Goal: Task Accomplishment & Management: Complete application form

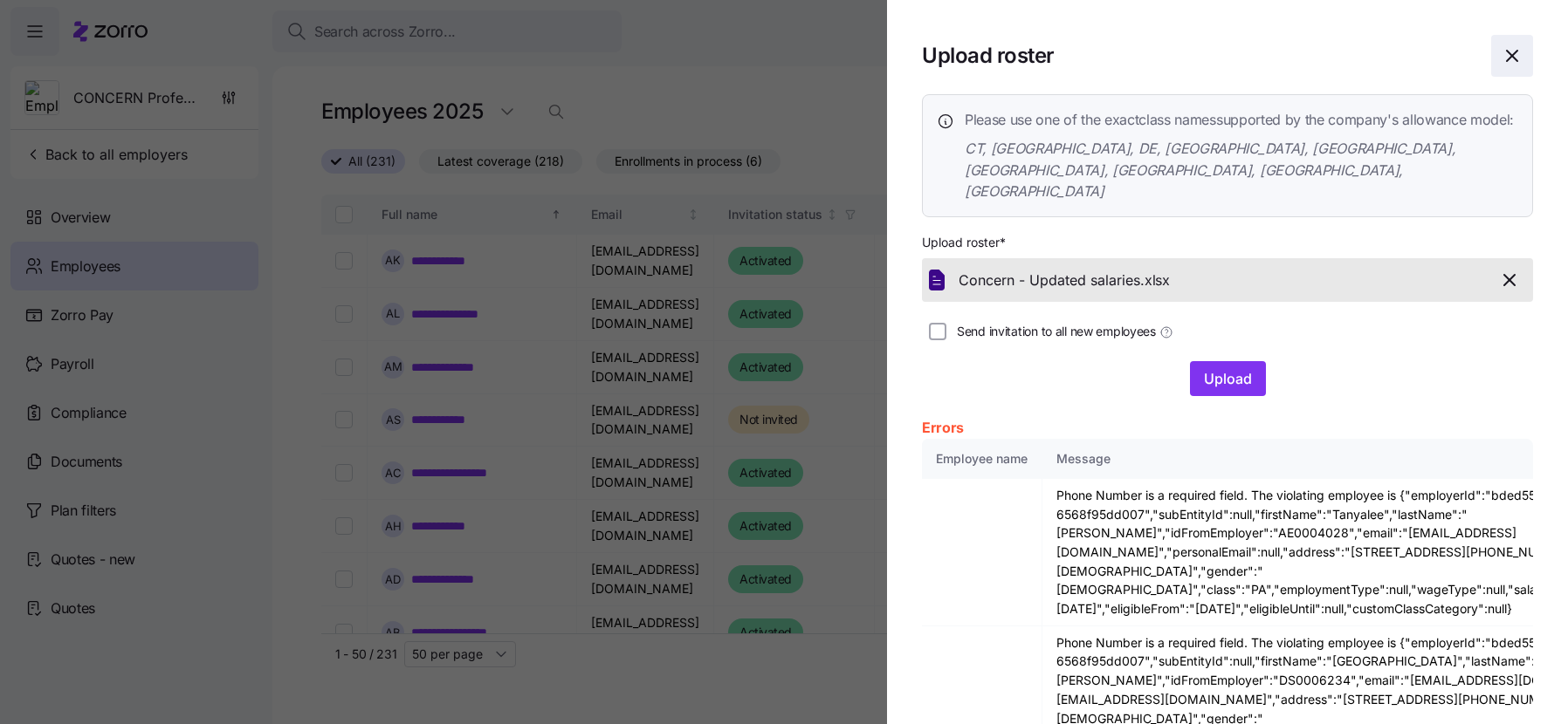
click at [1502, 69] on span "button" at bounding box center [1512, 56] width 40 height 40
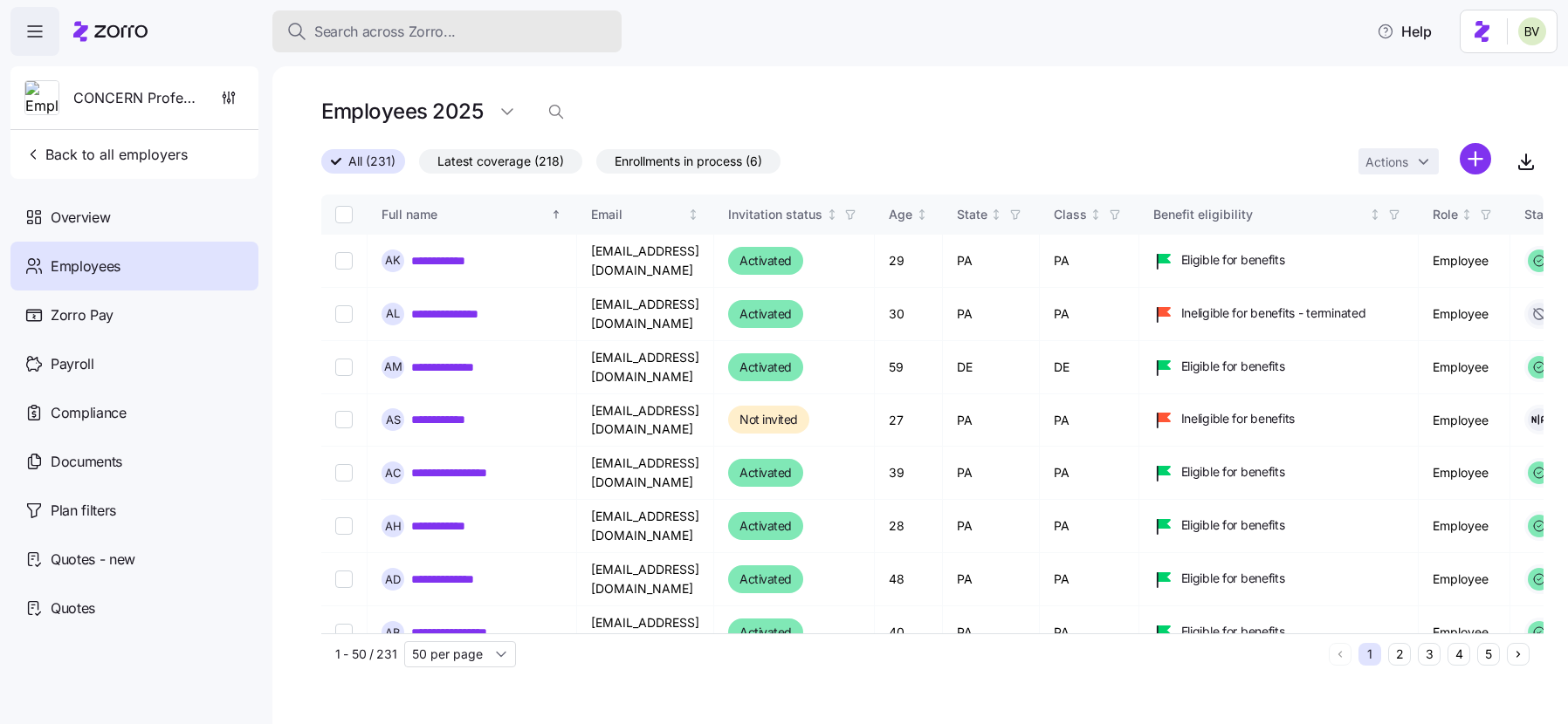
click at [459, 41] on div "Search across Zorro..." at bounding box center [446, 32] width 321 height 22
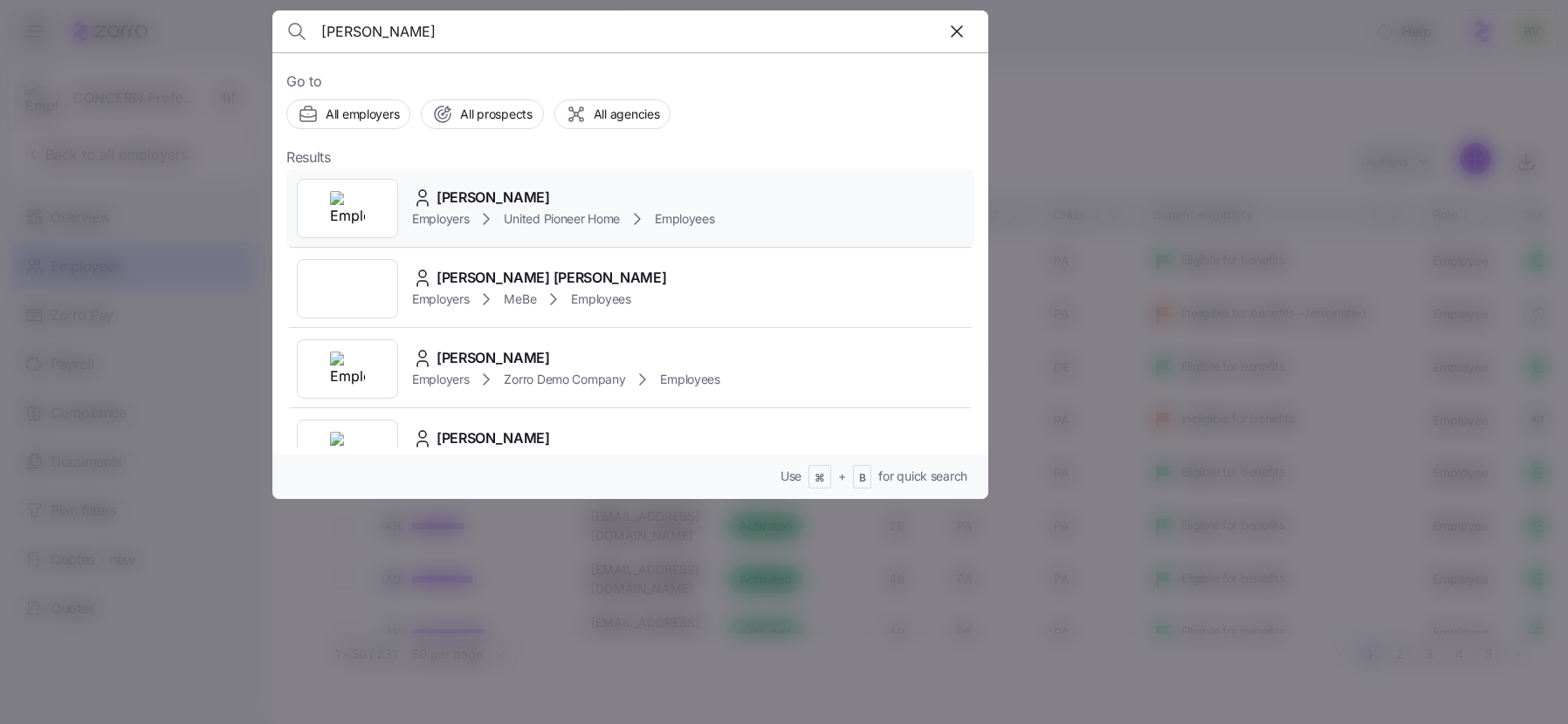
type input "Amy Jensen"
click at [321, 211] on div at bounding box center [348, 209] width 102 height 60
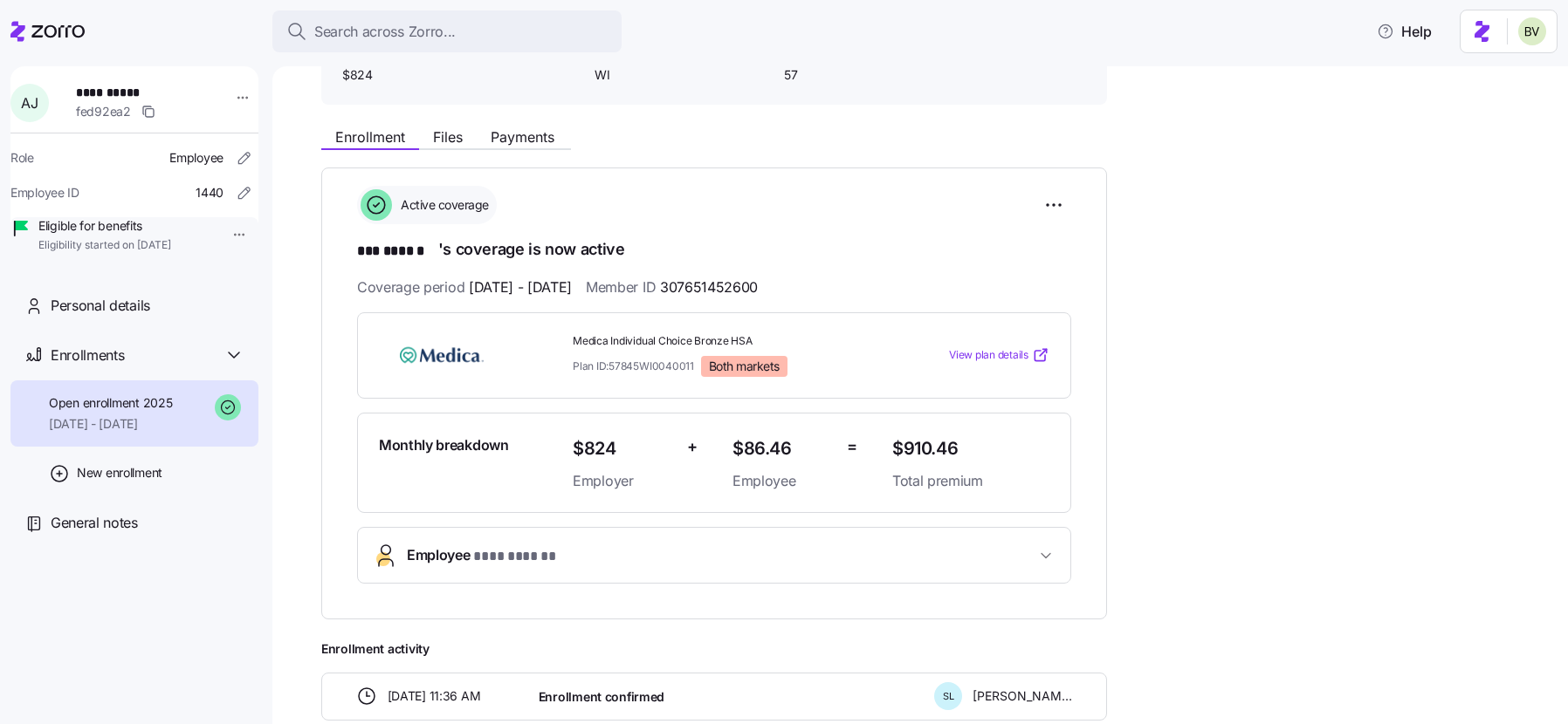
scroll to position [121, 0]
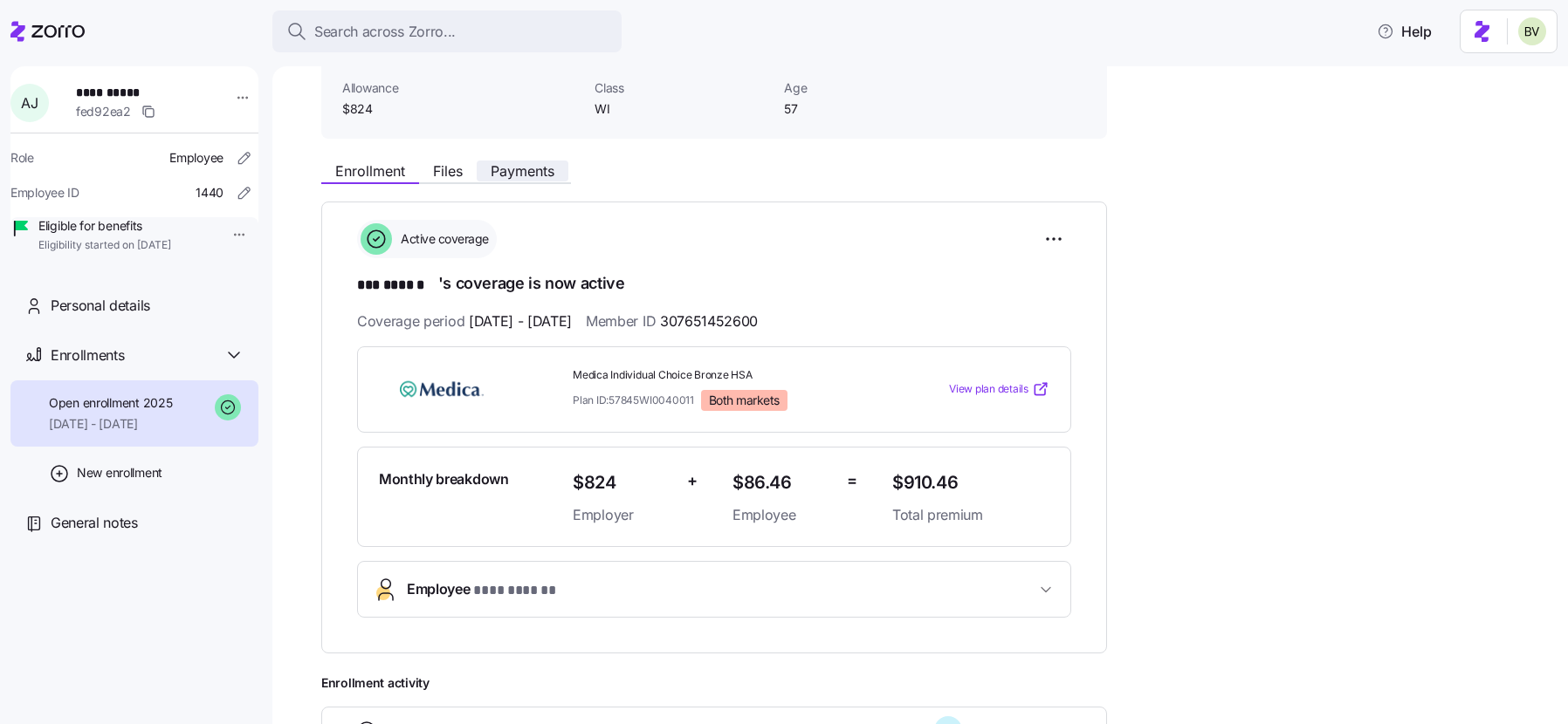
click at [527, 173] on span "Payments" at bounding box center [523, 171] width 64 height 14
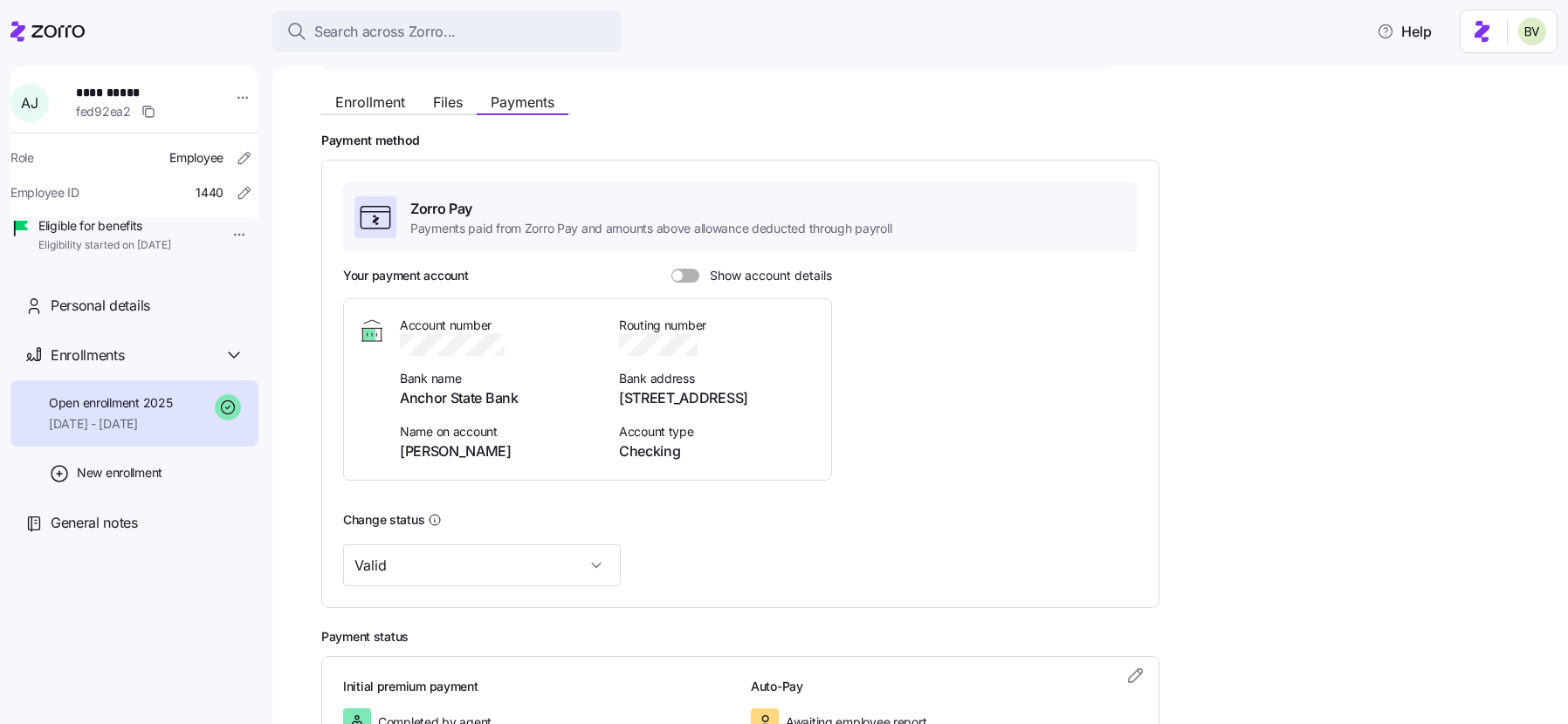
scroll to position [329, 0]
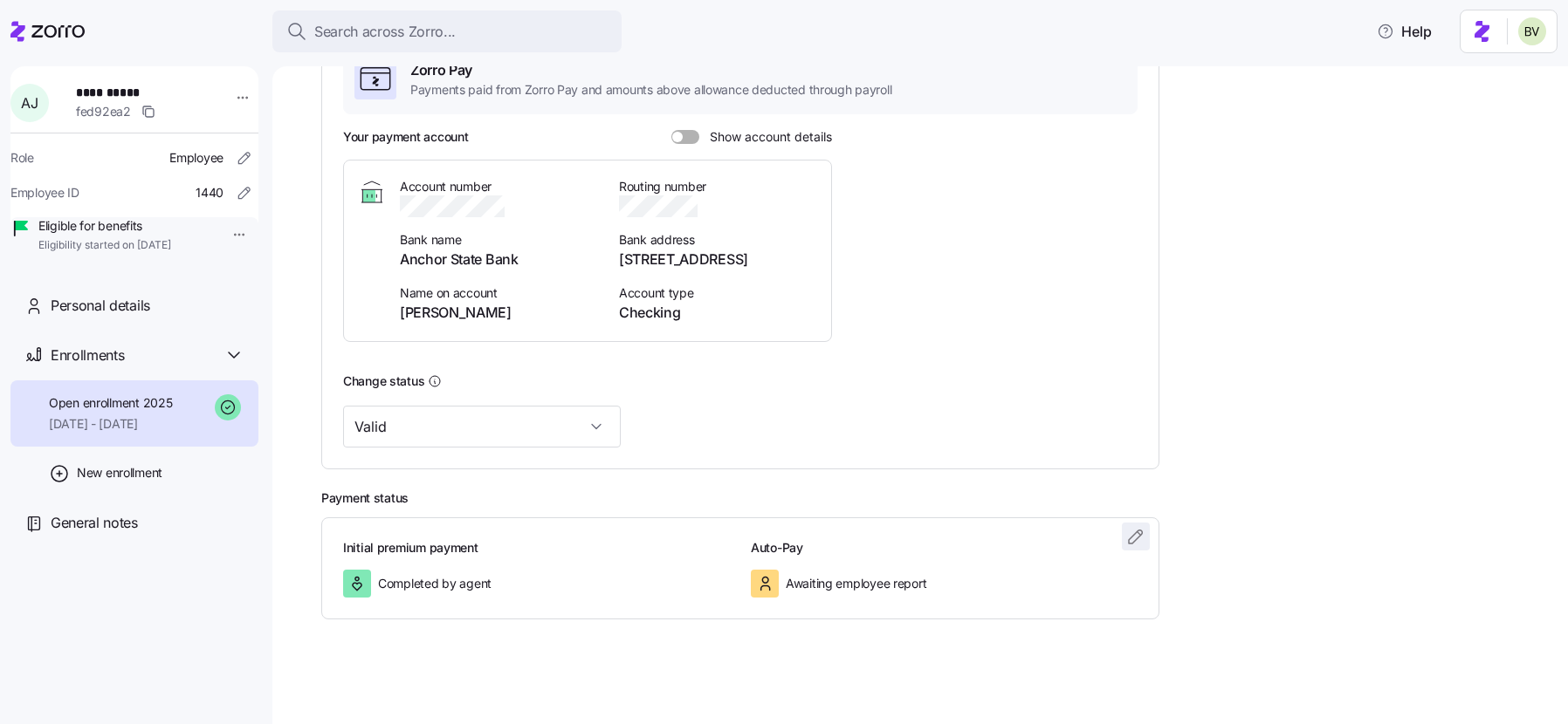
click at [1131, 541] on icon "button" at bounding box center [1136, 536] width 21 height 21
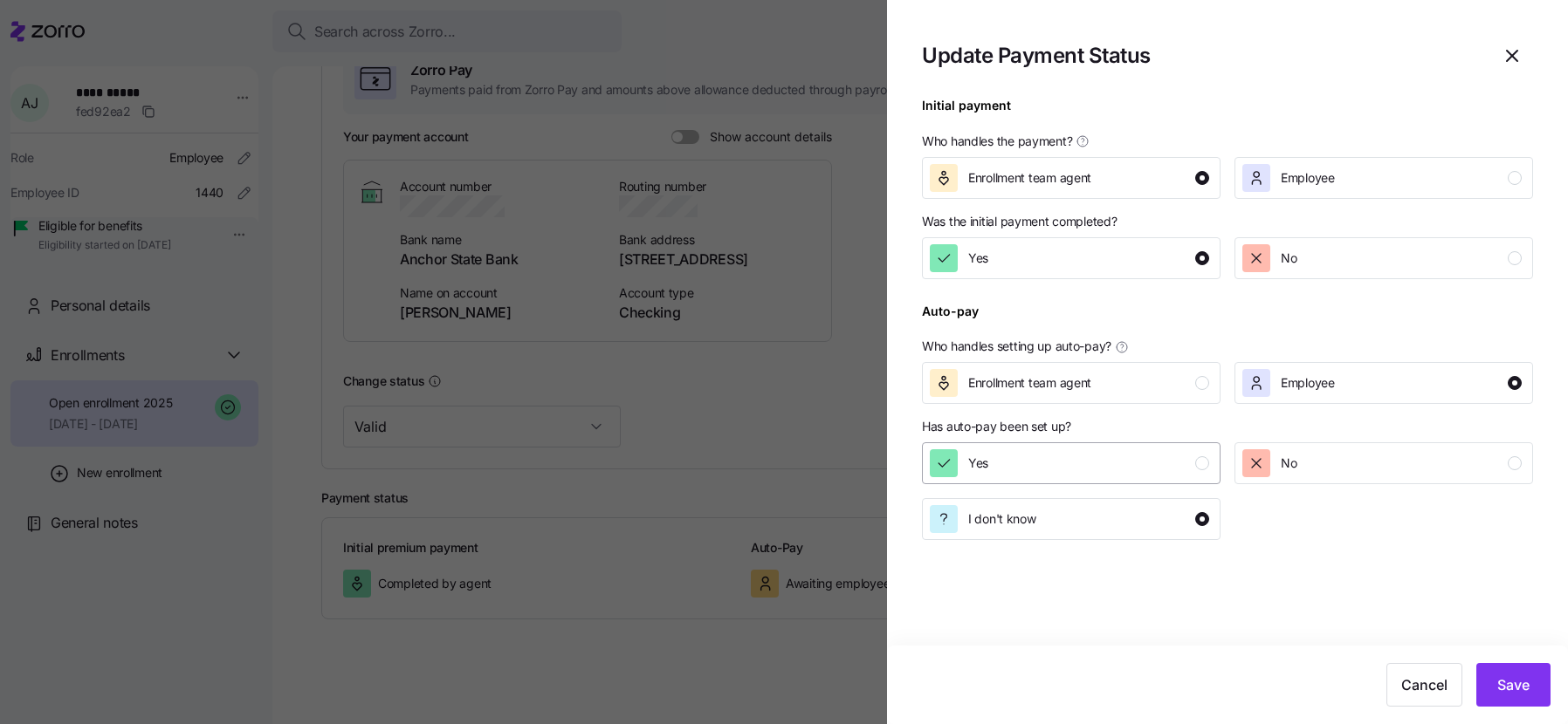
click at [1165, 477] on button "Yes" at bounding box center [1071, 463] width 299 height 42
click at [1521, 684] on span "Save" at bounding box center [1513, 684] width 32 height 21
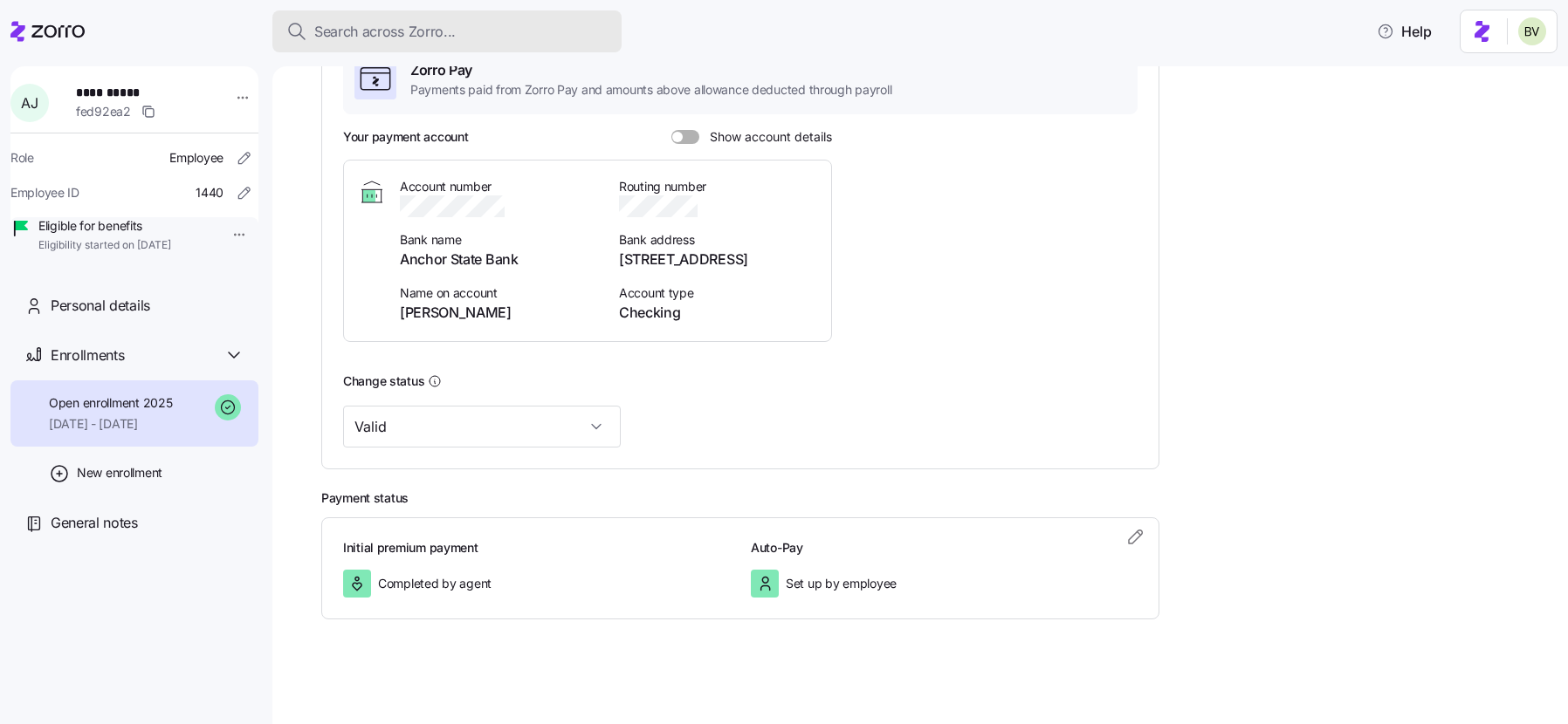
click at [477, 29] on div "Search across Zorro..." at bounding box center [446, 32] width 321 height 22
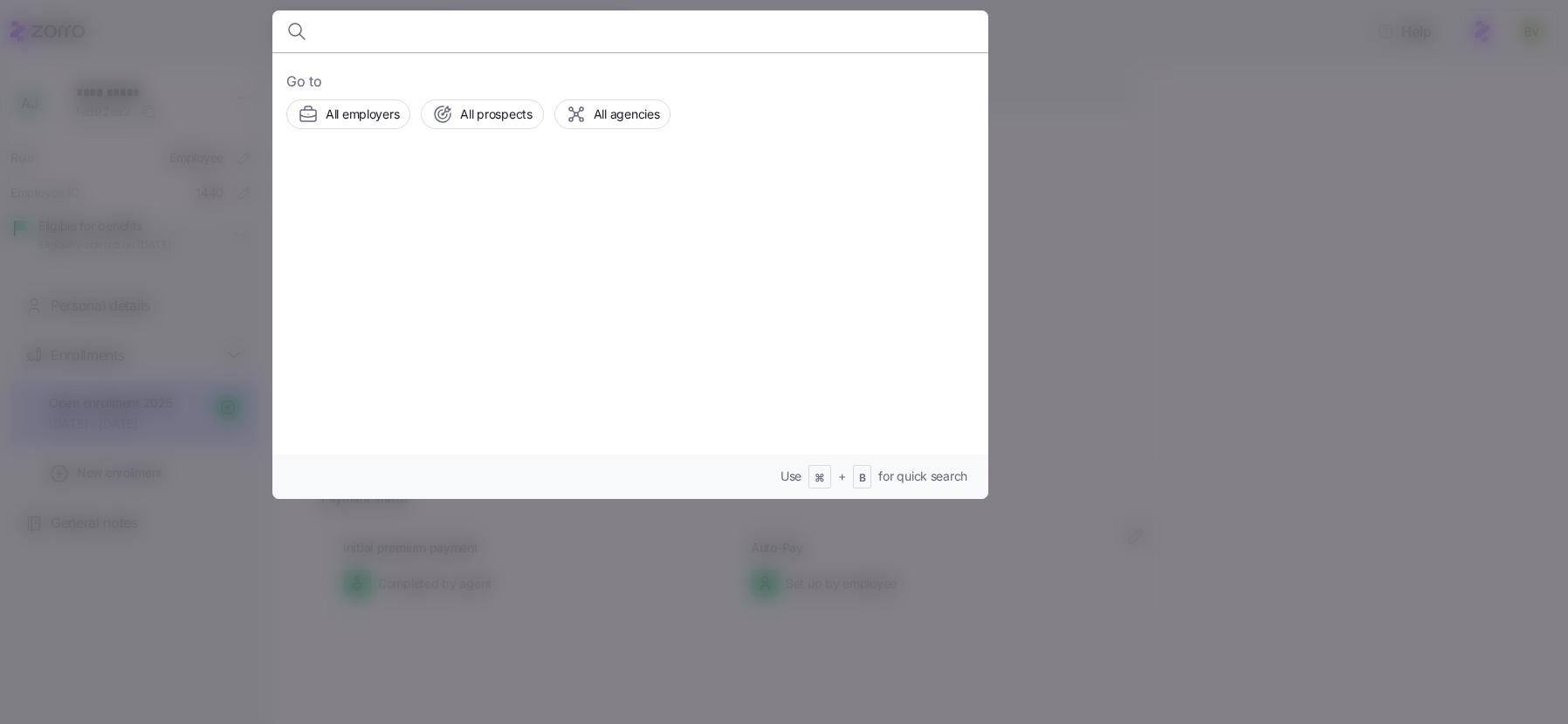
click at [477, 29] on body "**********" at bounding box center [784, 357] width 1568 height 714
type input "extropy"
click at [342, 191] on img at bounding box center [347, 208] width 35 height 35
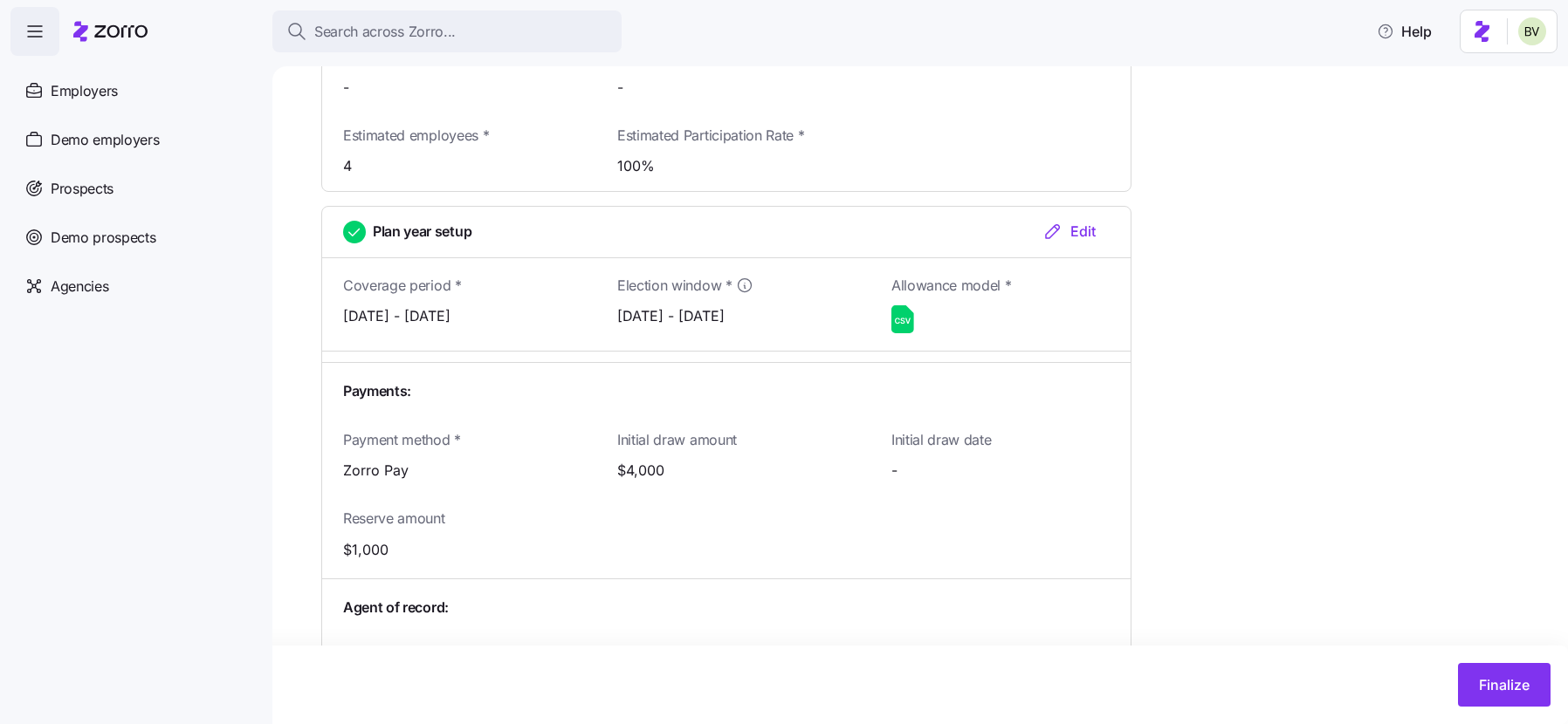
scroll to position [2222, 0]
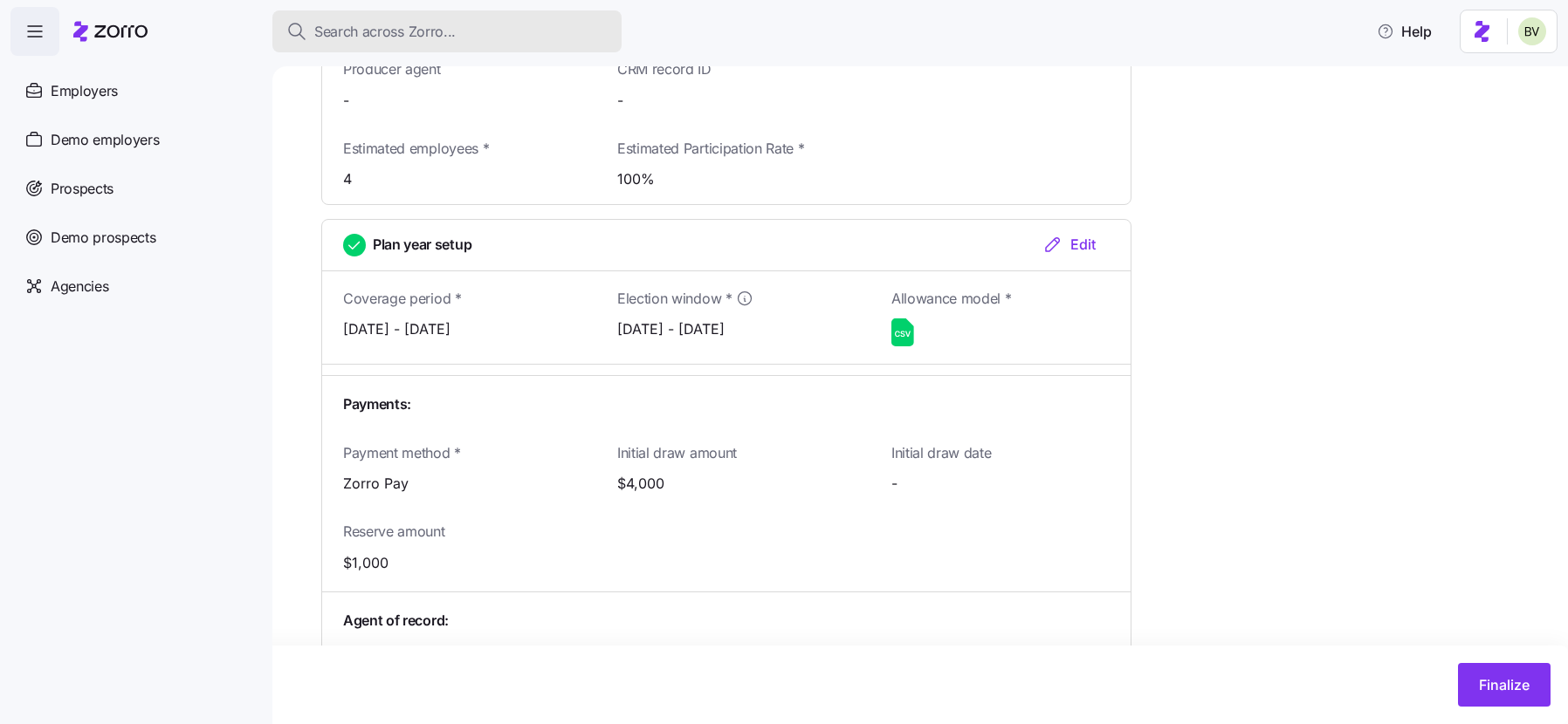
click at [416, 28] on span "Search across Zorro..." at bounding box center [385, 32] width 141 height 22
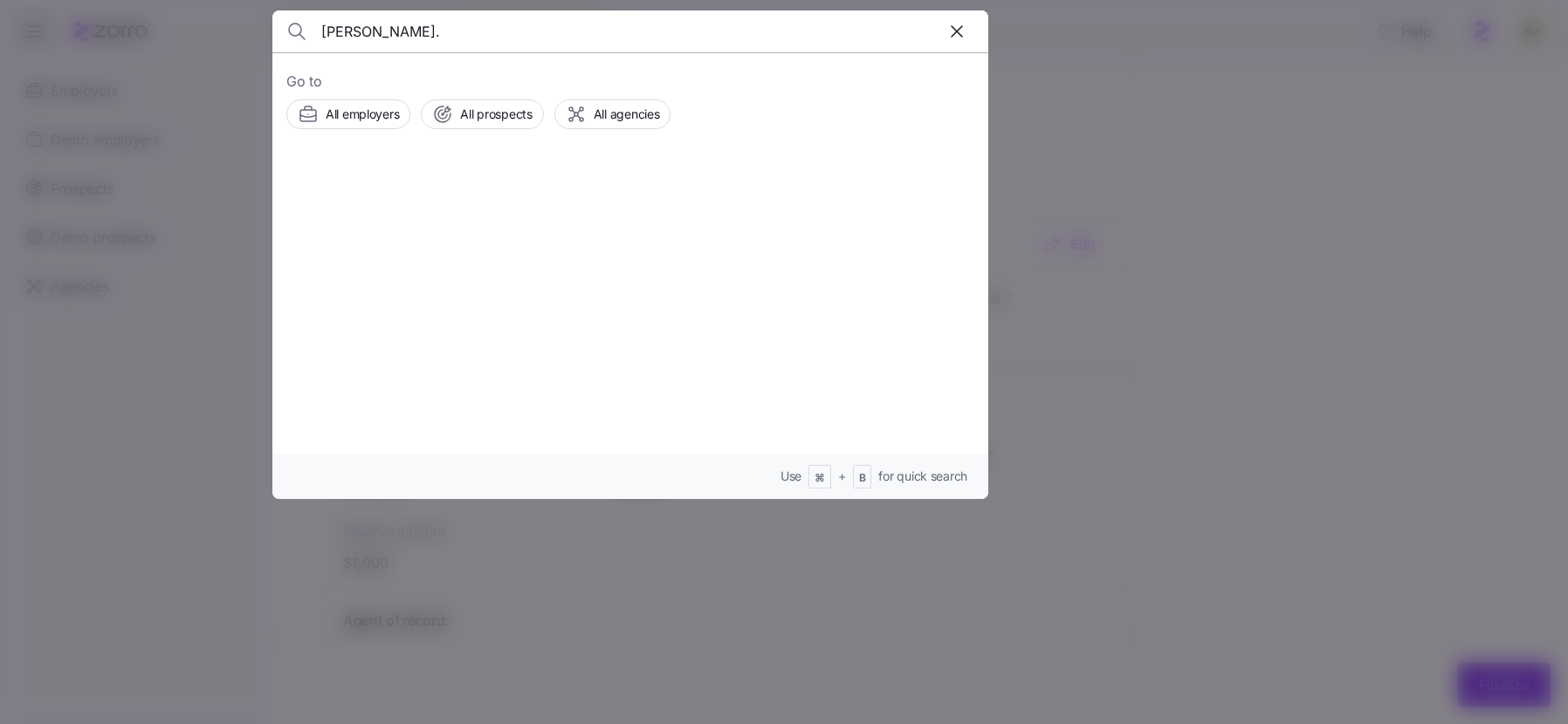
type input "Jenny Montiel Vargas."
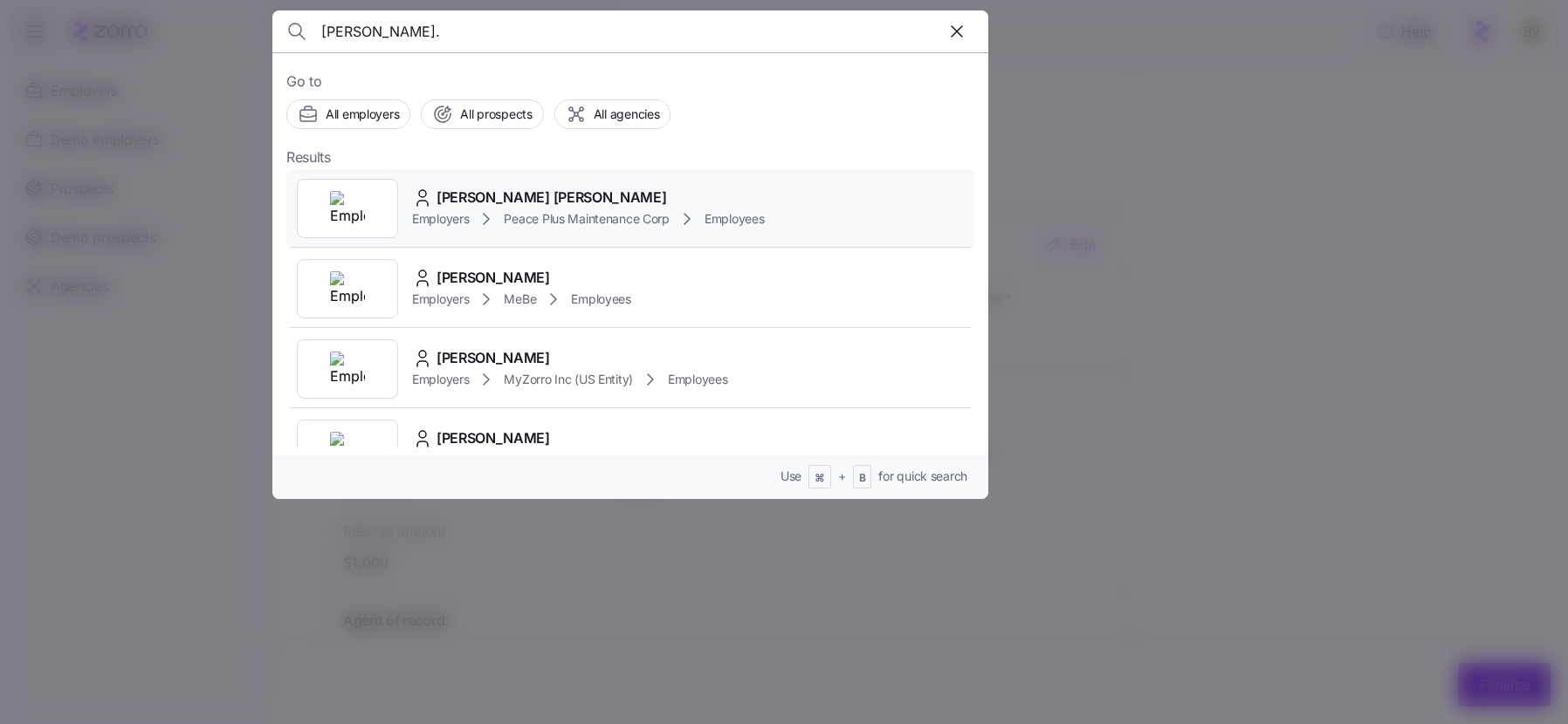
click at [345, 191] on img at bounding box center [347, 208] width 35 height 35
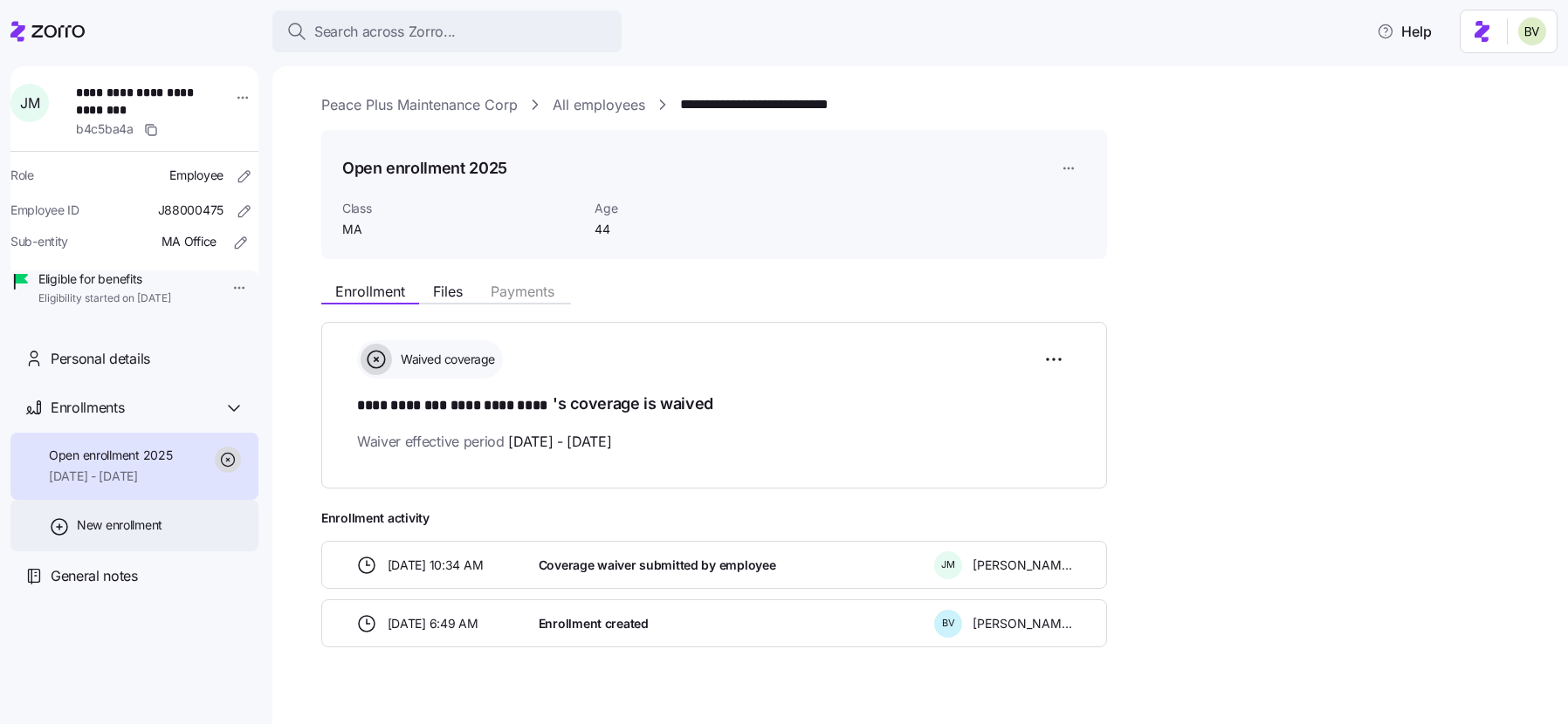
click at [111, 534] on span "New enrollment" at bounding box center [120, 526] width 86 height 18
type input "2025"
type input "Special"
type input "November 1, 2025"
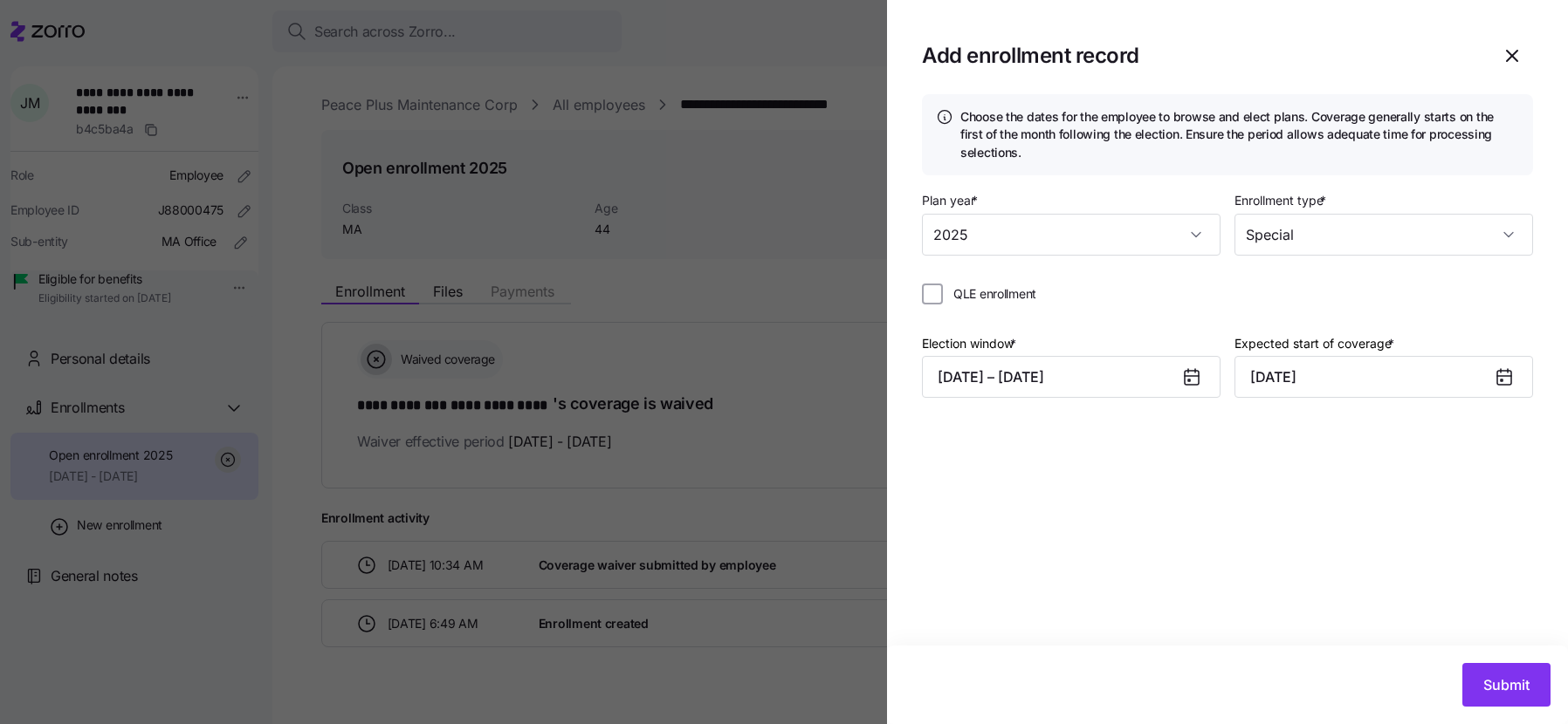
click at [1177, 379] on div at bounding box center [1198, 376] width 42 height 40
click at [1189, 379] on icon at bounding box center [1191, 377] width 14 height 14
click at [1110, 382] on button "10/03/2025 – 10/20/2025" at bounding box center [1071, 377] width 299 height 42
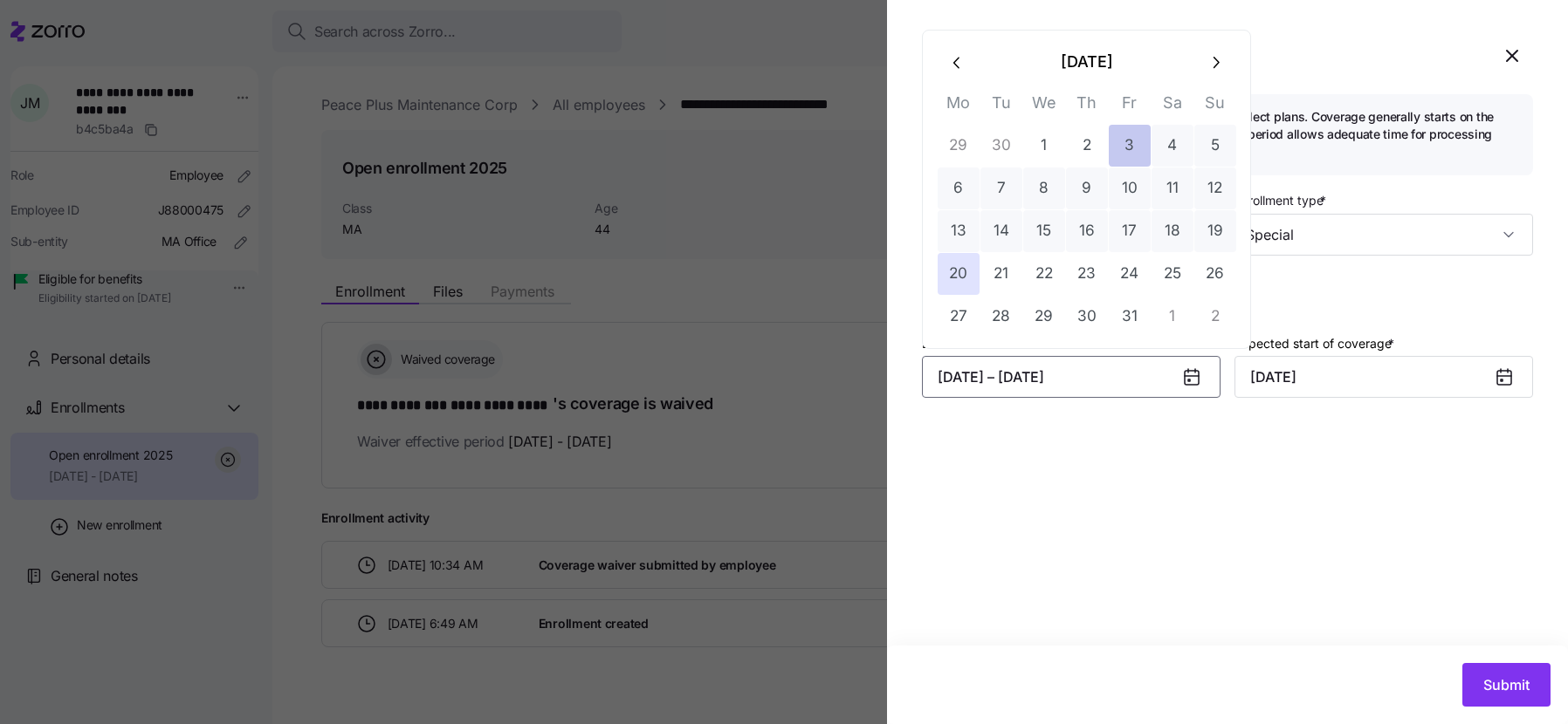
click at [1132, 139] on button "3" at bounding box center [1130, 145] width 42 height 42
click at [1134, 180] on button "10" at bounding box center [1130, 188] width 42 height 42
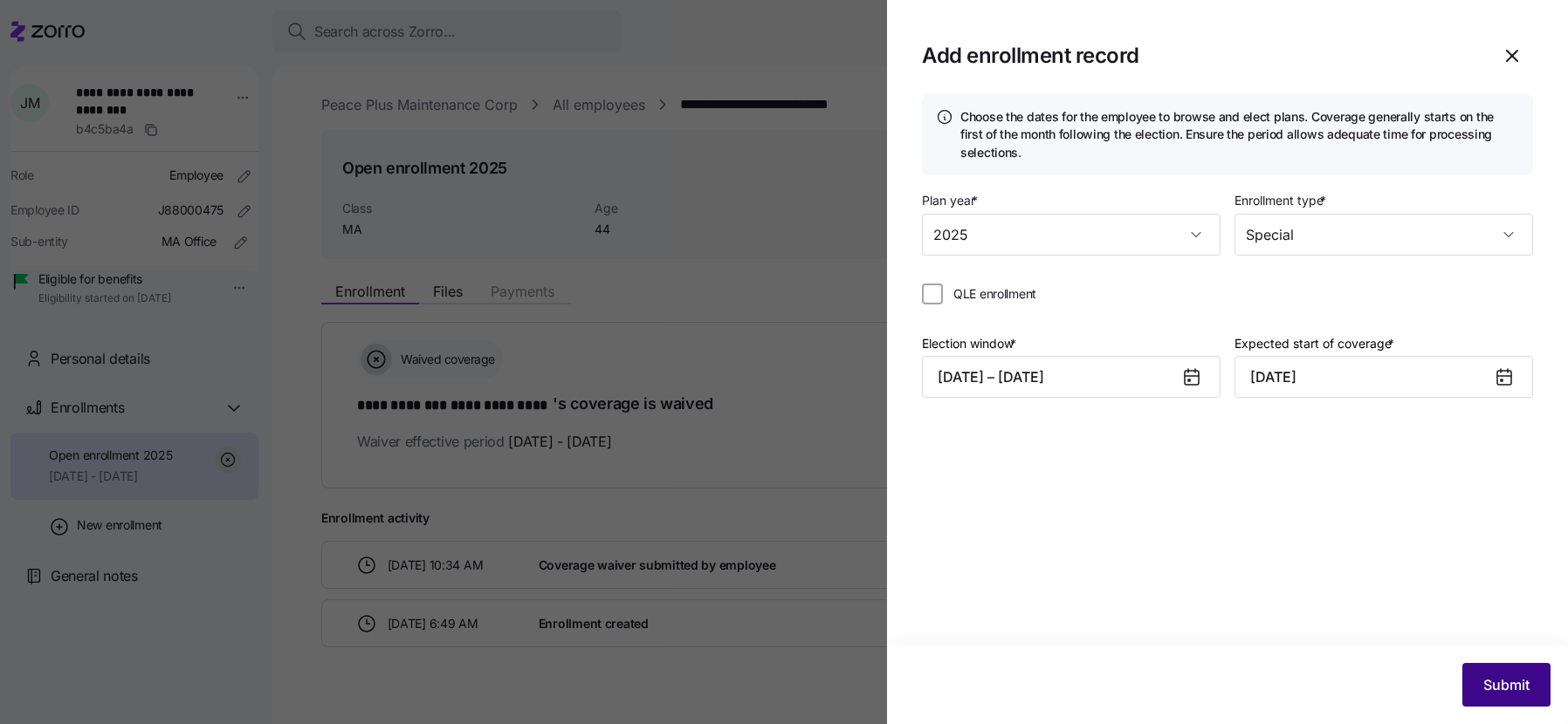
click at [1510, 680] on span "Submit" at bounding box center [1506, 684] width 46 height 21
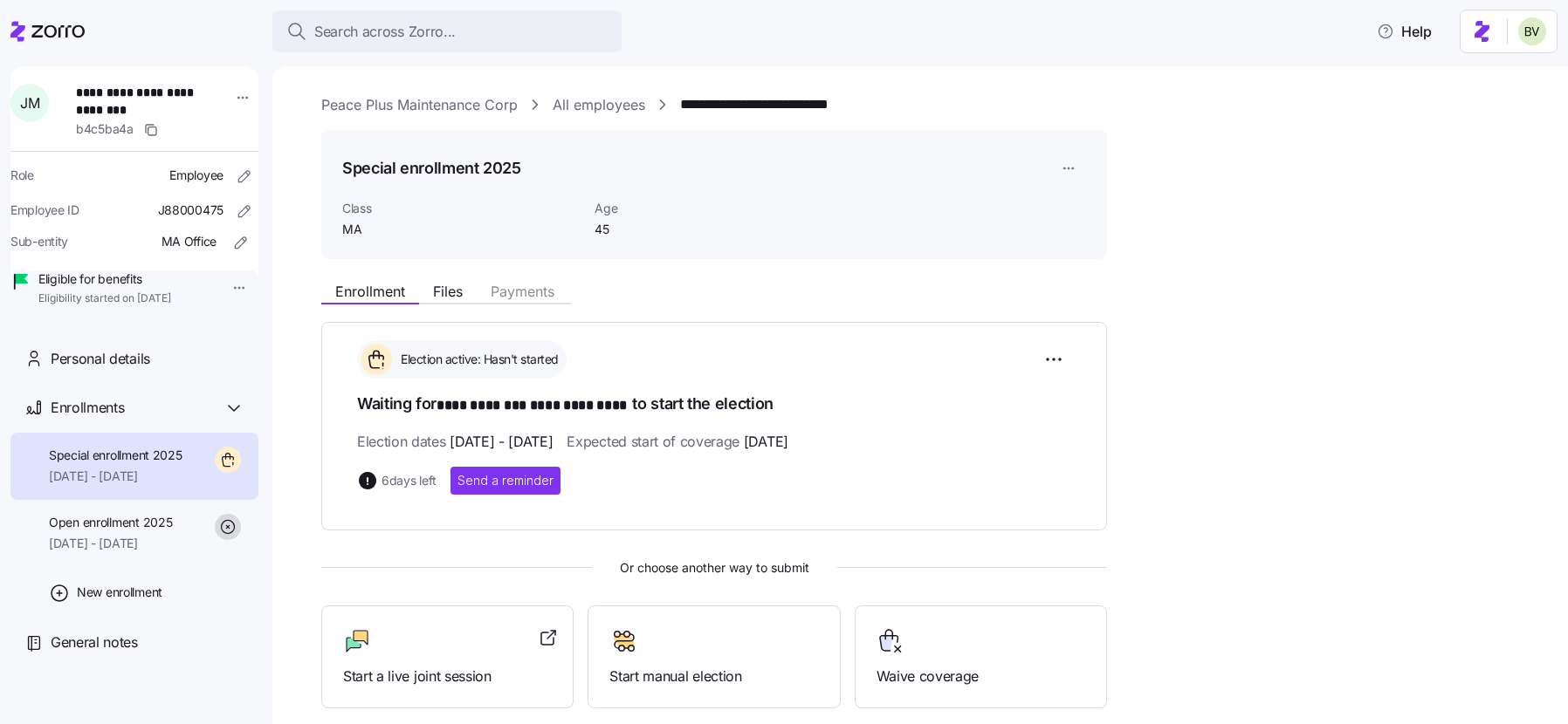
click at [596, 102] on link "All employees" at bounding box center [599, 106] width 93 height 22
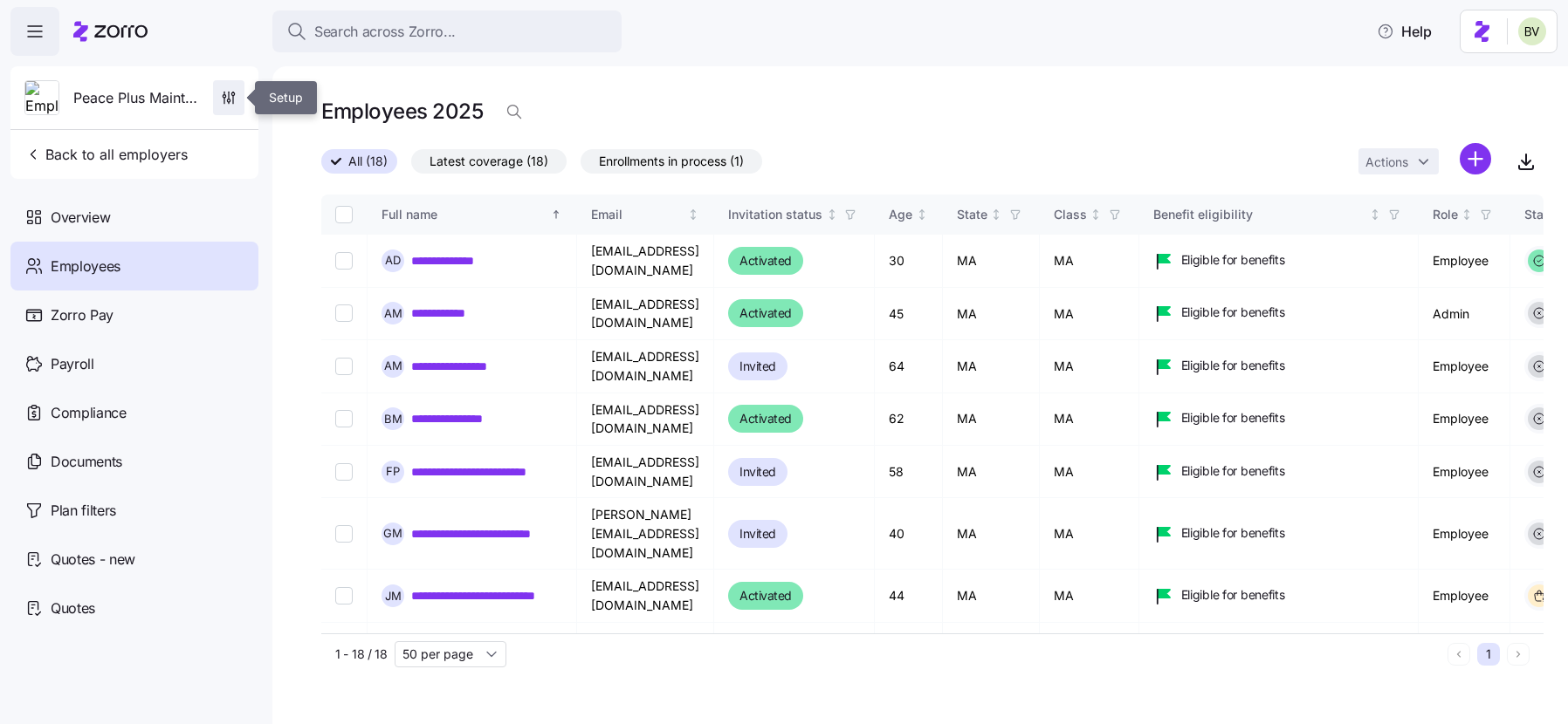
click at [233, 103] on icon "button" at bounding box center [233, 100] width 0 height 8
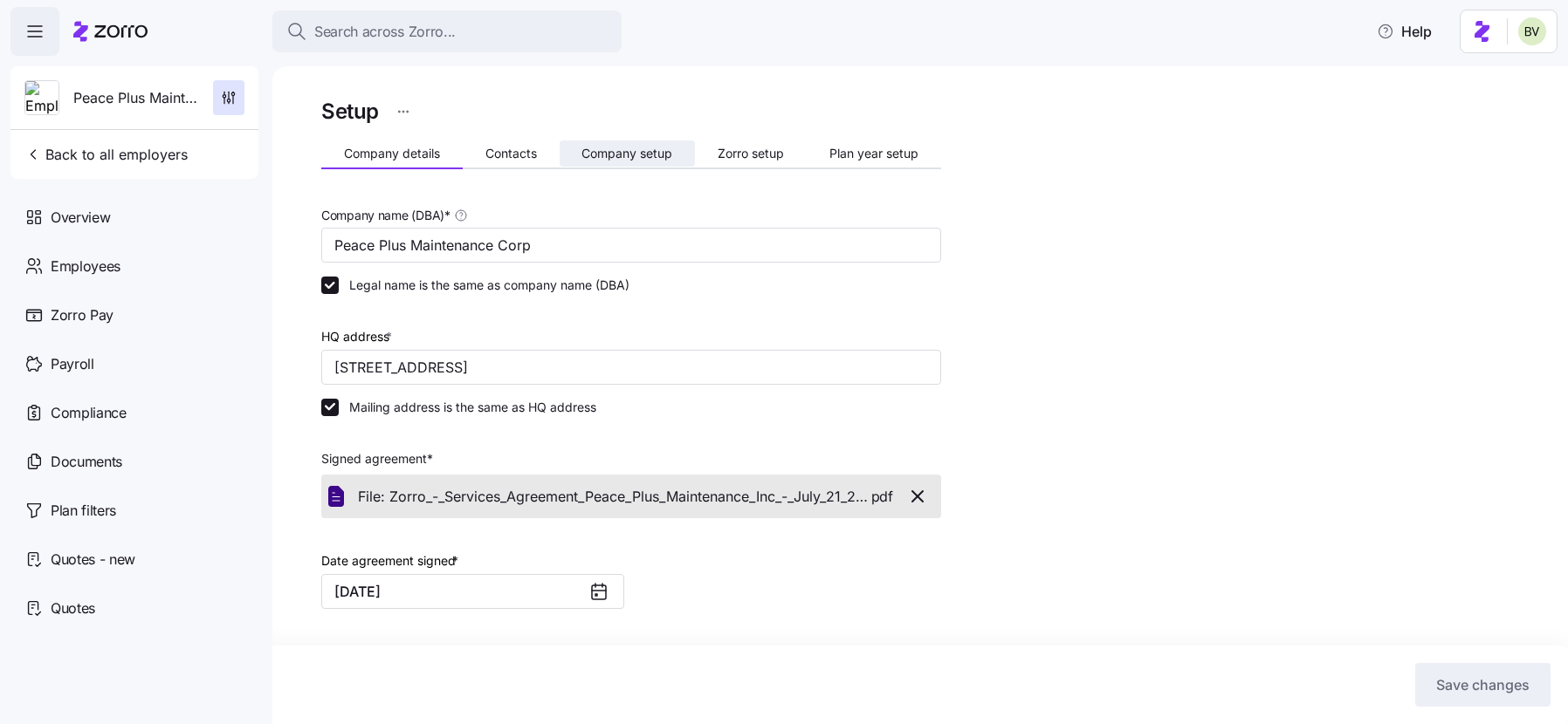
click at [663, 140] on button "Company setup" at bounding box center [628, 153] width 136 height 26
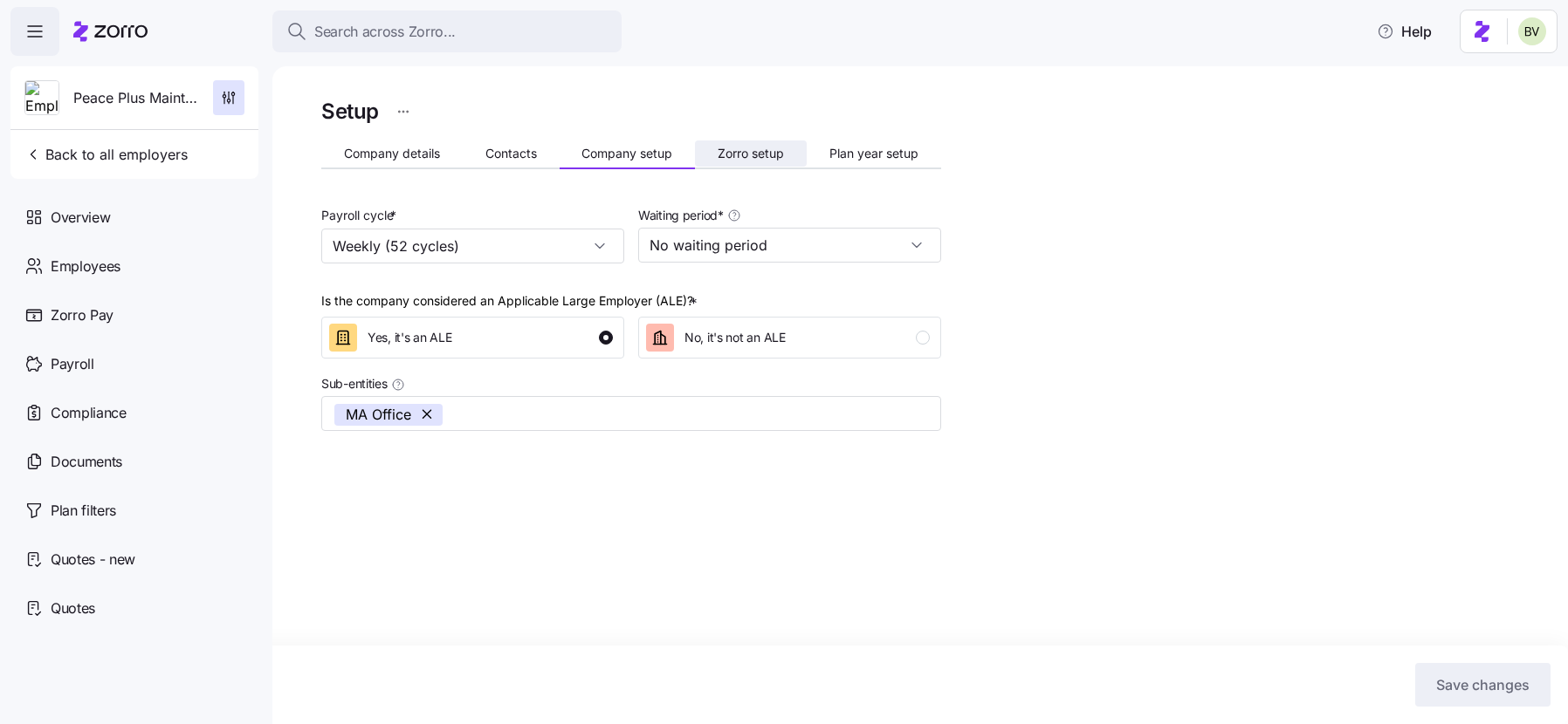
click at [759, 150] on span "Zorro setup" at bounding box center [750, 153] width 67 height 12
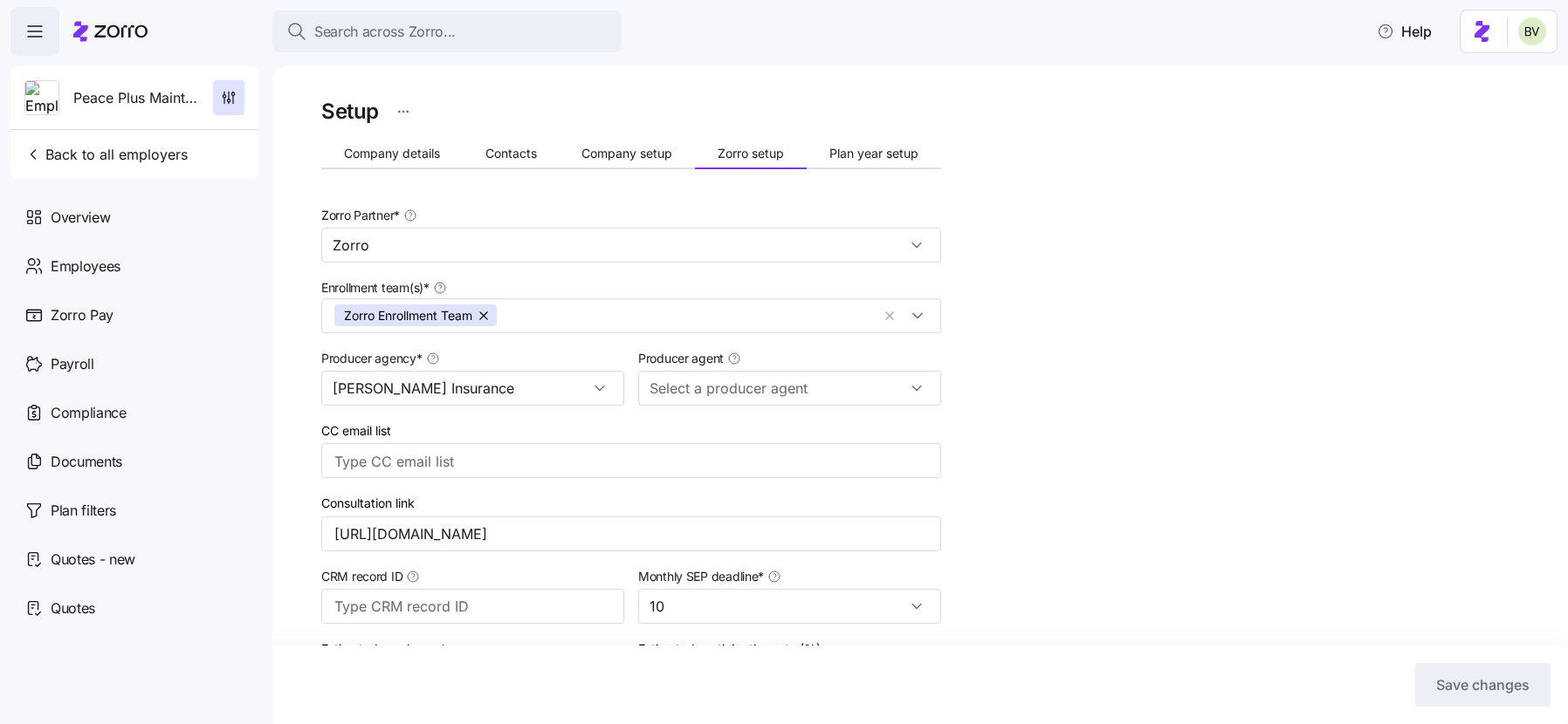
type input "Anthony Riccio (ariccio@clearyinsurance.com)"
click at [190, 163] on button "Back to all employers" at bounding box center [107, 154] width 177 height 35
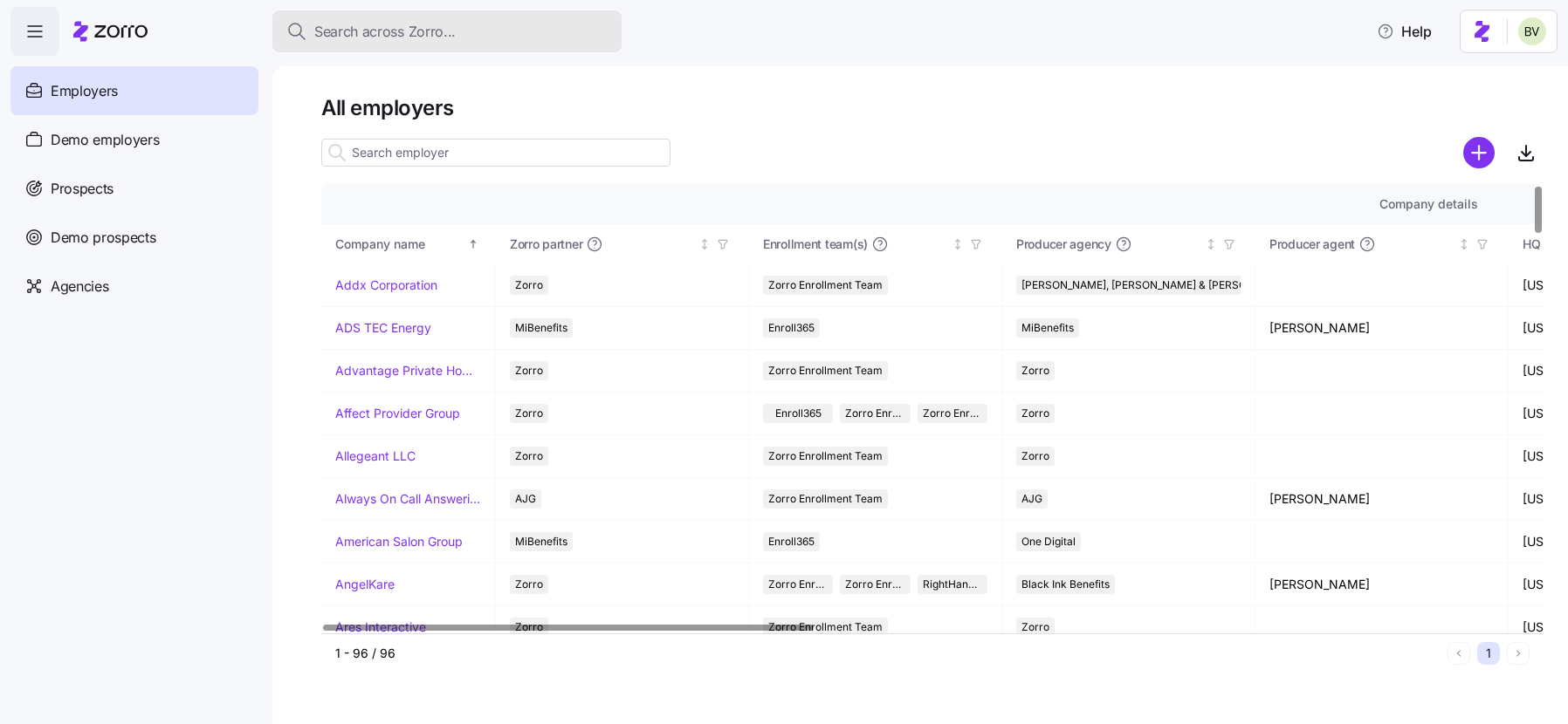
click at [417, 39] on span "Search across Zorro..." at bounding box center [385, 32] width 141 height 22
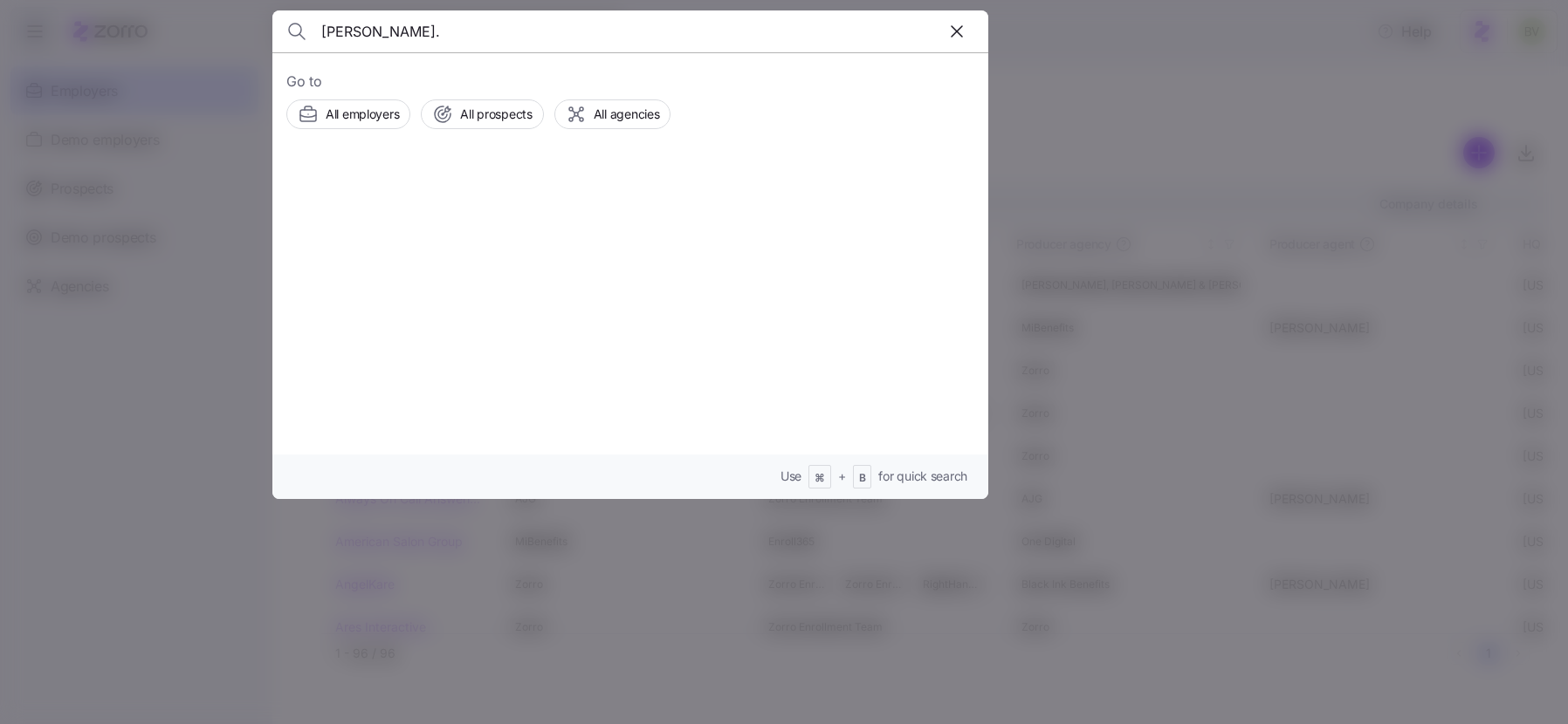
type input "Jenny Montiel Vargas."
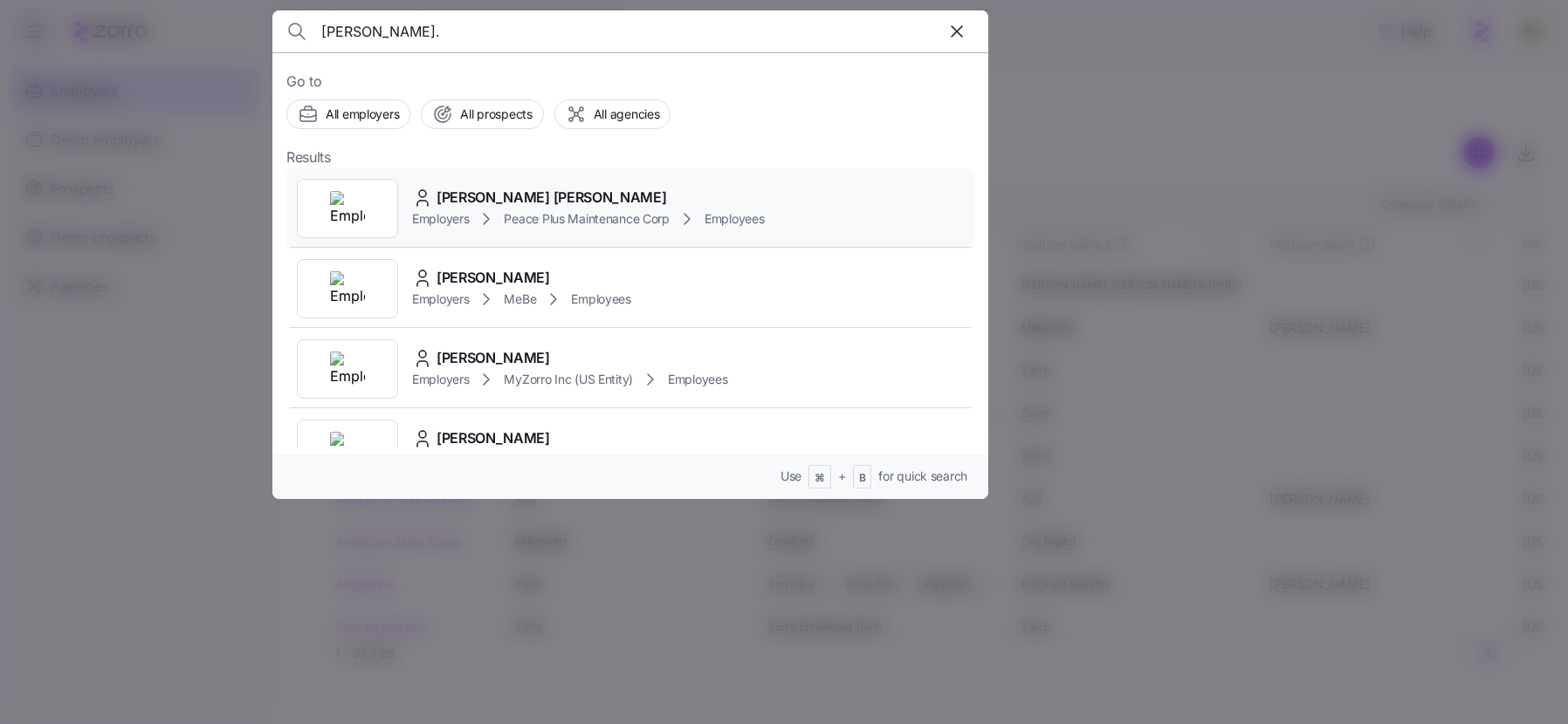
click at [357, 196] on img at bounding box center [347, 208] width 35 height 35
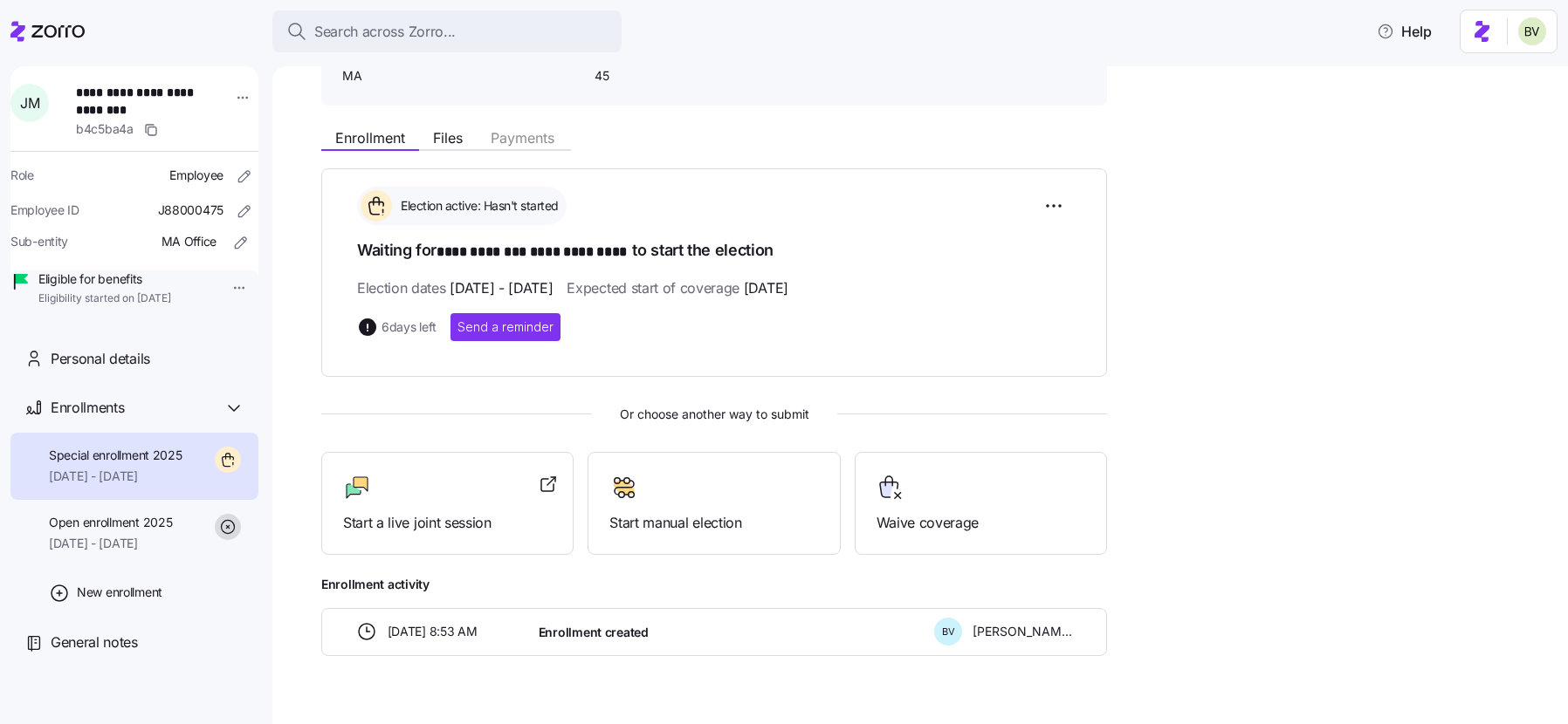
scroll to position [188, 0]
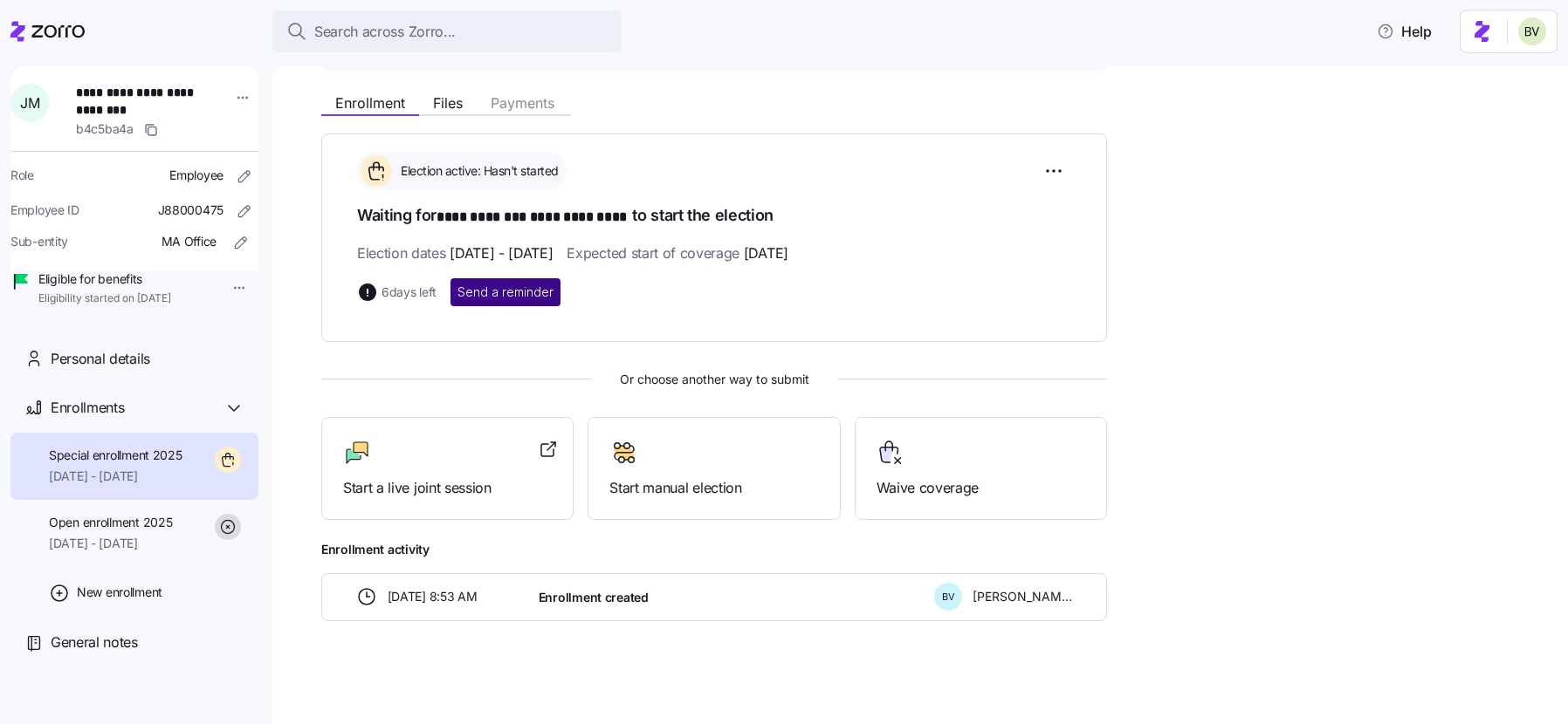
click at [520, 297] on span "Send a reminder" at bounding box center [505, 293] width 96 height 18
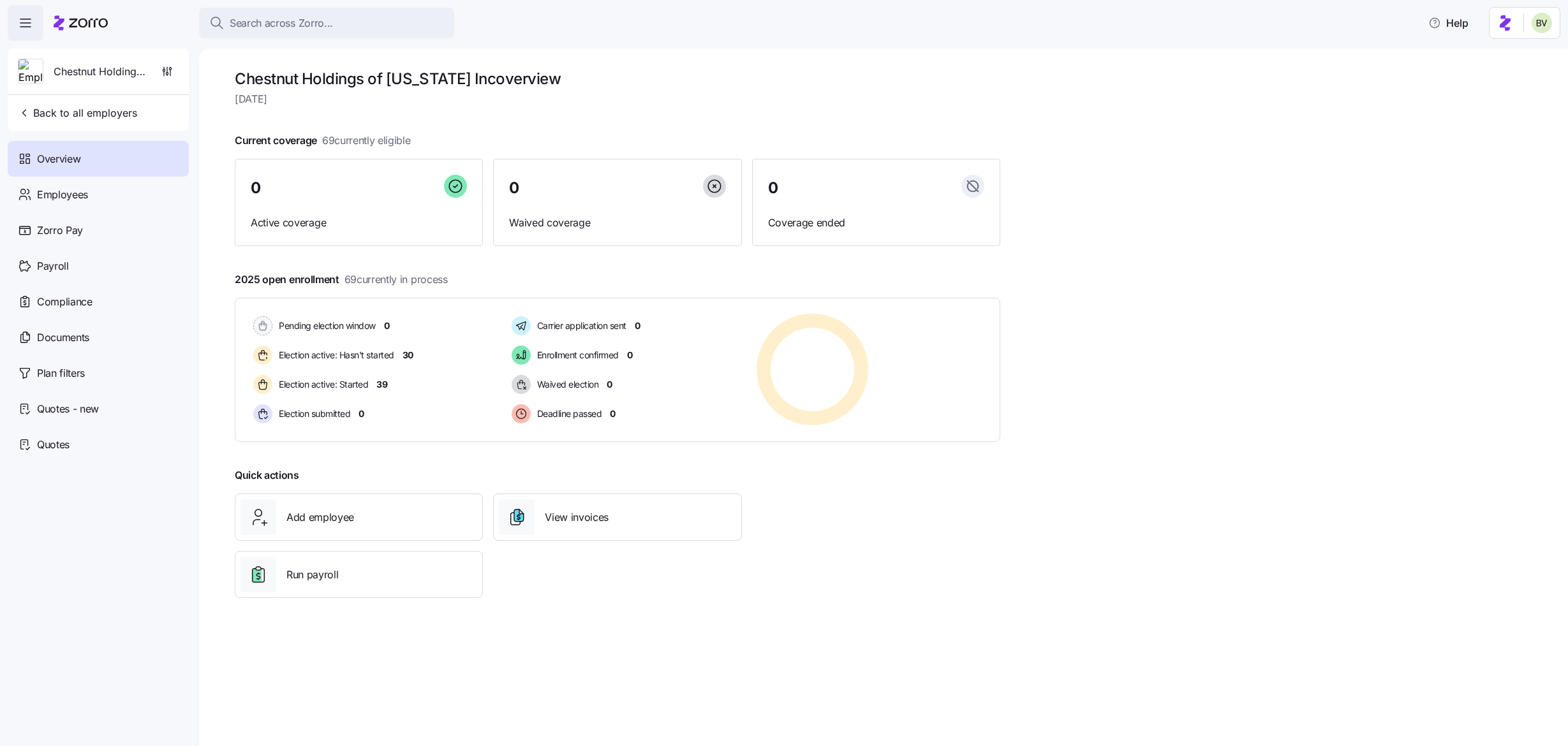
click at [352, 22] on div "Search across Zorro..." at bounding box center [326, 23] width 234 height 16
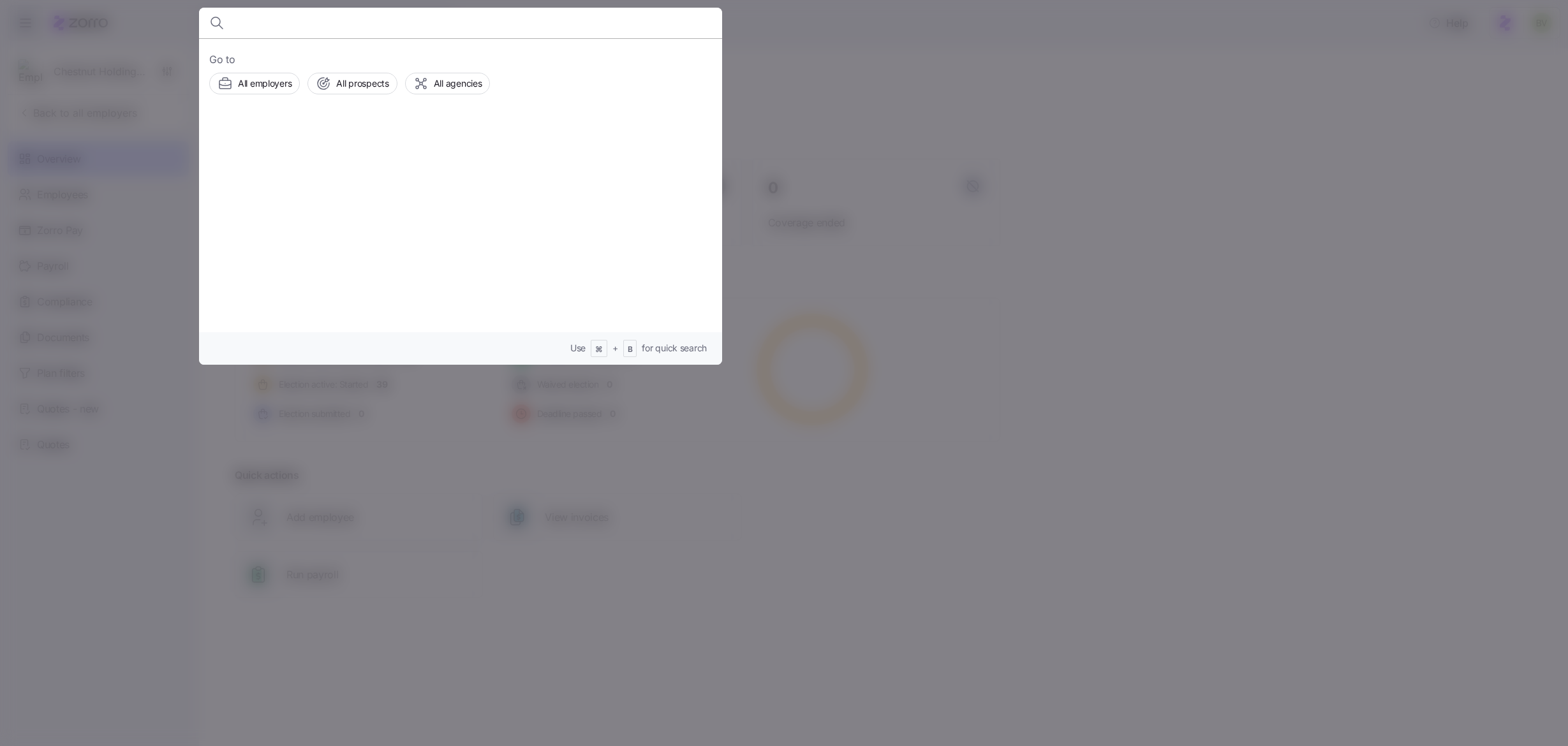
type input "K"
click at [429, 28] on input at bounding box center [397, 23] width 327 height 31
paste input "Kieaira Lucas"
type input "Kieaira Lucas"
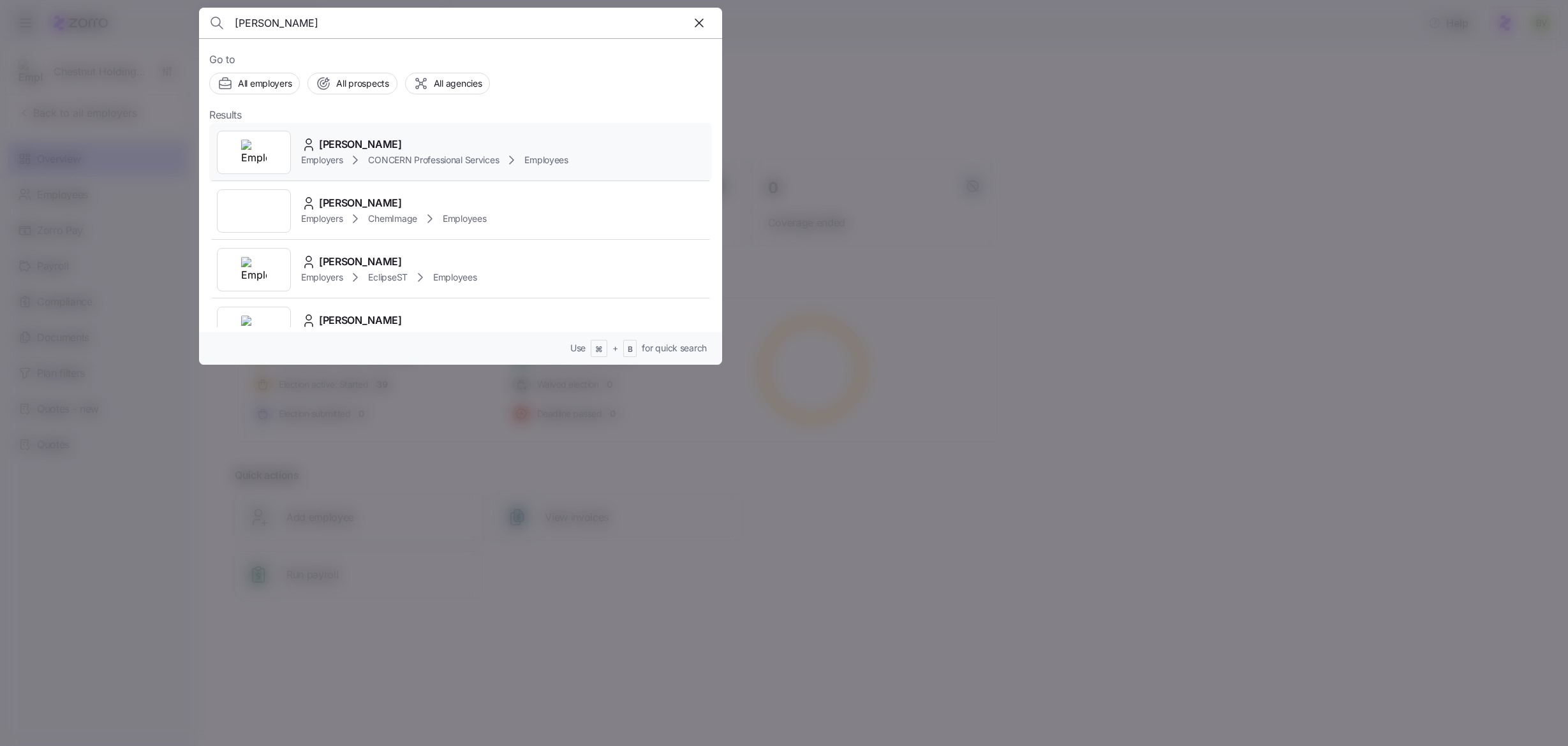
click at [266, 147] on div at bounding box center [254, 153] width 74 height 44
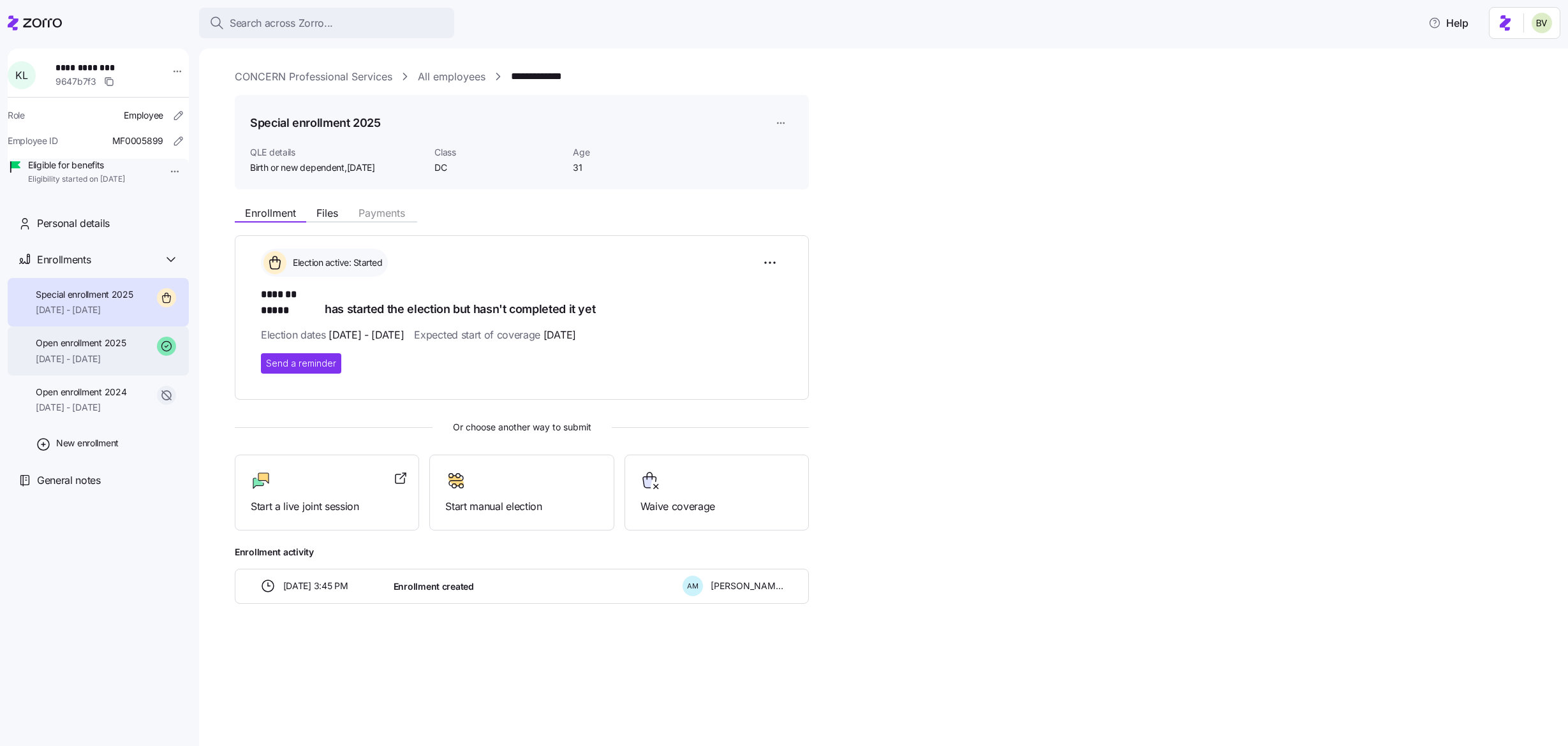
click at [76, 349] on span "Open enrollment 2025" at bounding box center [81, 344] width 90 height 13
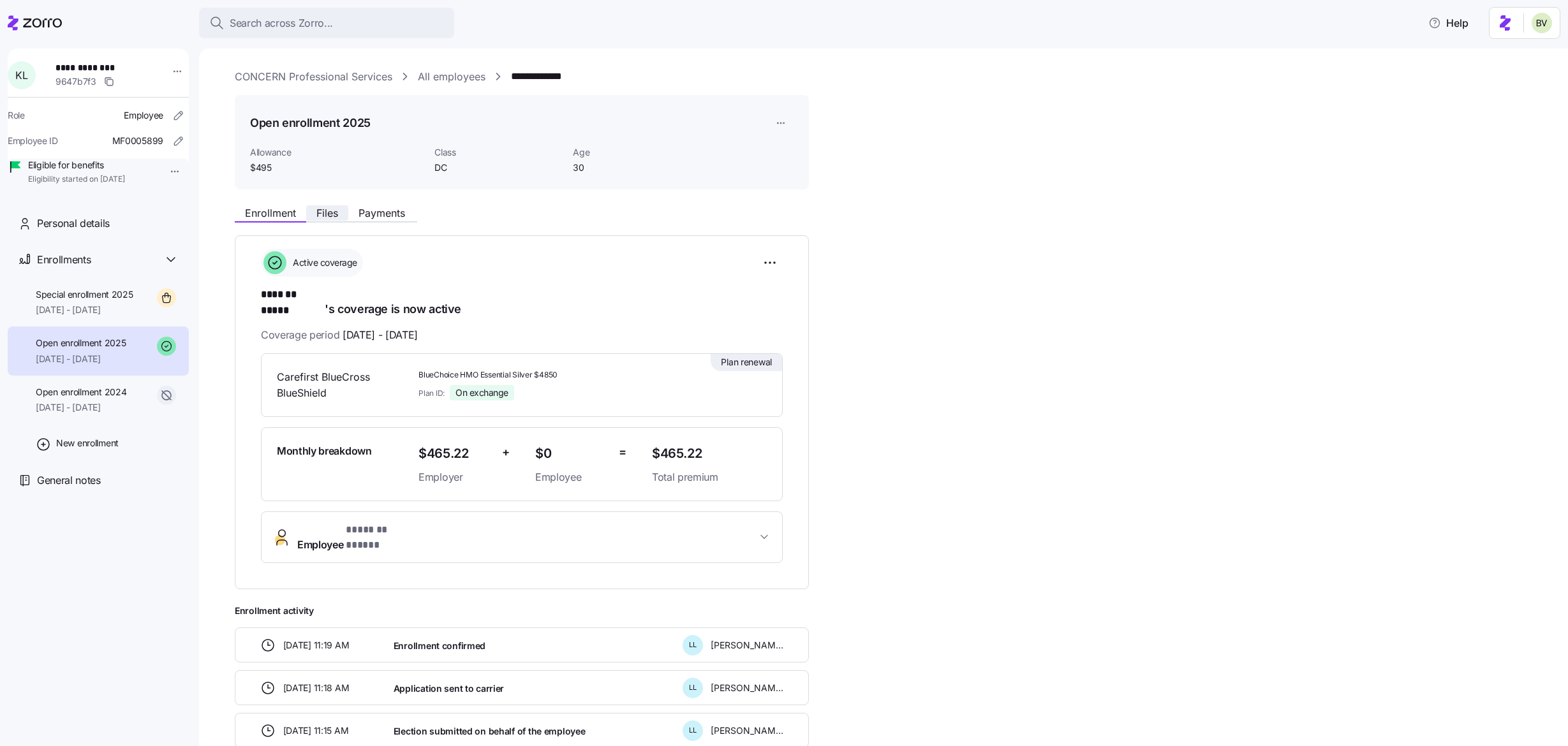
click at [328, 214] on span "Files" at bounding box center [328, 213] width 22 height 10
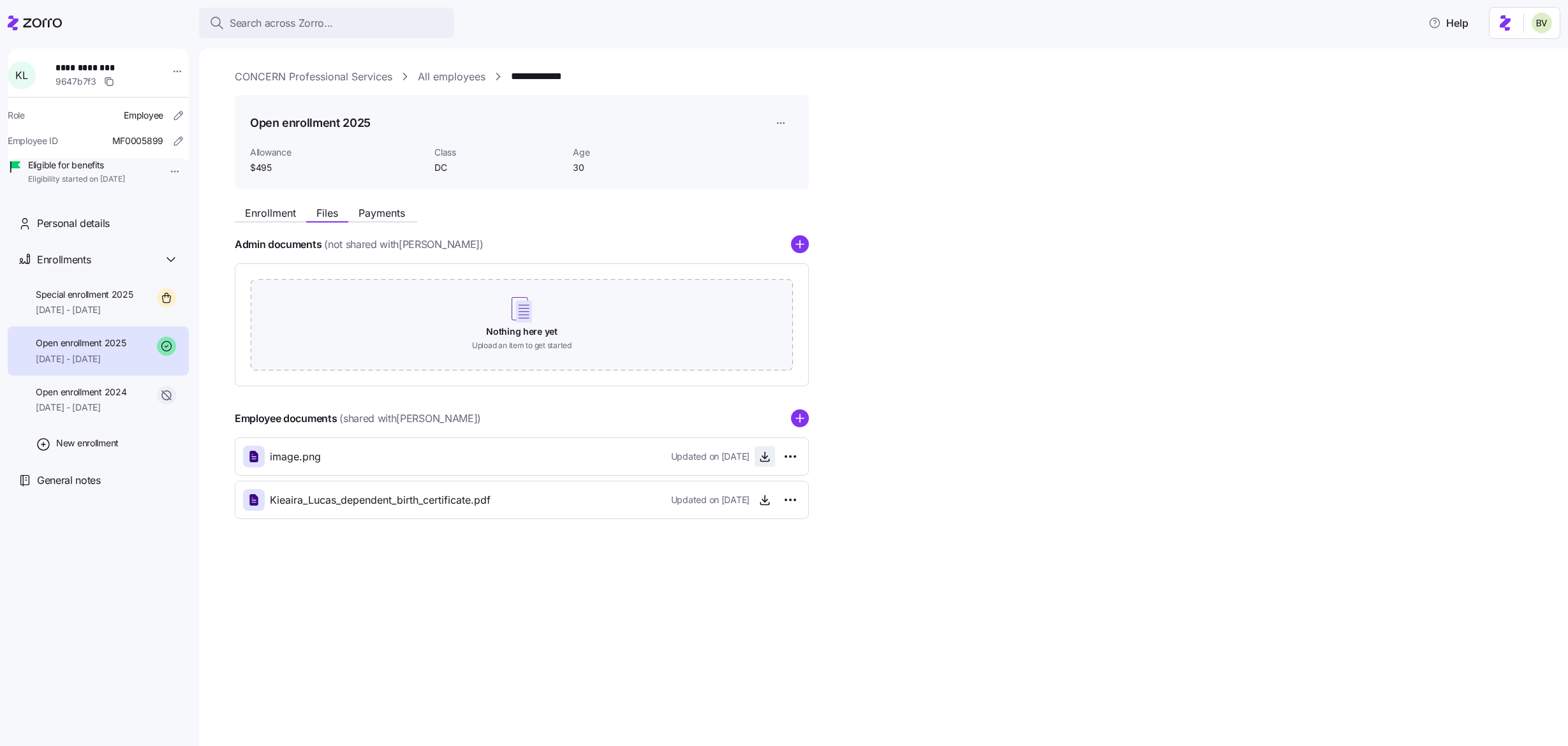
click at [761, 455] on icon "button" at bounding box center [765, 457] width 13 height 13
click at [333, 16] on div "Search across Zorro..." at bounding box center [326, 23] width 234 height 16
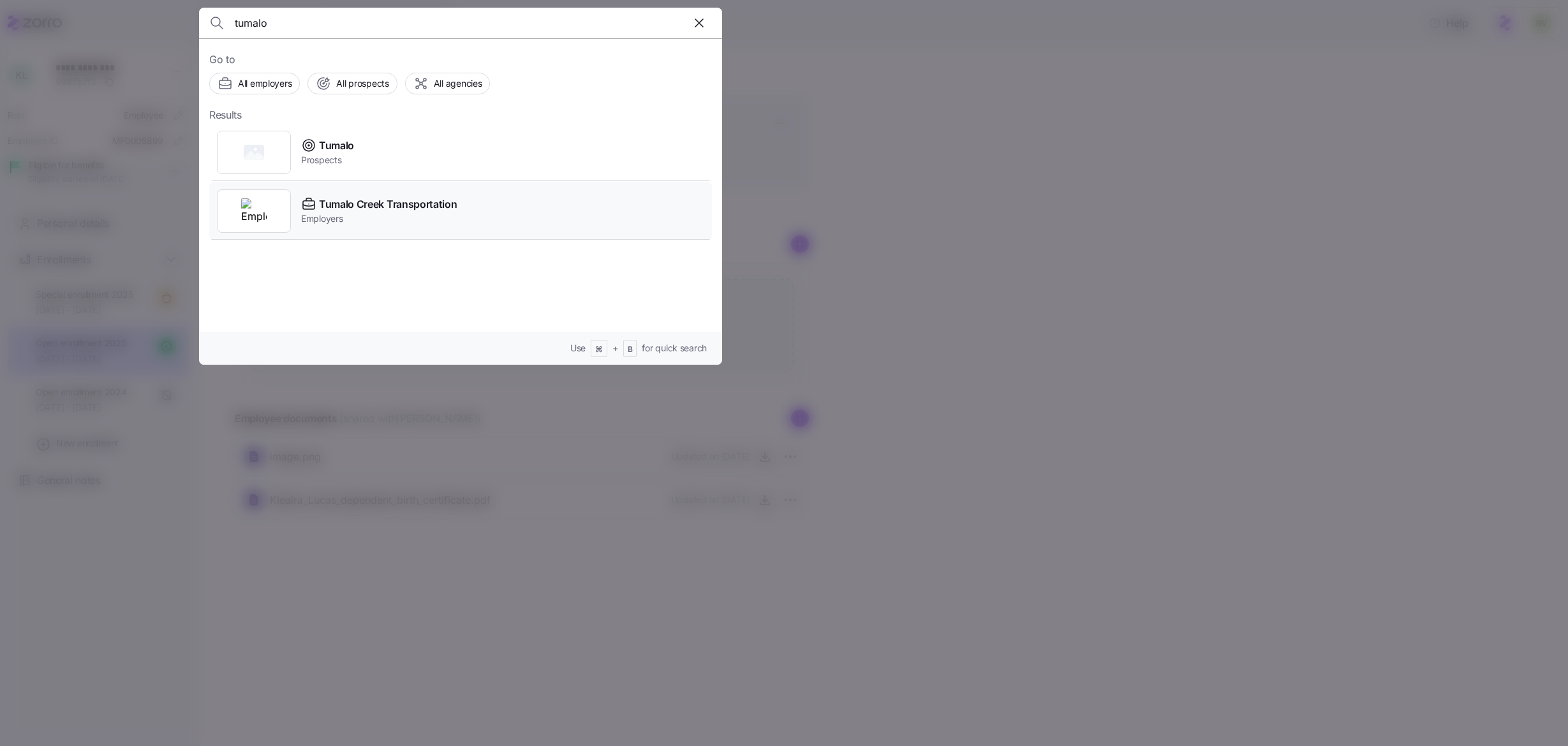
type input "tumalo"
click at [249, 191] on div at bounding box center [254, 211] width 74 height 44
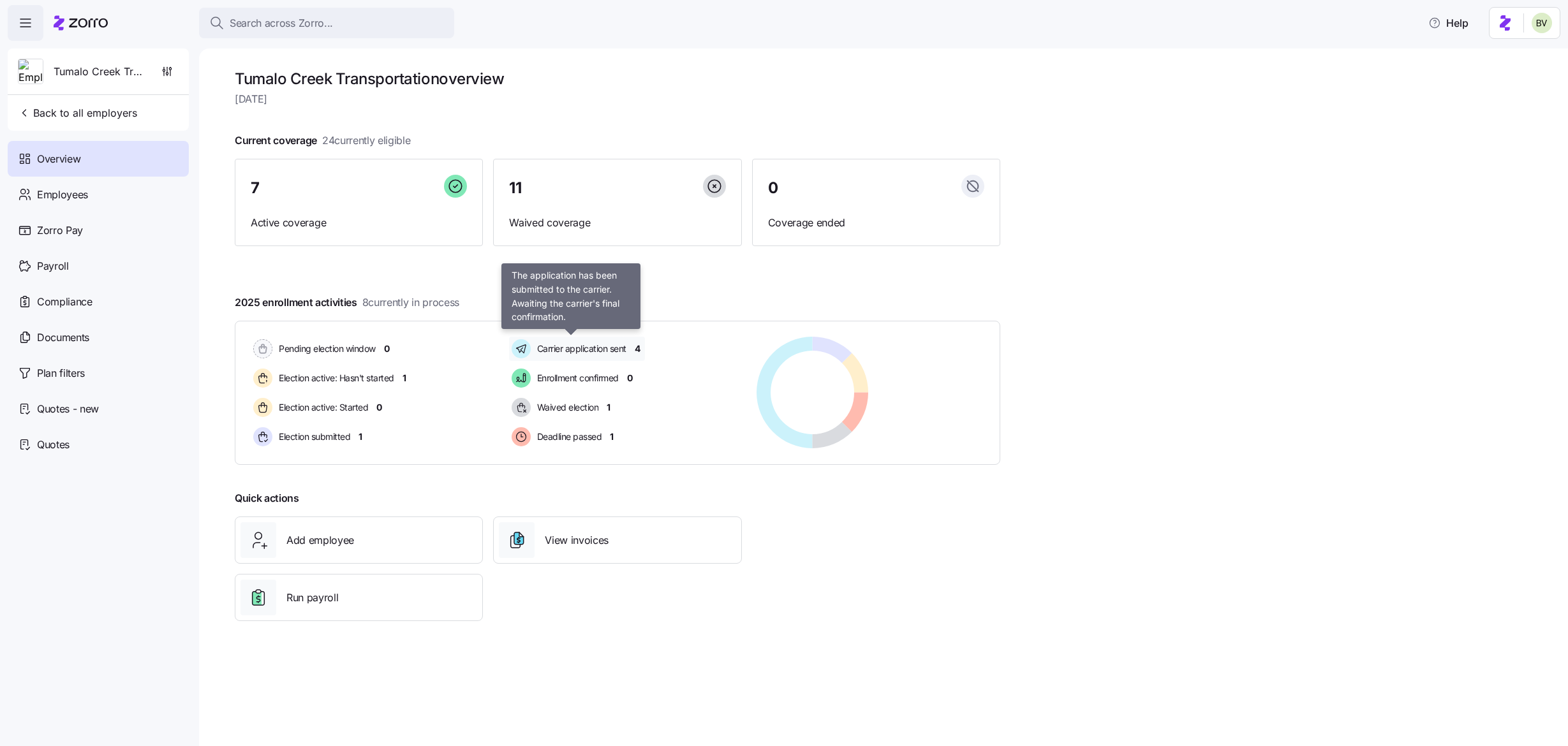
click at [571, 349] on span "Carrier application sent" at bounding box center [580, 349] width 93 height 13
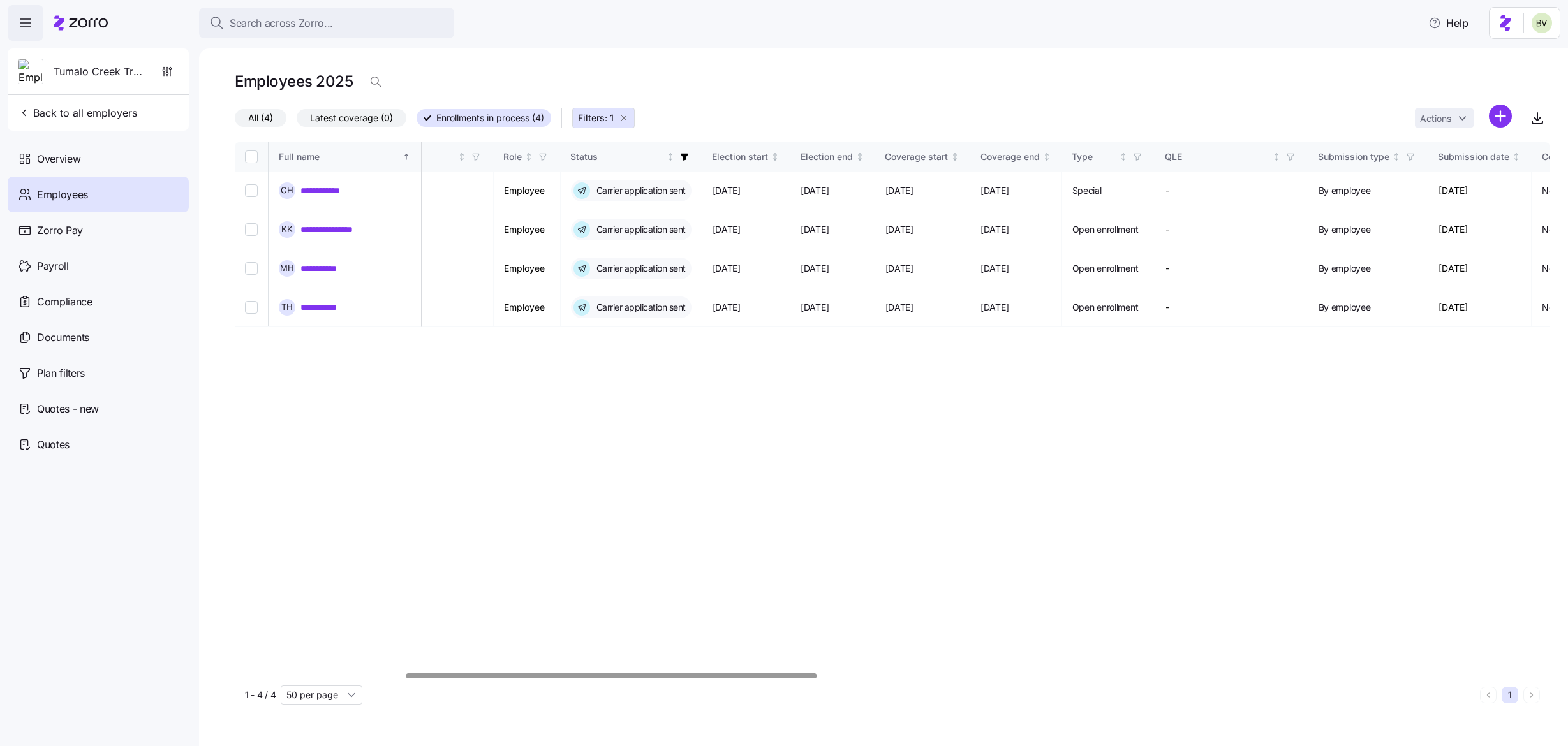
scroll to position [0, 545]
drag, startPoint x: 363, startPoint y: 268, endPoint x: 299, endPoint y: 272, distance: 64.1
click at [299, 272] on div "**********" at bounding box center [344, 269] width 132 height 17
copy link "**********"
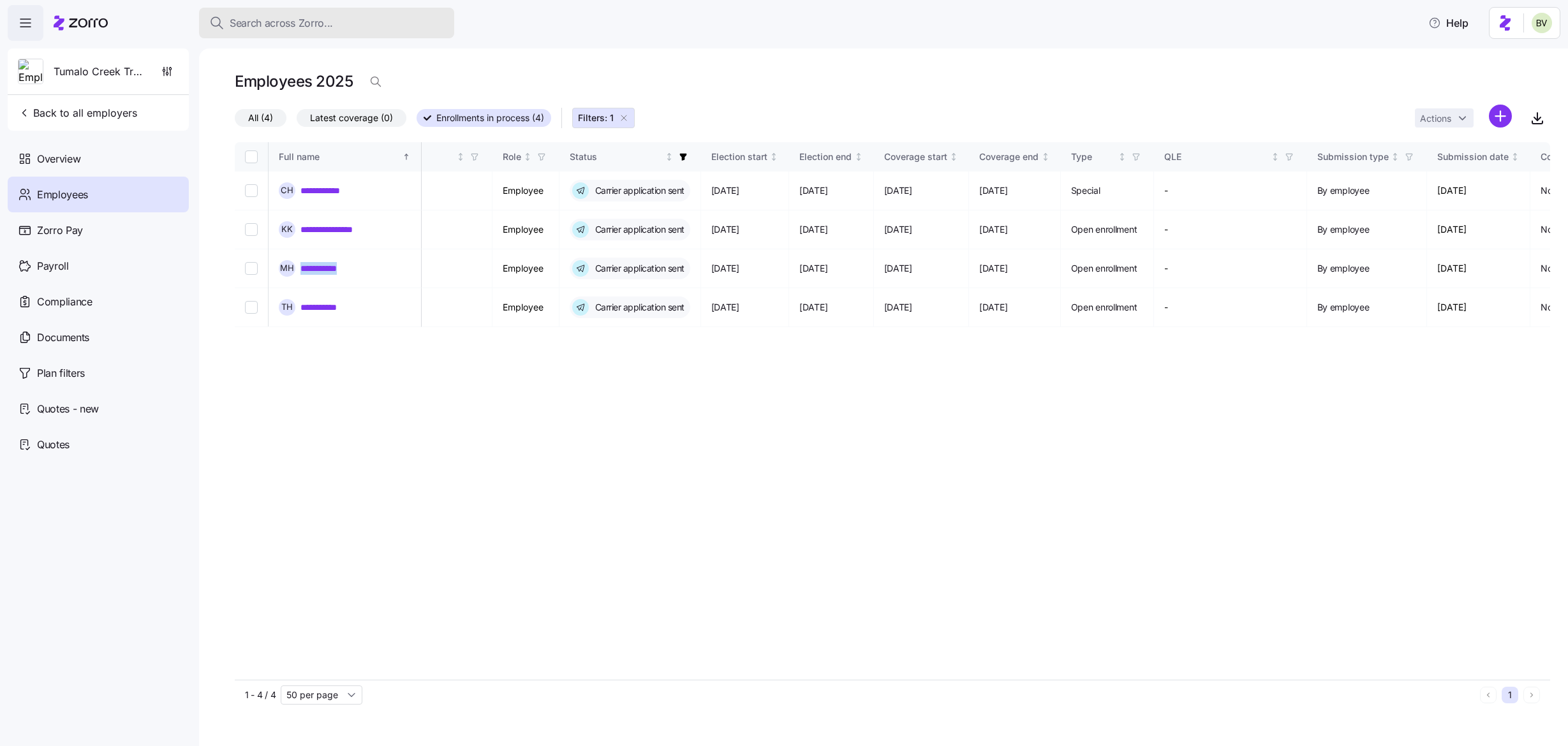
click at [416, 20] on div "Search across Zorro..." at bounding box center [326, 23] width 234 height 16
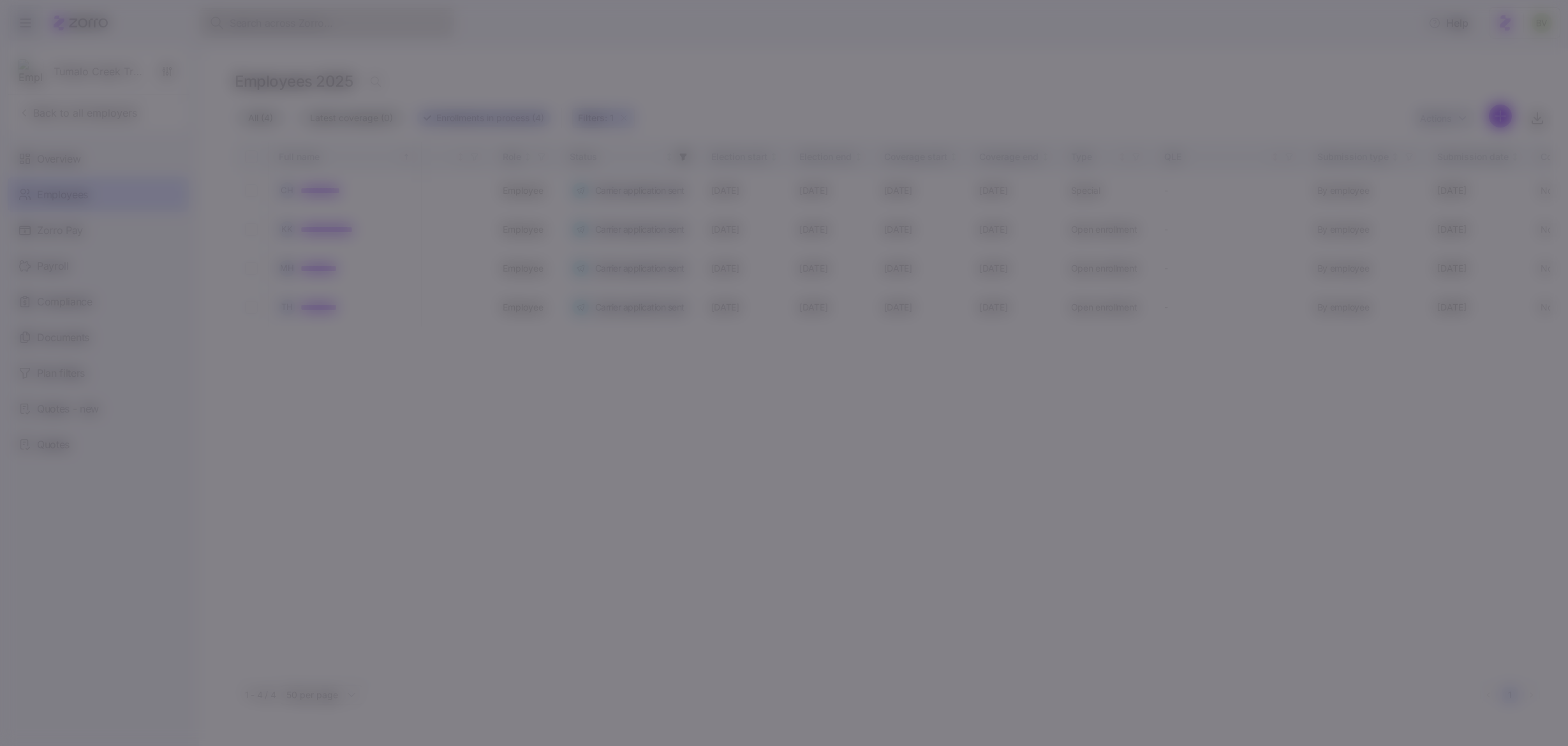
click at [416, 20] on body "**********" at bounding box center [784, 369] width 1568 height 739
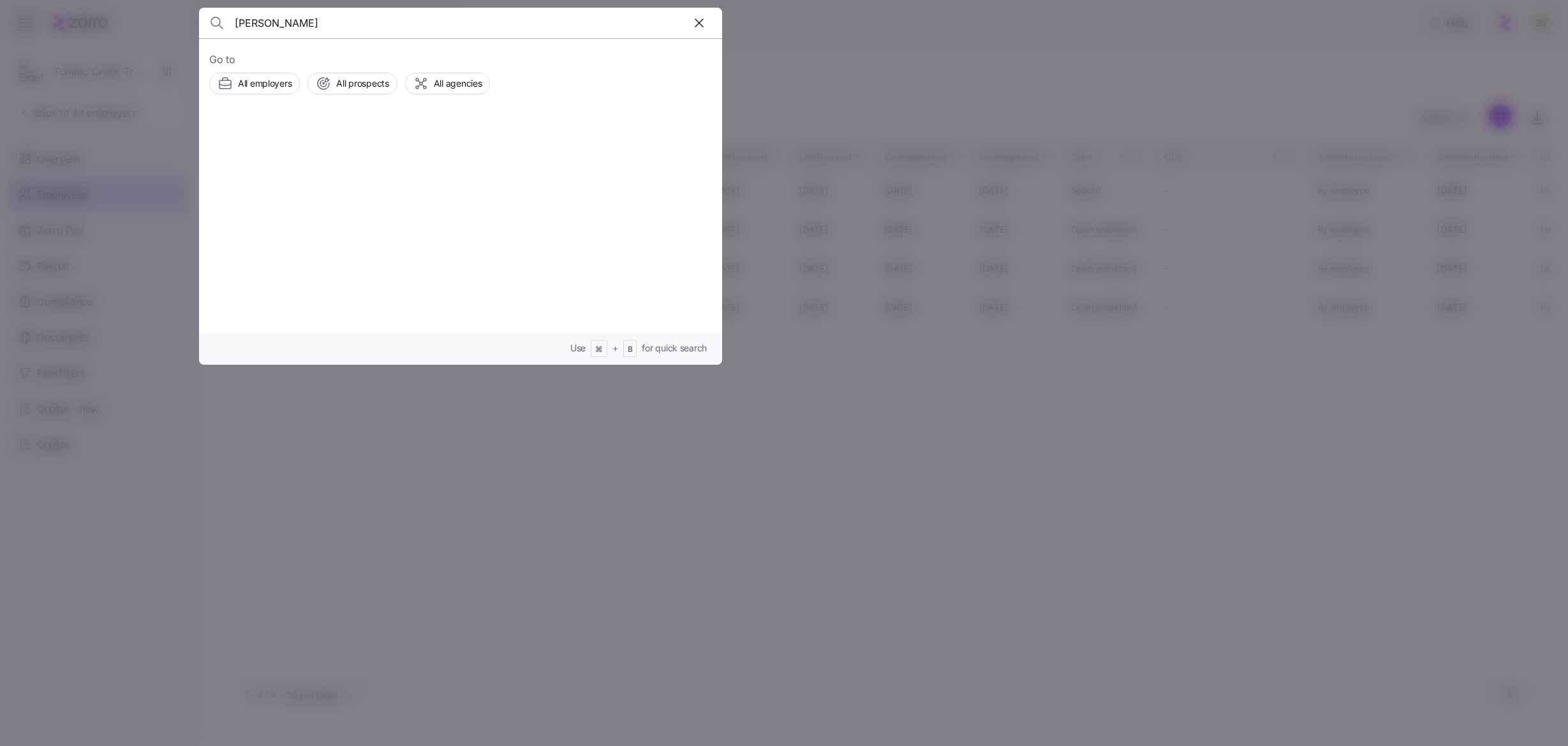
type input "Leah Freeman"
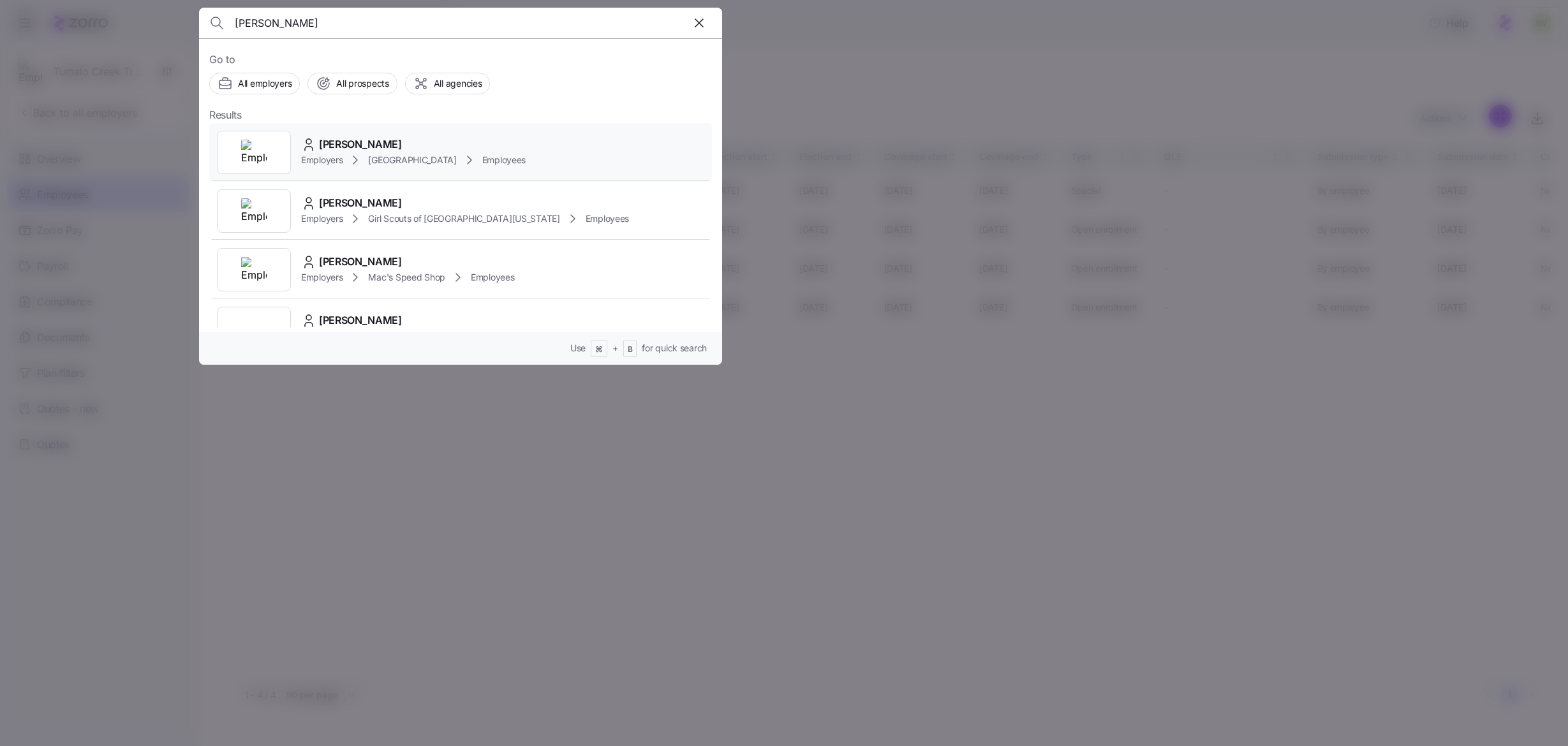
click at [264, 144] on img at bounding box center [253, 152] width 25 height 25
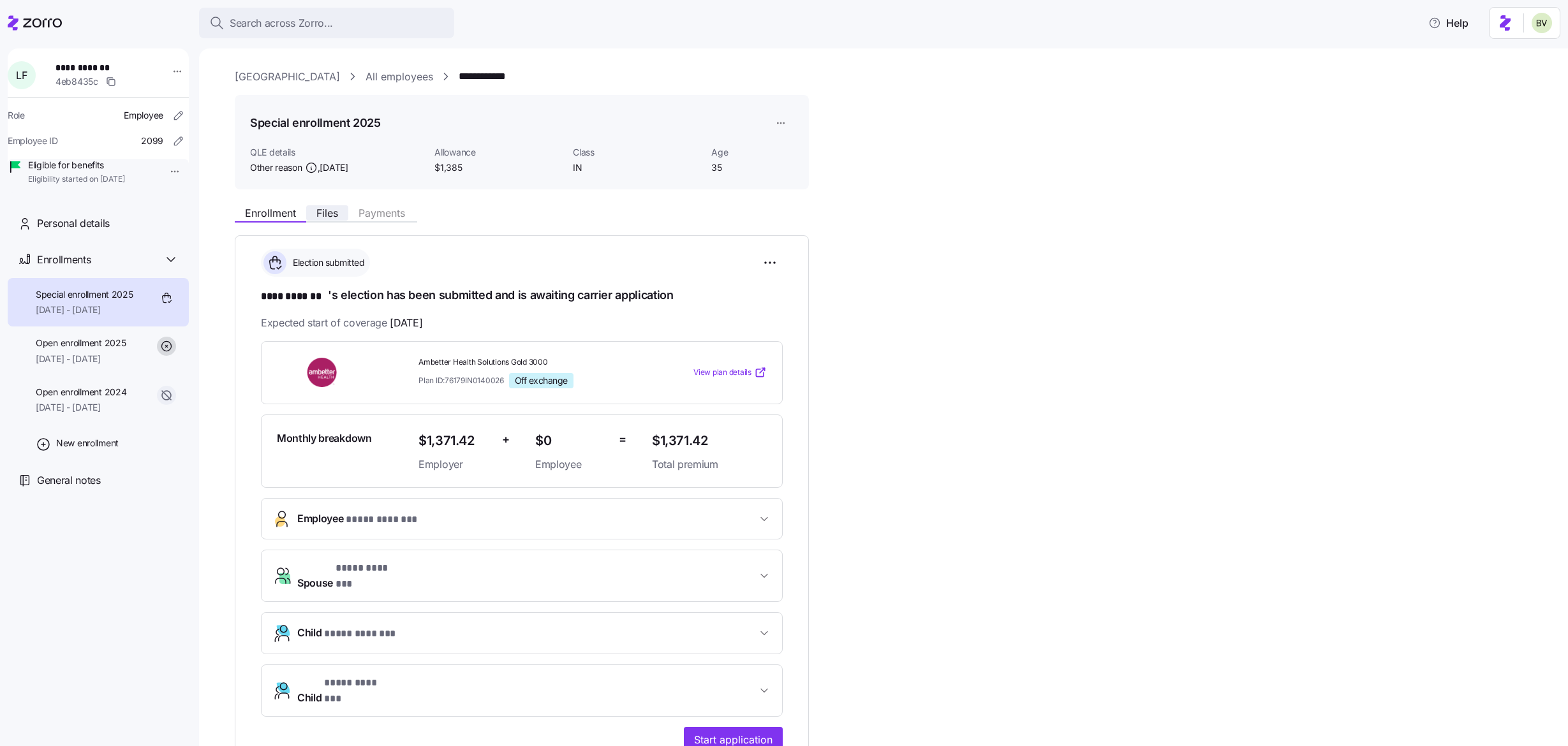
click at [331, 208] on span "Files" at bounding box center [328, 213] width 22 height 10
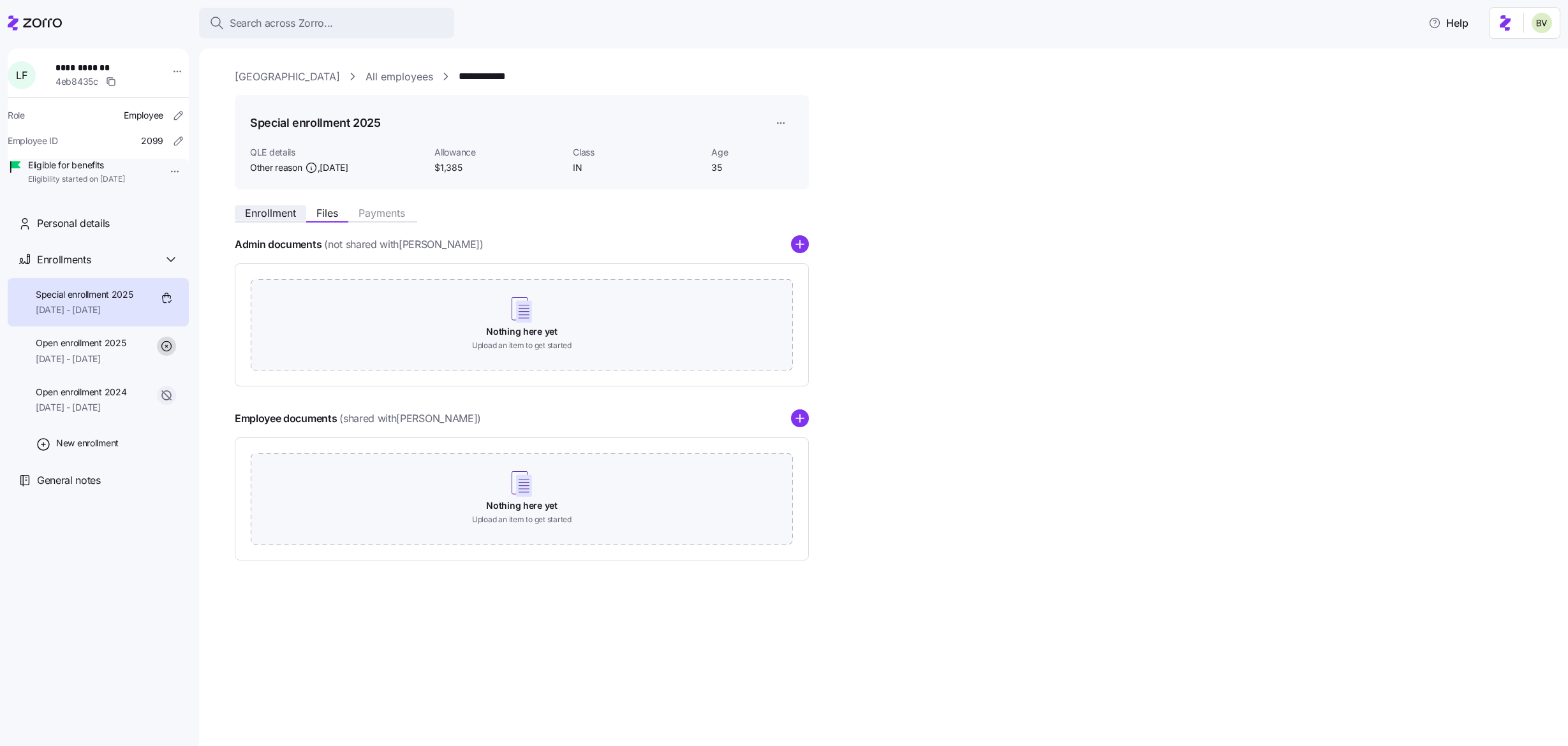
click at [273, 219] on button "Enrollment" at bounding box center [270, 213] width 71 height 15
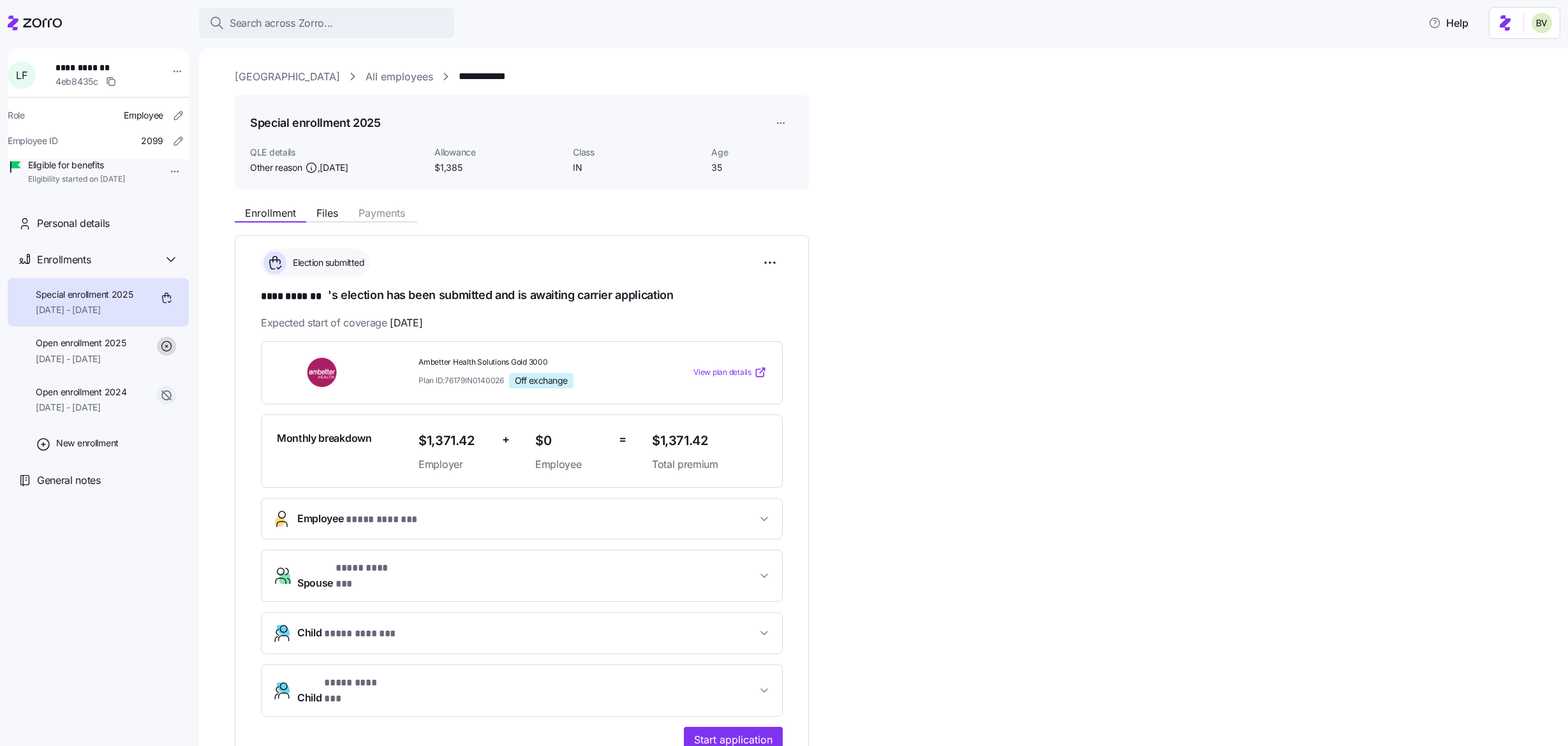
scroll to position [204, 0]
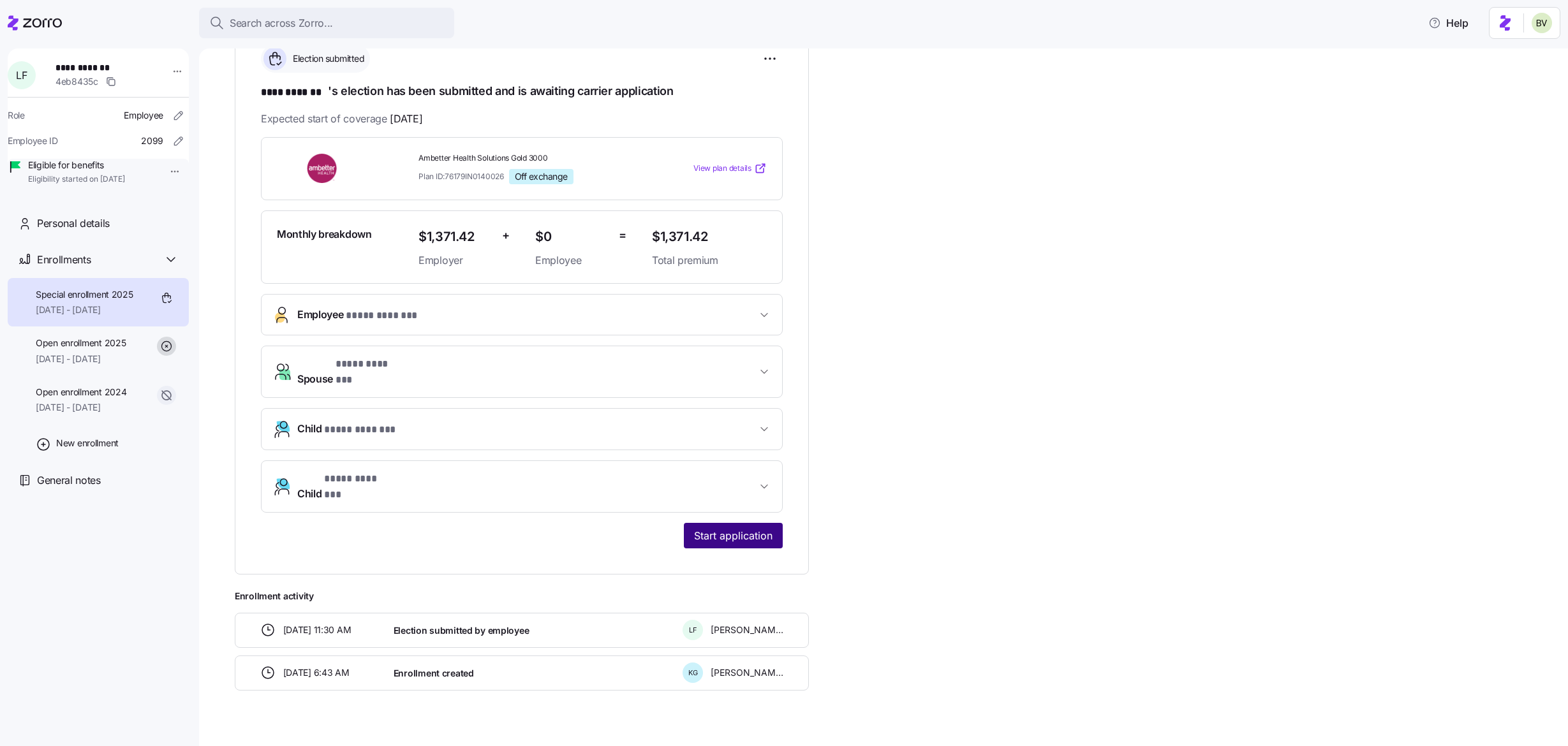
click at [699, 523] on button "Start application" at bounding box center [733, 536] width 99 height 25
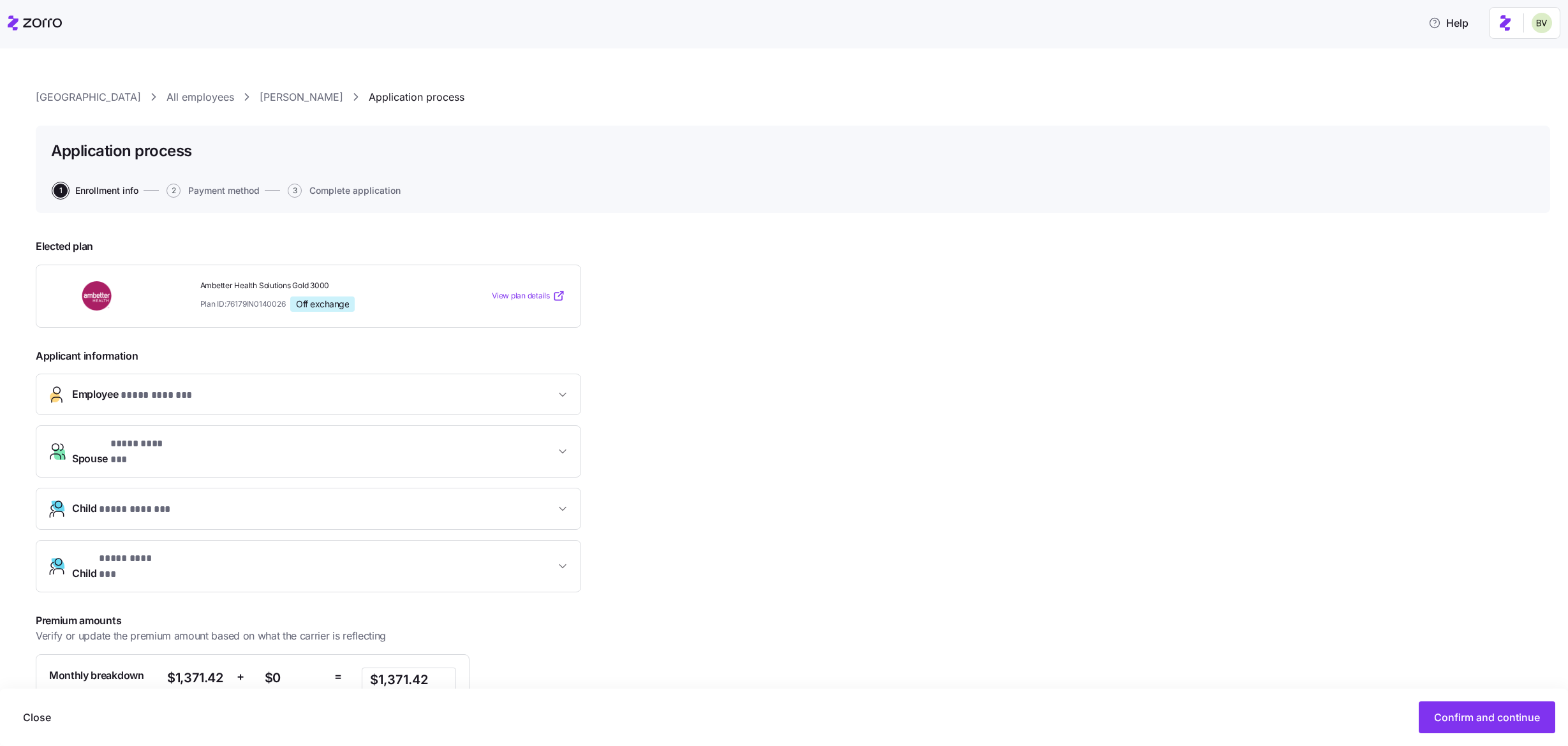
scroll to position [127, 0]
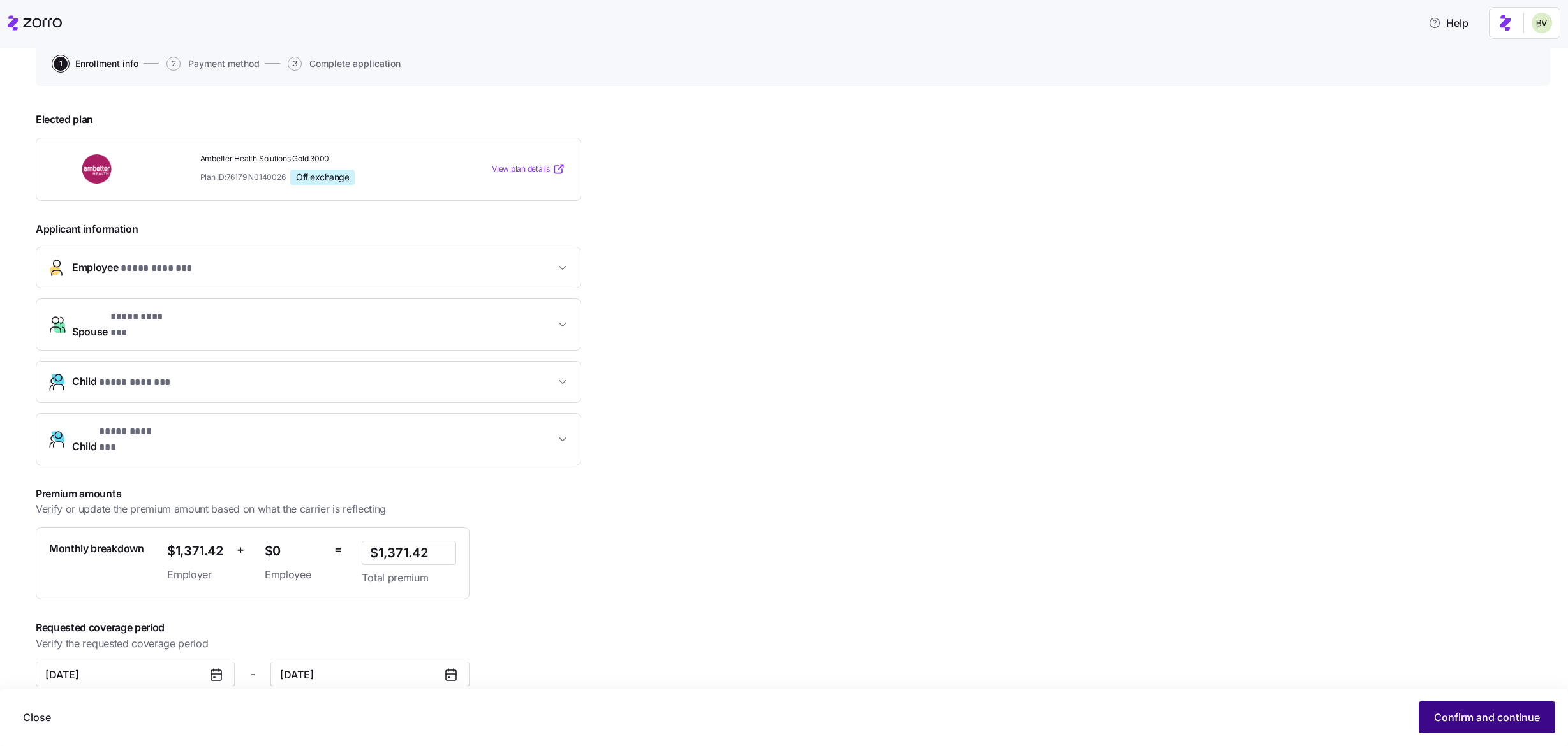
click at [1452, 713] on span "Confirm and continue" at bounding box center [1486, 717] width 106 height 15
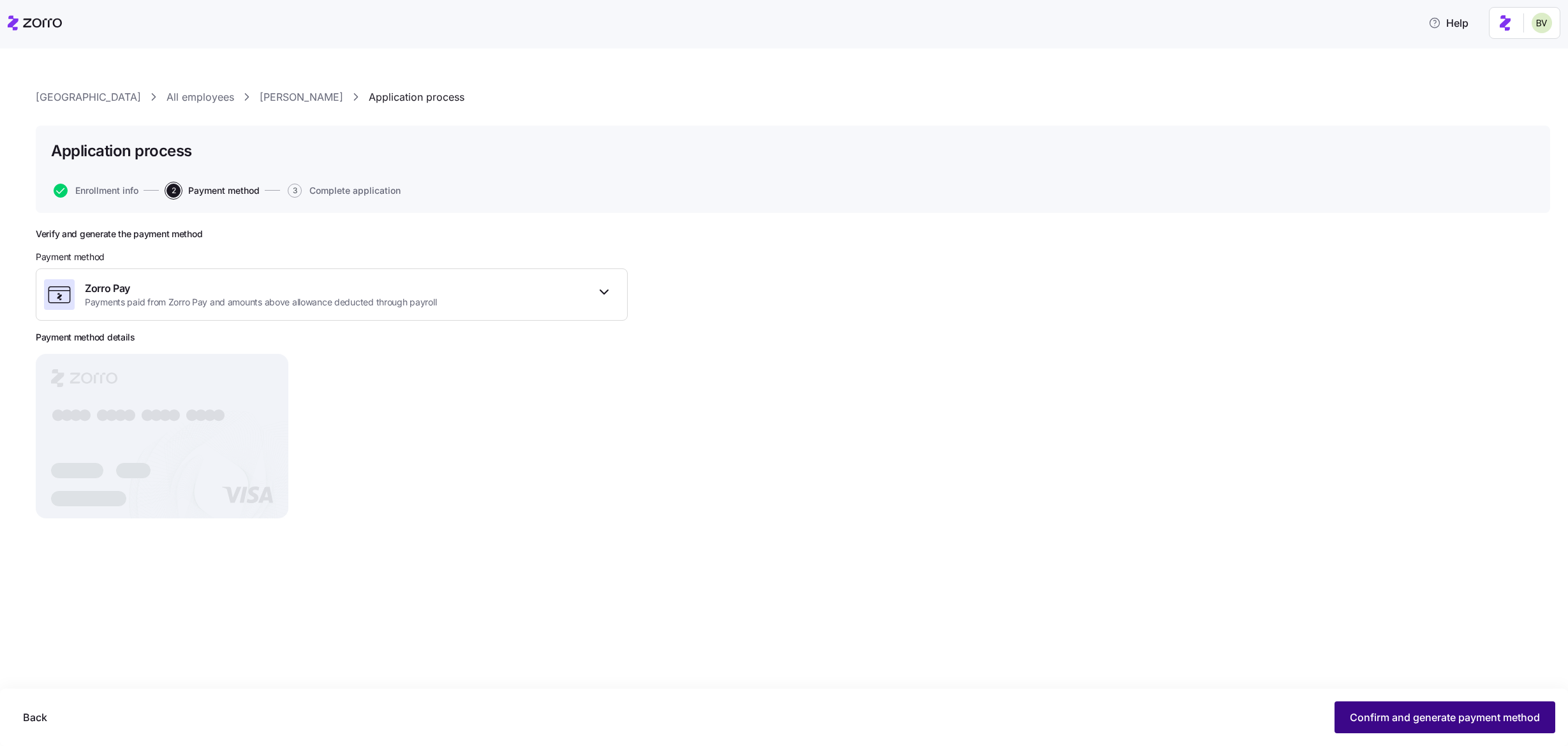
click at [1413, 716] on span "Confirm and generate payment method" at bounding box center [1444, 717] width 190 height 15
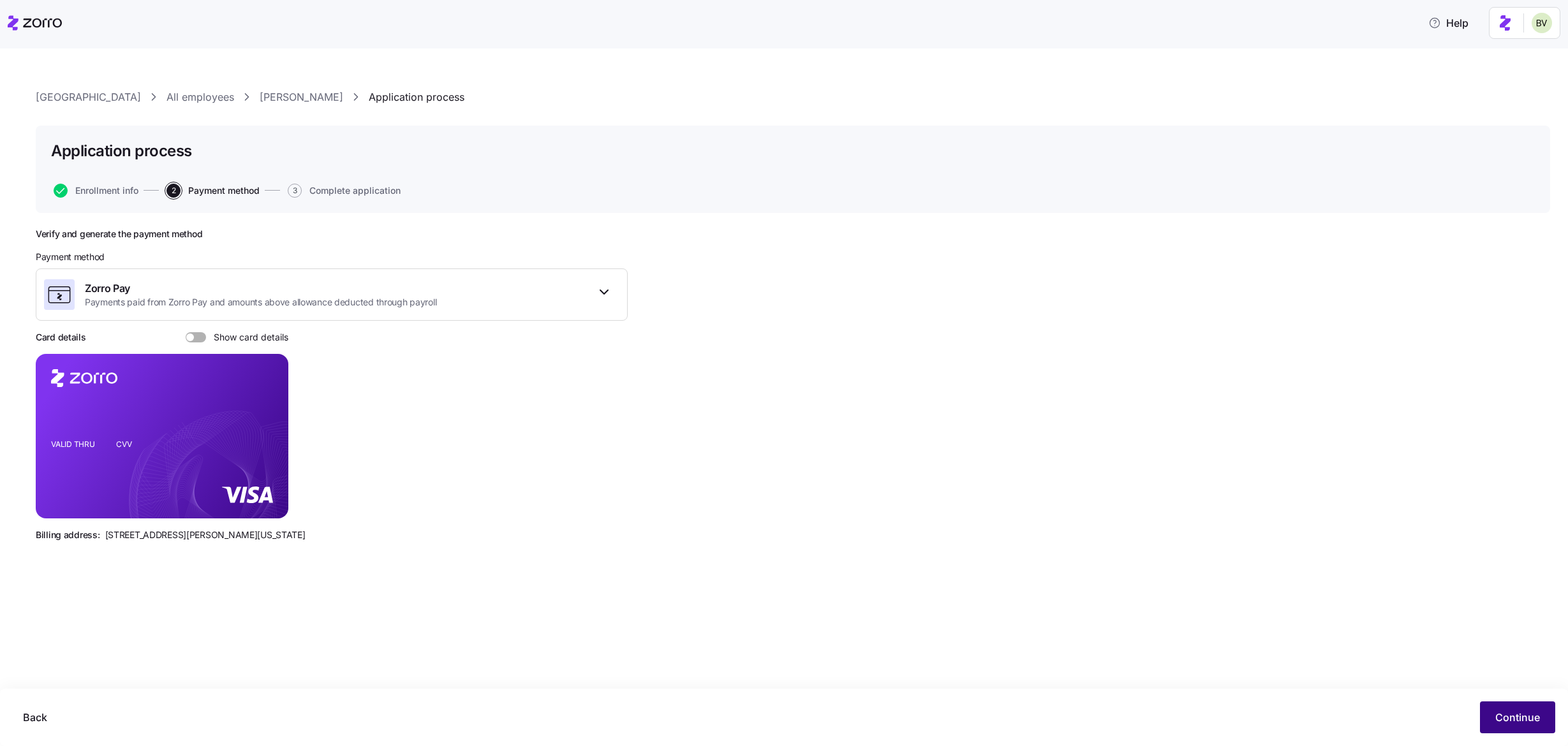
click at [1492, 721] on button "Continue" at bounding box center [1517, 718] width 75 height 32
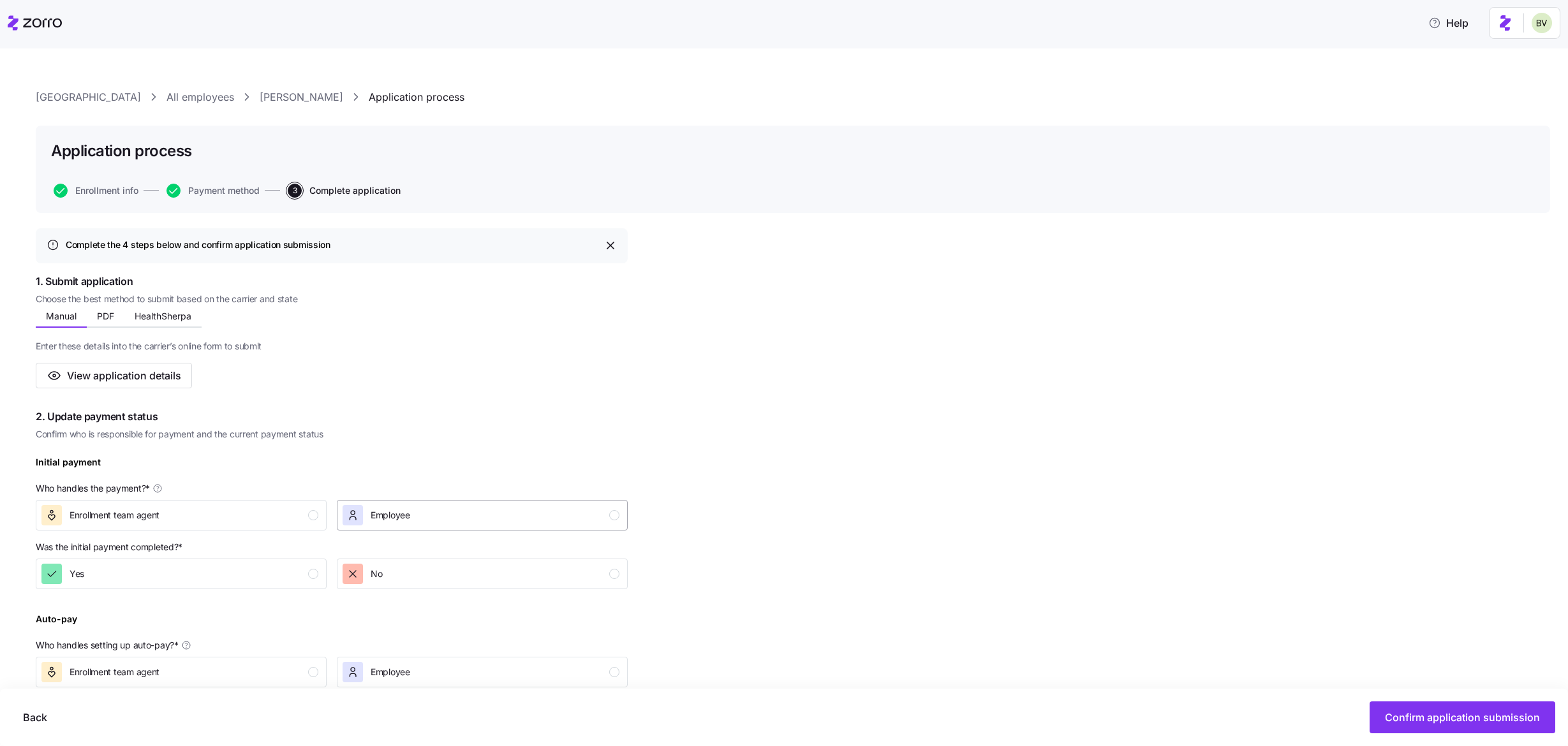
click at [363, 516] on div "Employee" at bounding box center [376, 515] width 68 height 20
click at [366, 561] on button "No" at bounding box center [483, 574] width 291 height 31
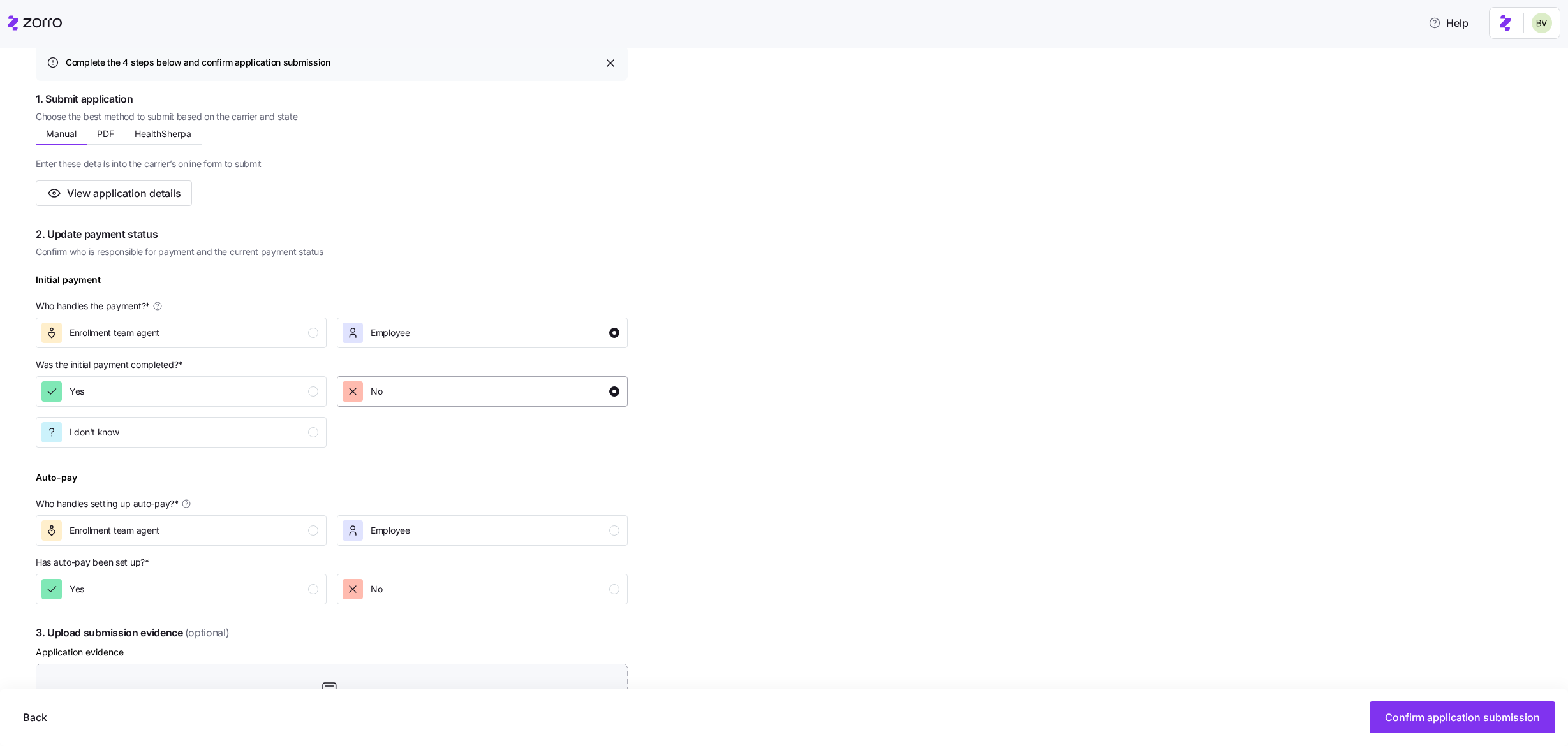
scroll to position [266, 0]
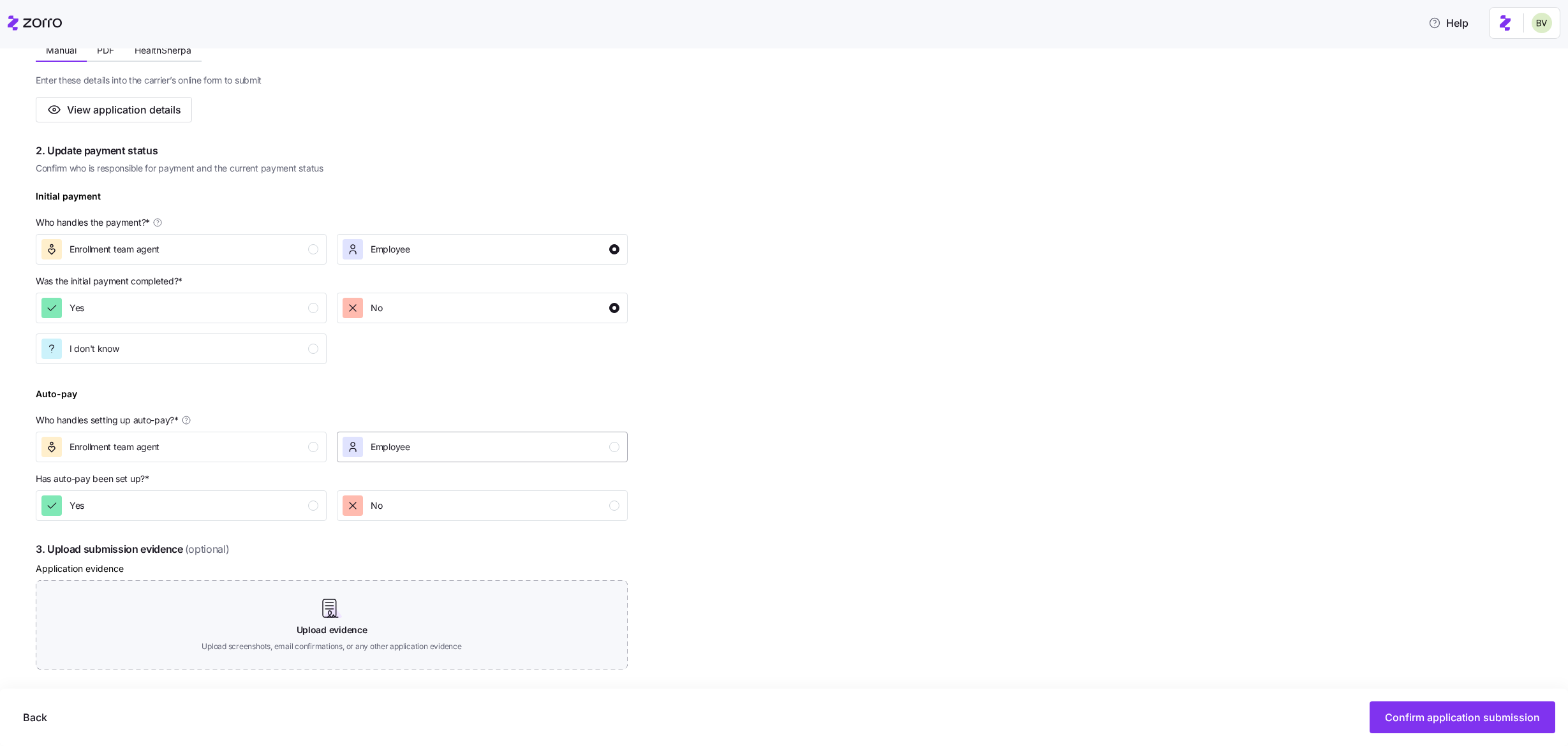
click at [391, 452] on span "Employee" at bounding box center [390, 448] width 39 height 13
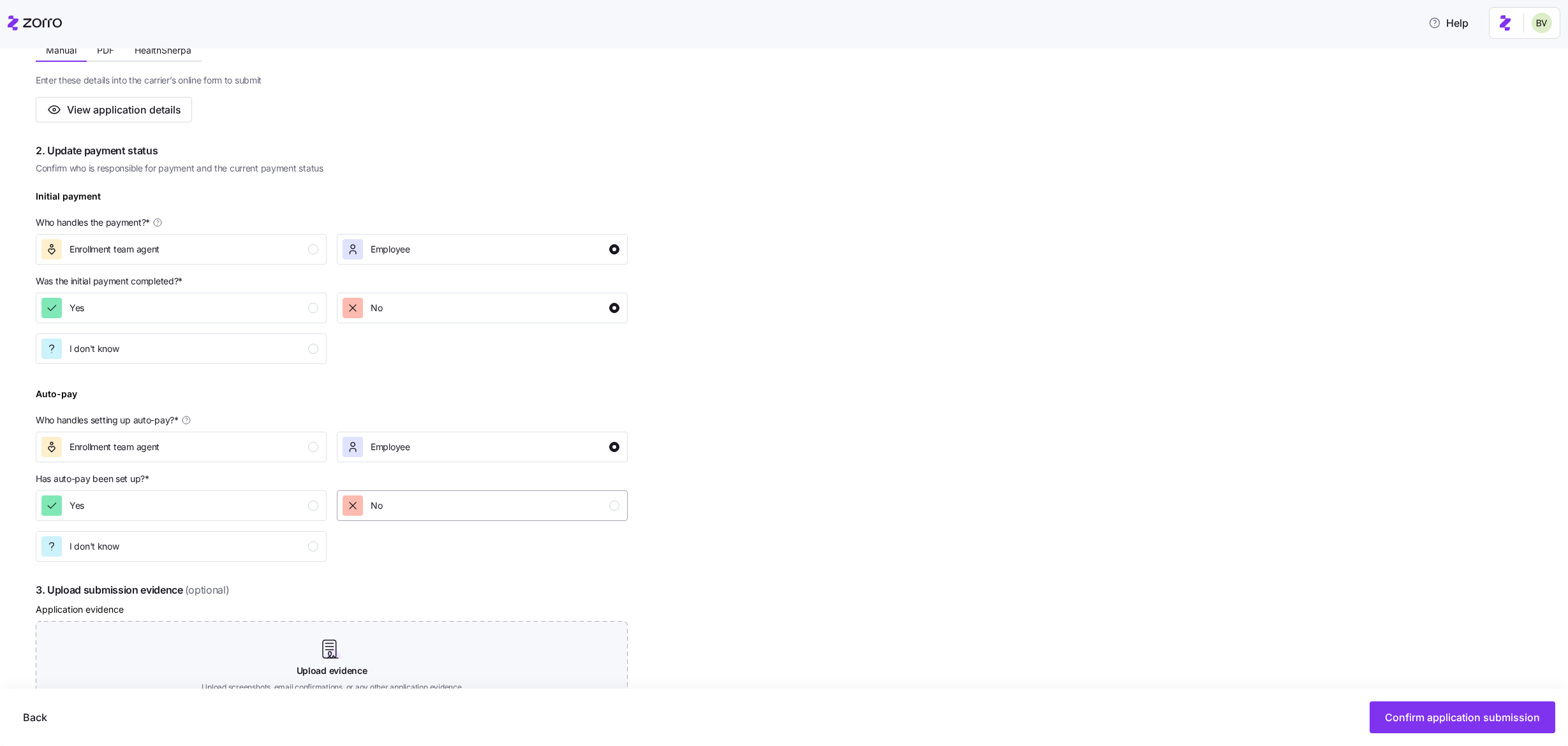
click at [389, 504] on div "No" at bounding box center [481, 506] width 277 height 20
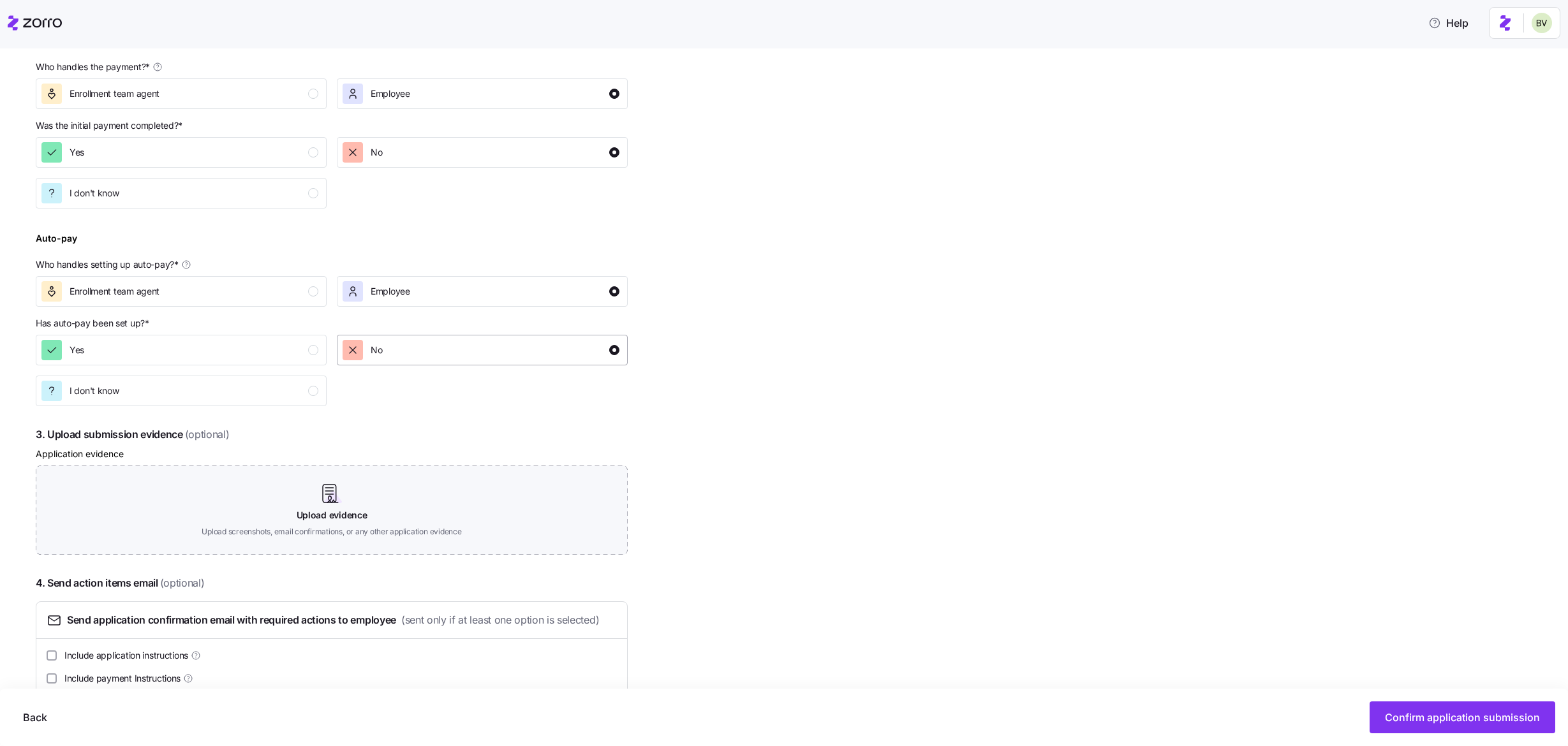
scroll to position [453, 0]
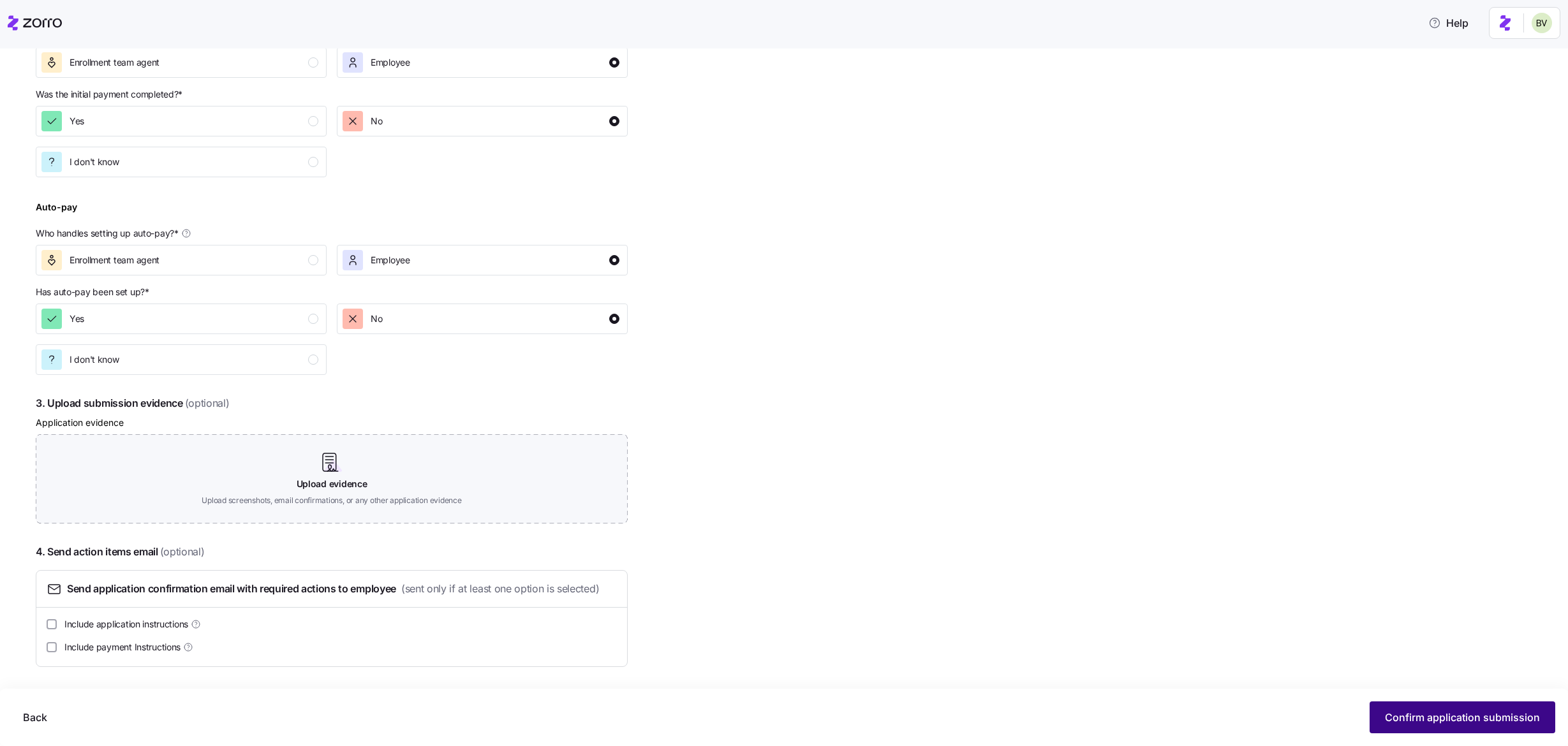
click at [1398, 714] on span "Confirm application submission" at bounding box center [1462, 717] width 155 height 15
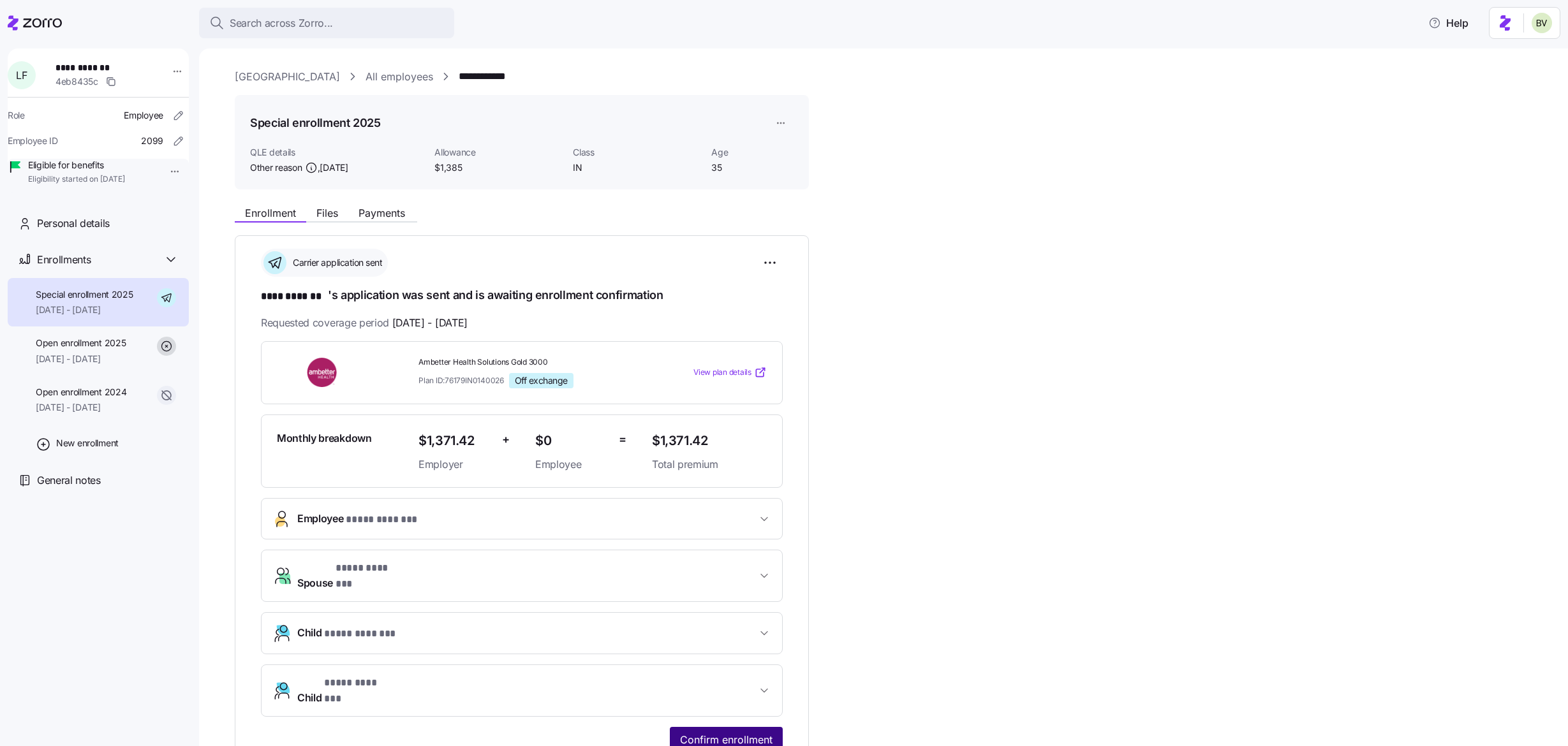
click at [730, 732] on span "Confirm enrollment" at bounding box center [726, 739] width 92 height 15
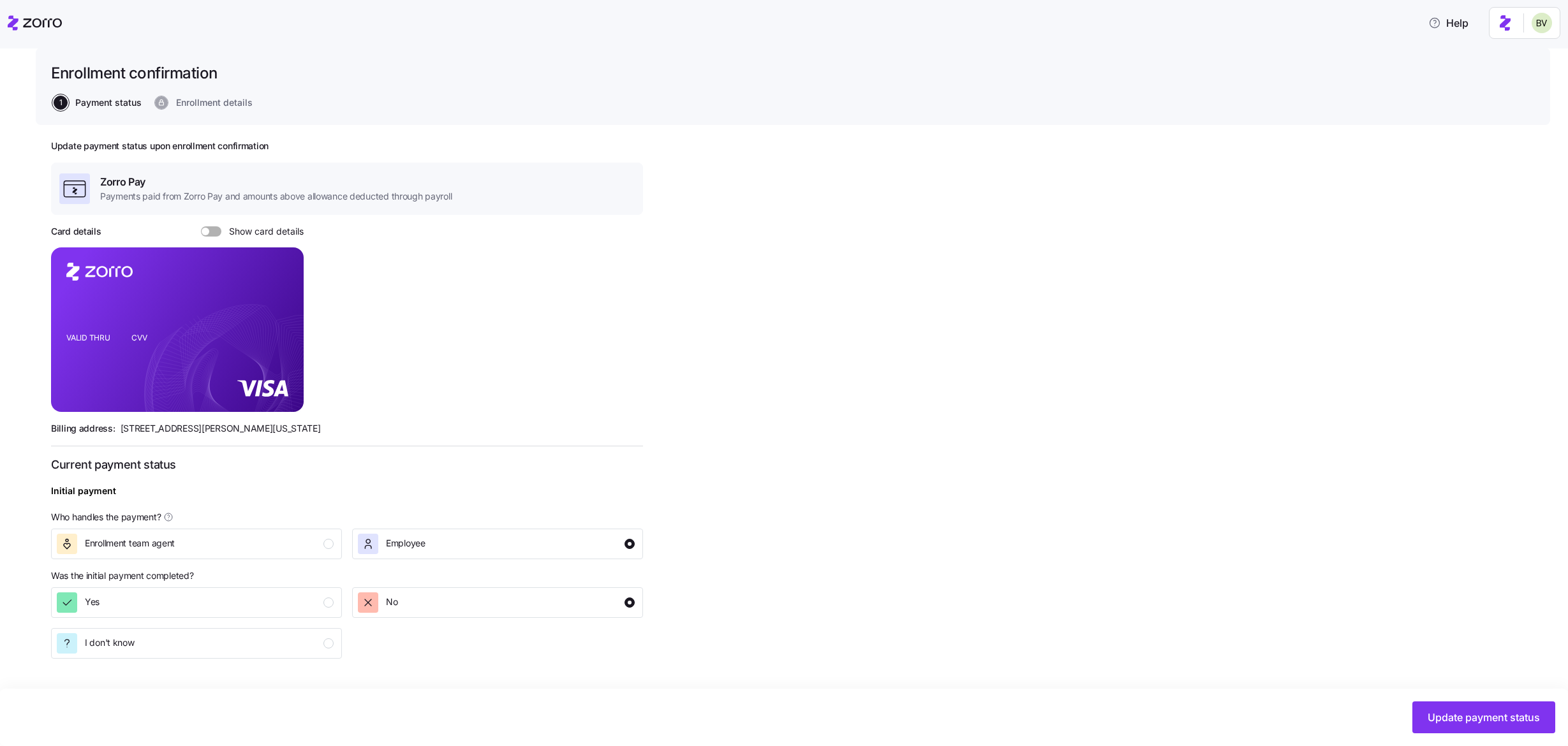
scroll to position [281, 0]
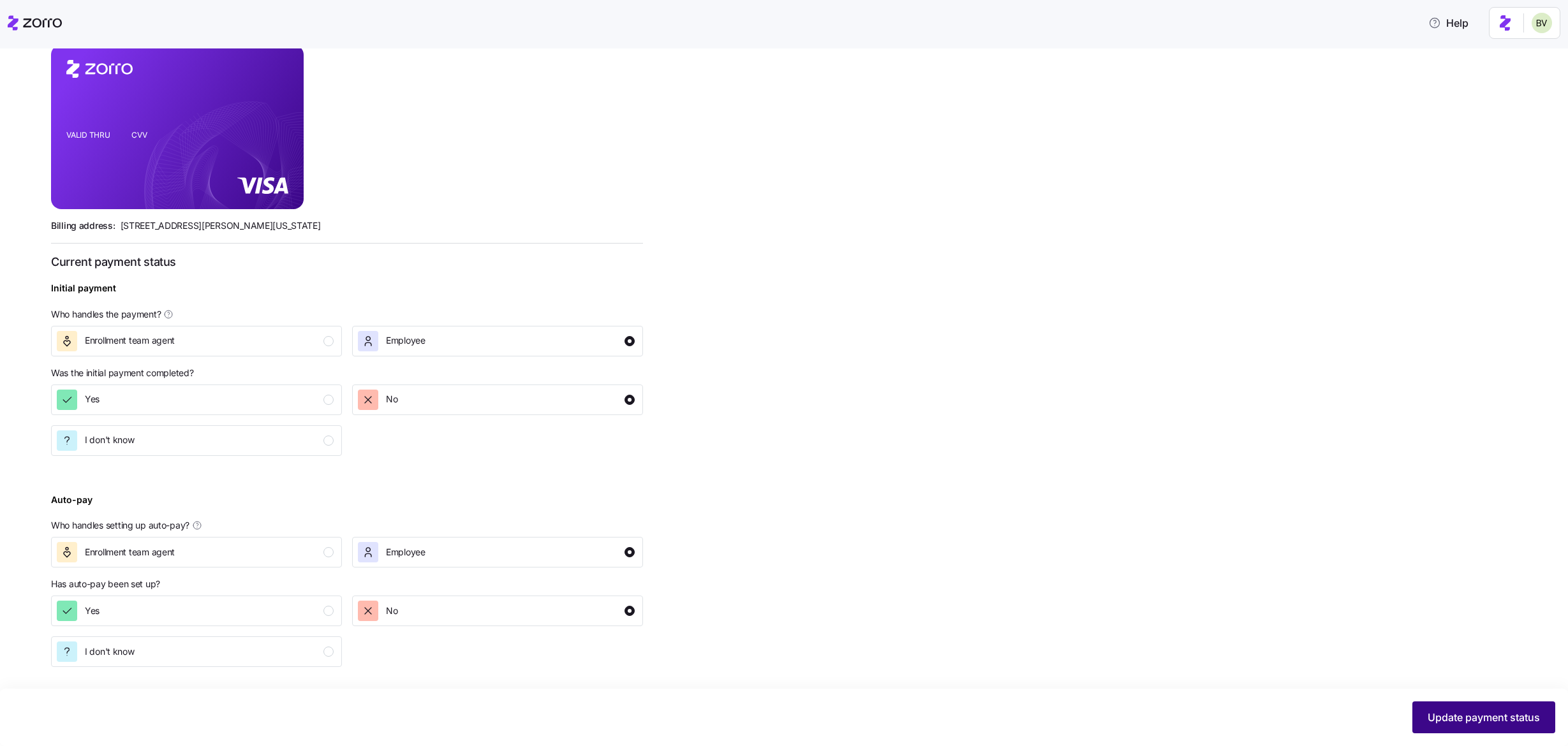
click at [1427, 710] on button "Update payment status" at bounding box center [1484, 718] width 143 height 32
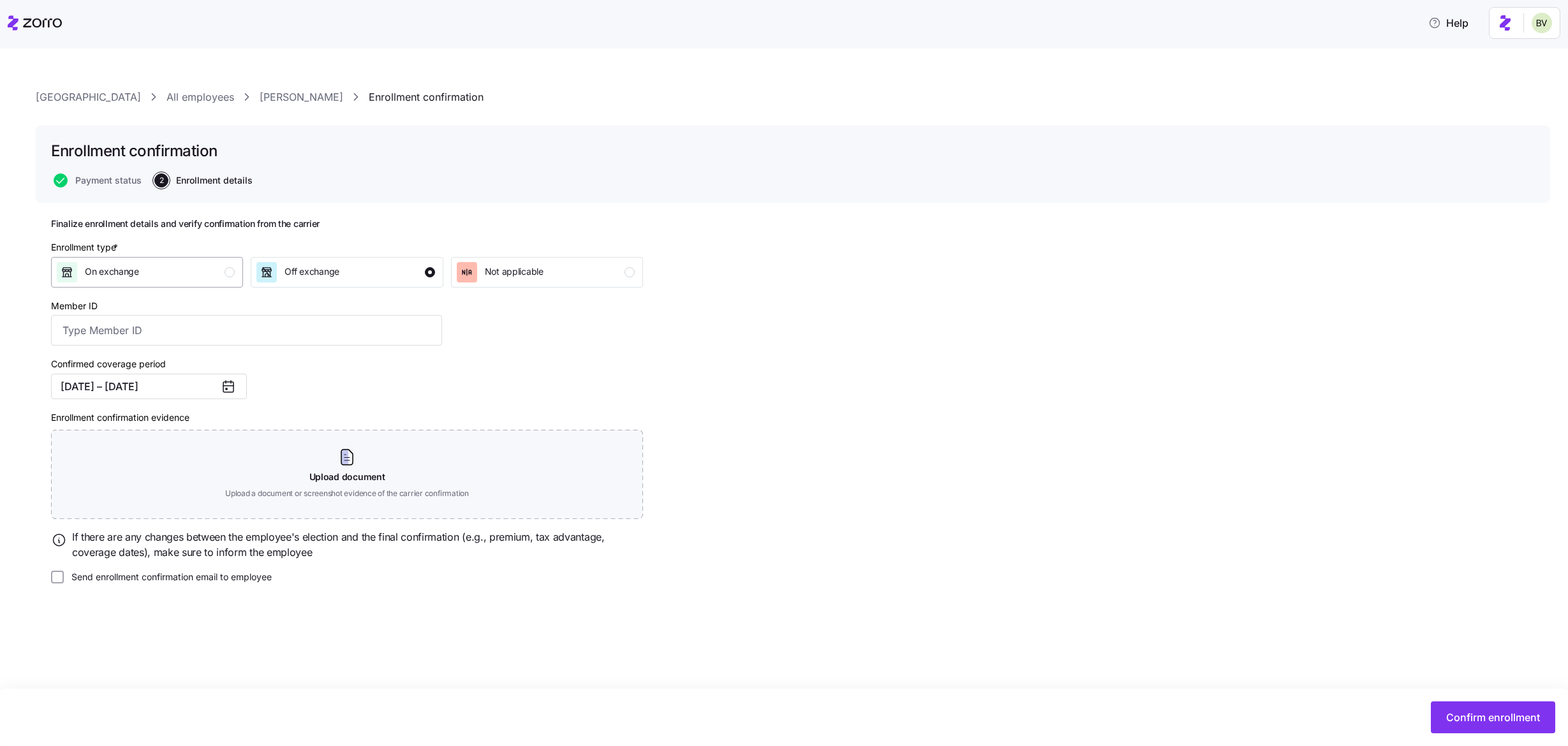
click at [202, 268] on div "On exchange" at bounding box center [146, 272] width 178 height 20
click at [1444, 713] on button "Confirm enrollment" at bounding box center [1493, 718] width 124 height 32
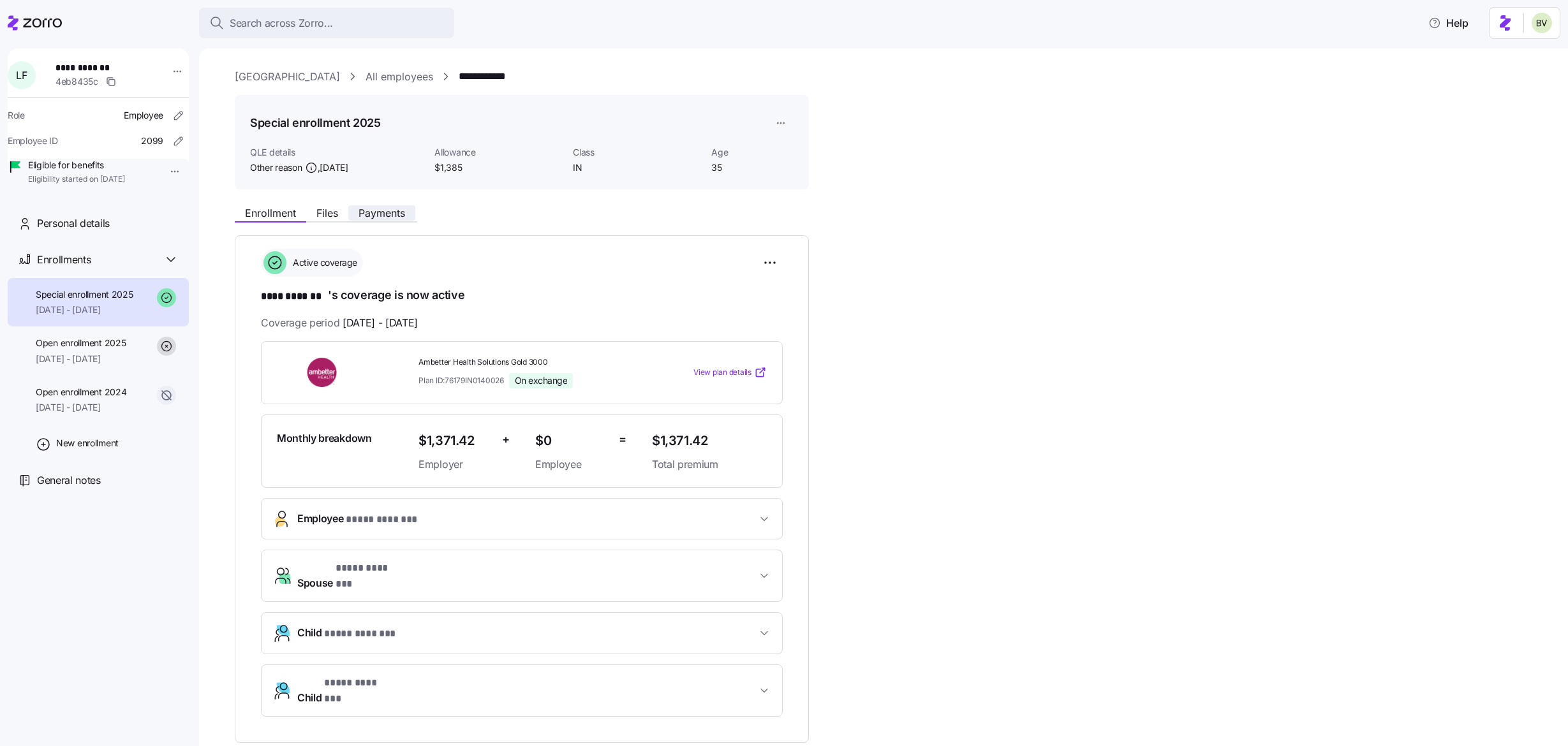
click at [381, 211] on span "Payments" at bounding box center [382, 213] width 47 height 10
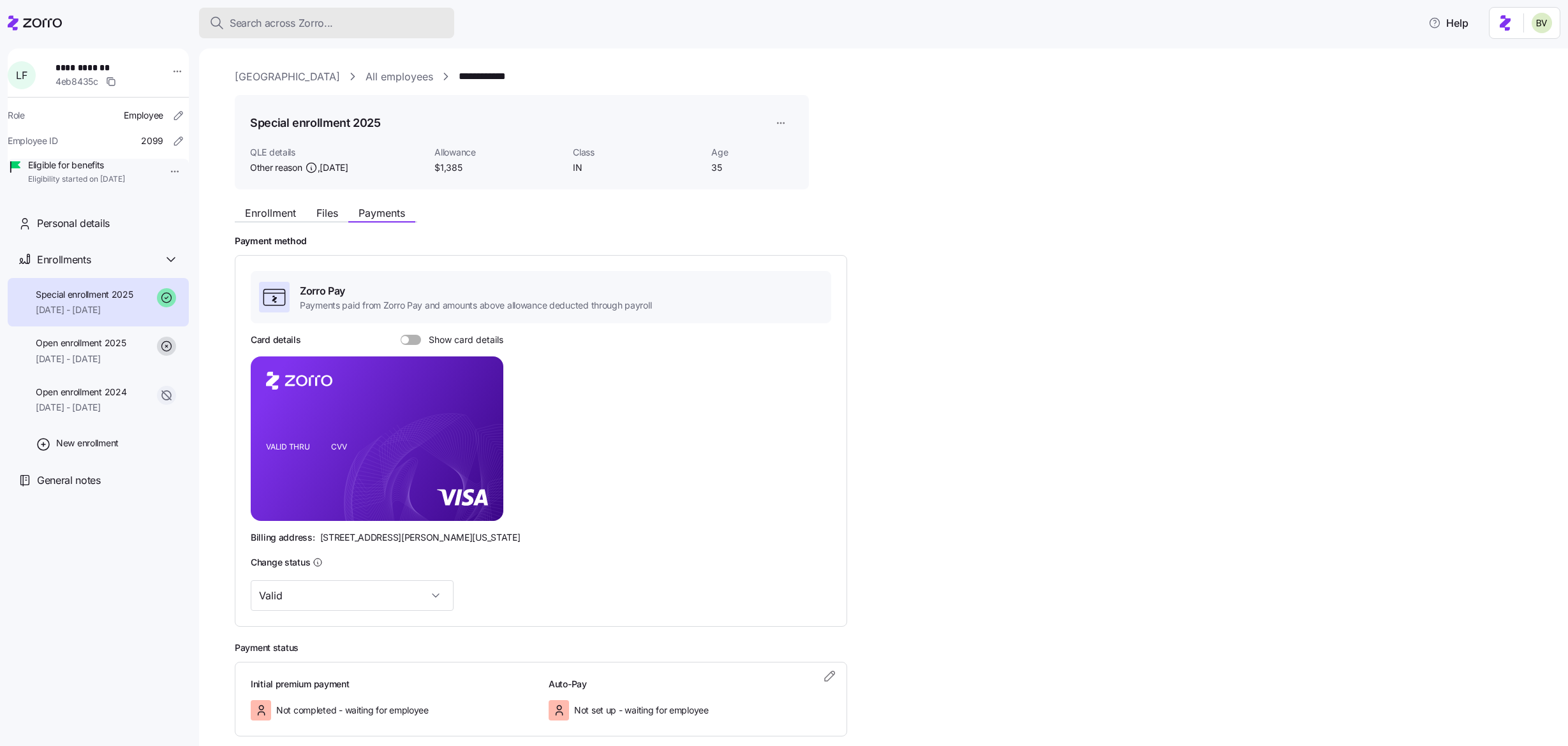
click at [325, 27] on span "Search across Zorro..." at bounding box center [281, 23] width 103 height 16
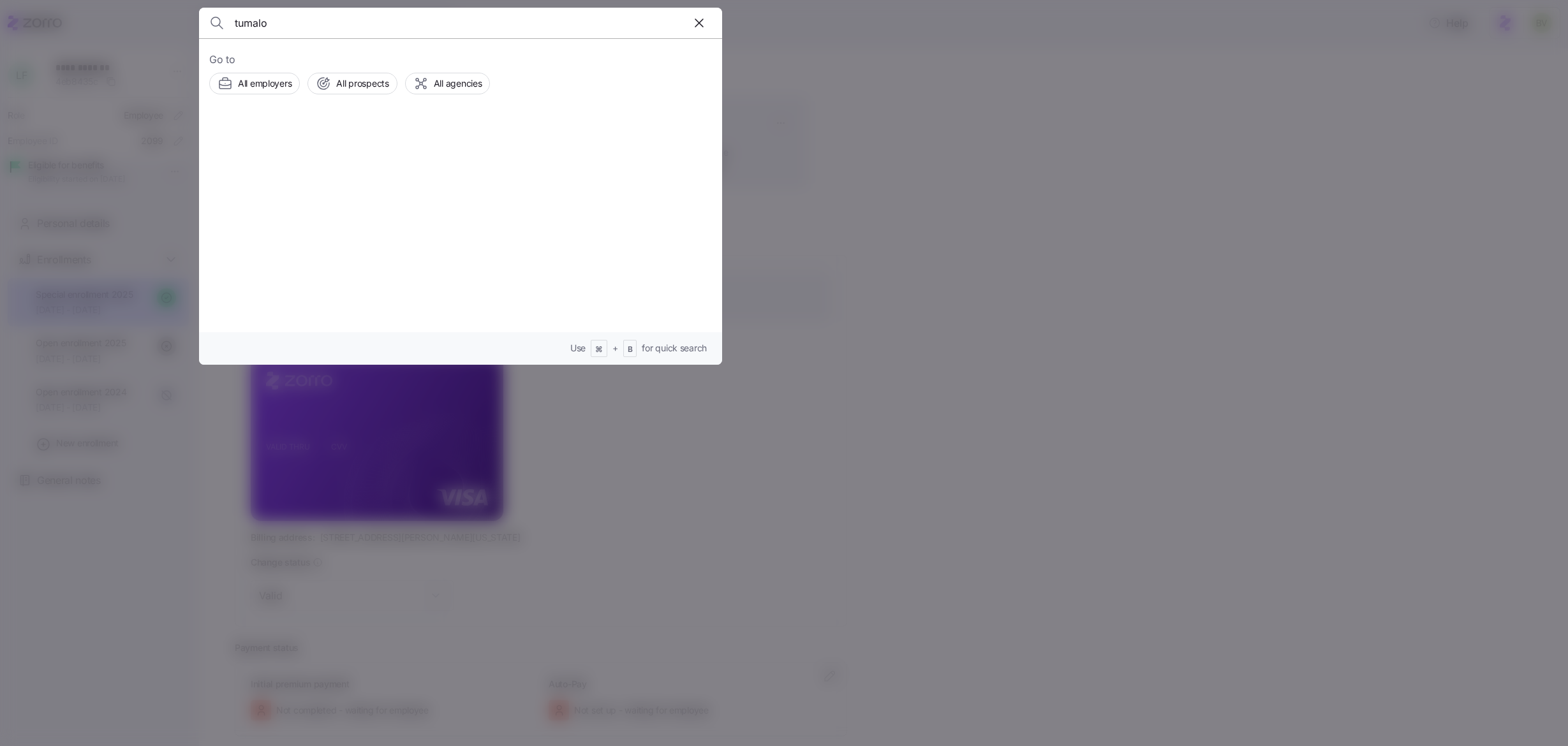
type input "tumalo"
click at [271, 218] on div at bounding box center [254, 211] width 74 height 44
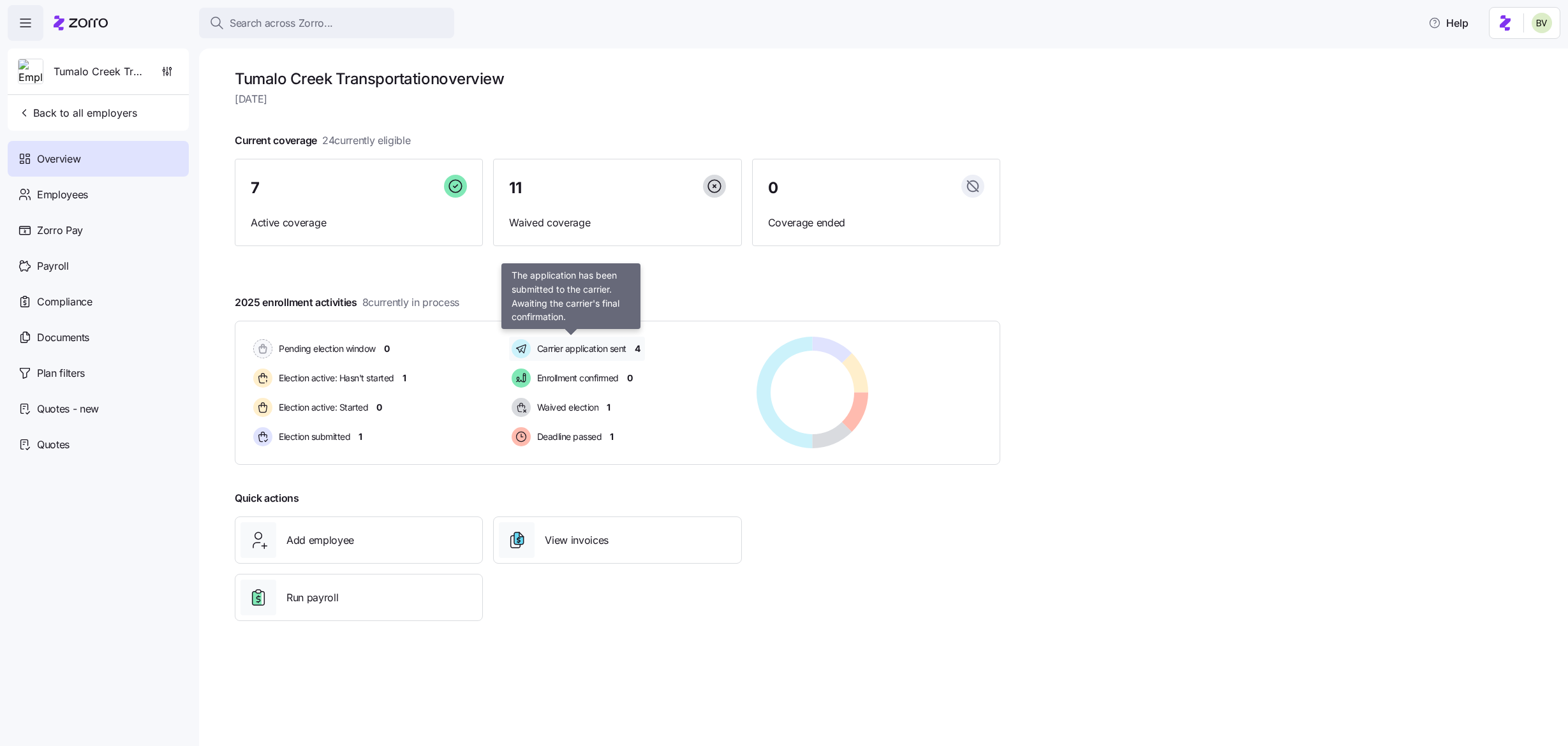
click at [561, 344] on span "Carrier application sent" at bounding box center [580, 349] width 93 height 13
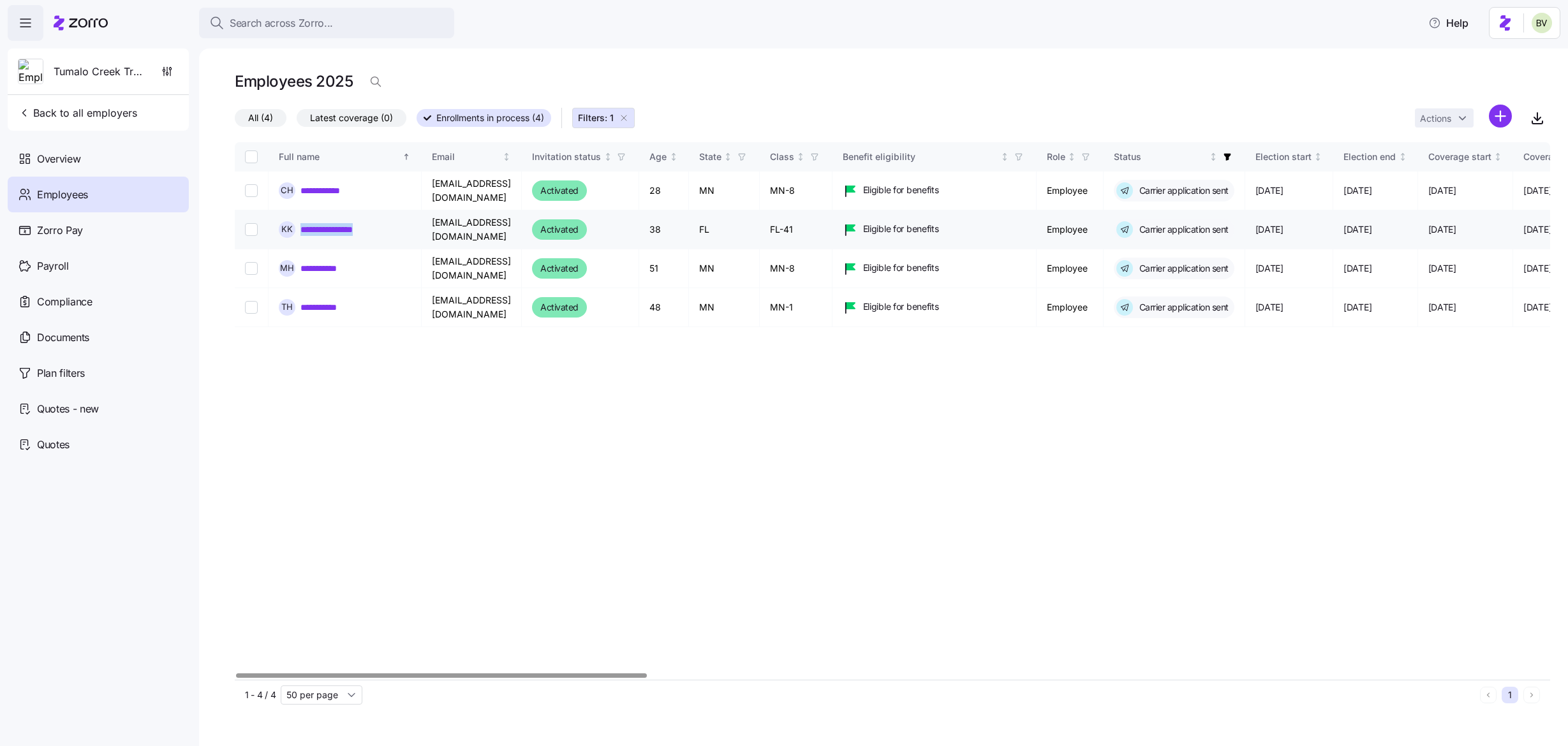
drag, startPoint x: 382, startPoint y: 231, endPoint x: 301, endPoint y: 231, distance: 81.0
click at [301, 231] on div "**********" at bounding box center [344, 229] width 132 height 17
copy link "**********"
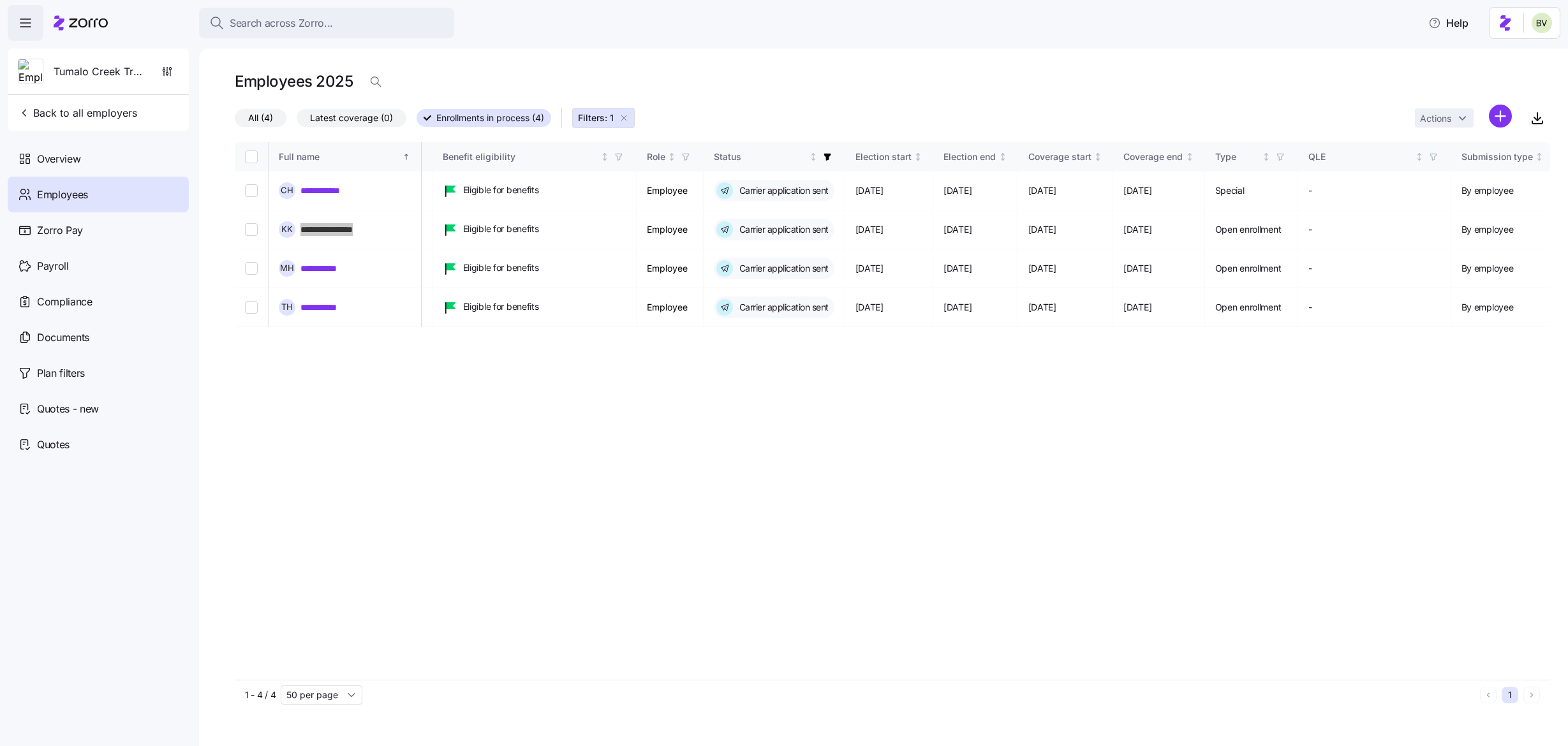
scroll to position [0, 365]
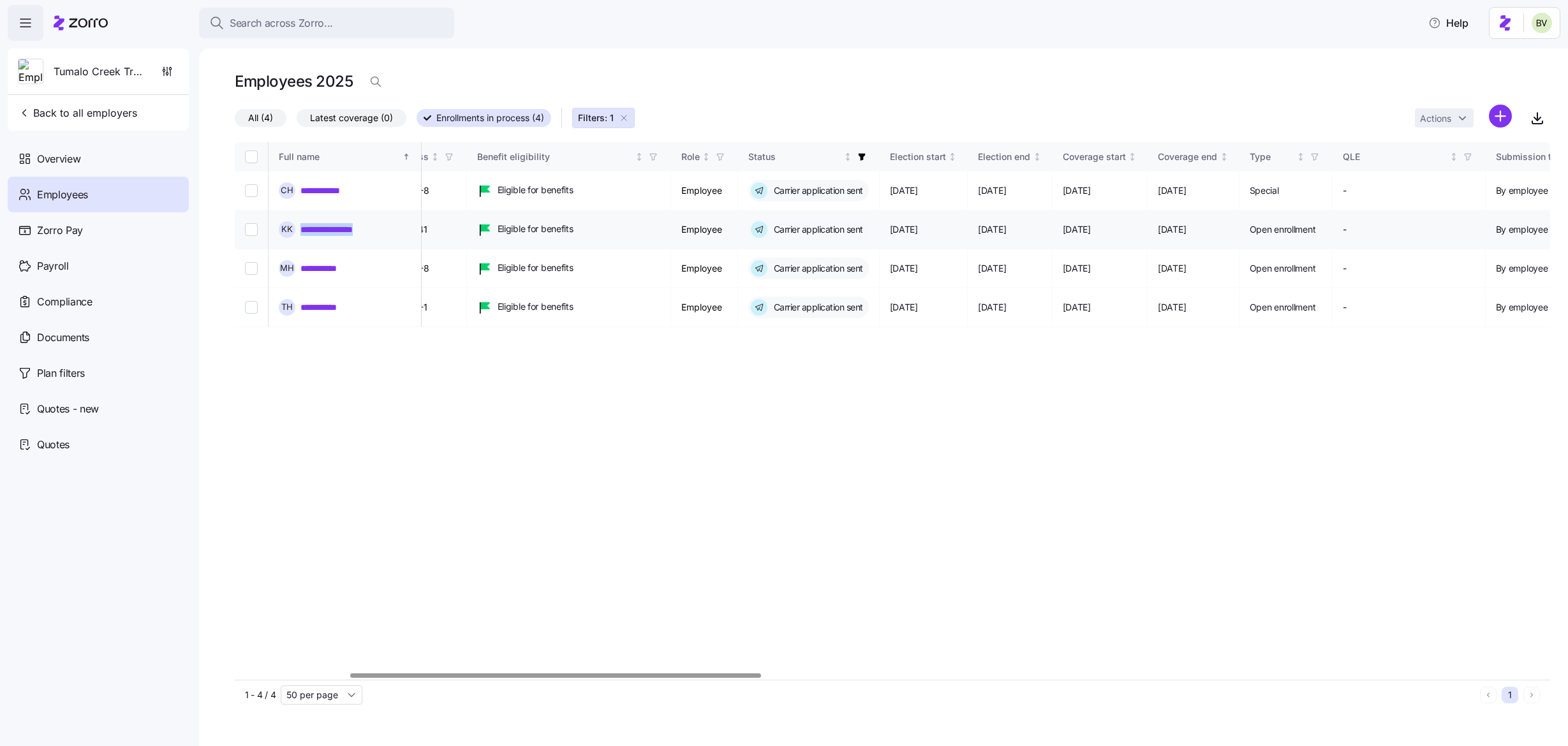
click at [326, 228] on link "**********" at bounding box center [336, 230] width 71 height 13
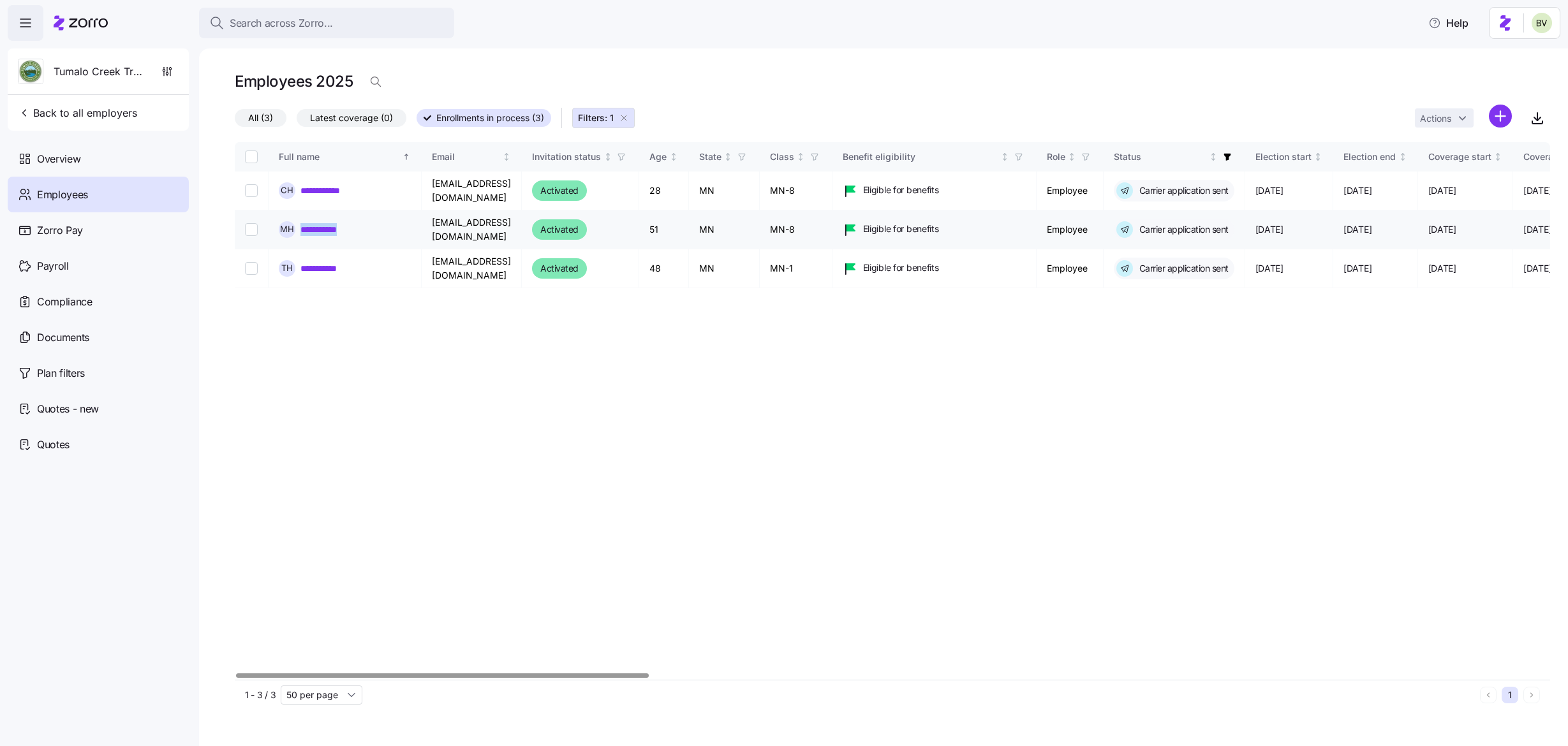
drag, startPoint x: 354, startPoint y: 232, endPoint x: 297, endPoint y: 231, distance: 57.0
click at [297, 231] on div "**********" at bounding box center [344, 229] width 132 height 17
copy div "**********"
click at [1232, 159] on icon "button" at bounding box center [1227, 156] width 9 height 9
click at [1053, 120] on div "All (3) Latest coverage (0) Enrollments in process (3) Filters: 1 Actions" at bounding box center [892, 119] width 1315 height 28
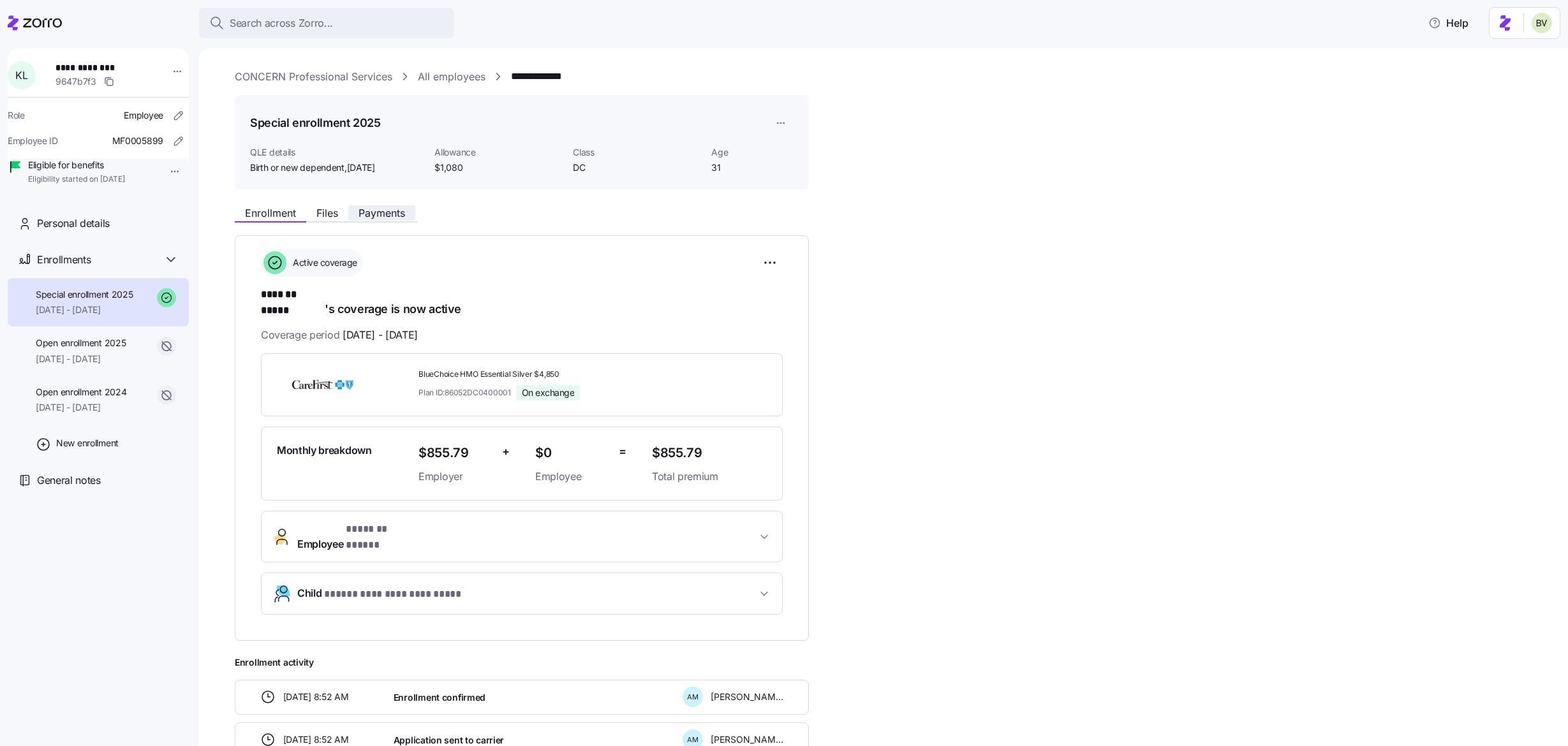
click at [392, 215] on span "Payments" at bounding box center [382, 213] width 47 height 10
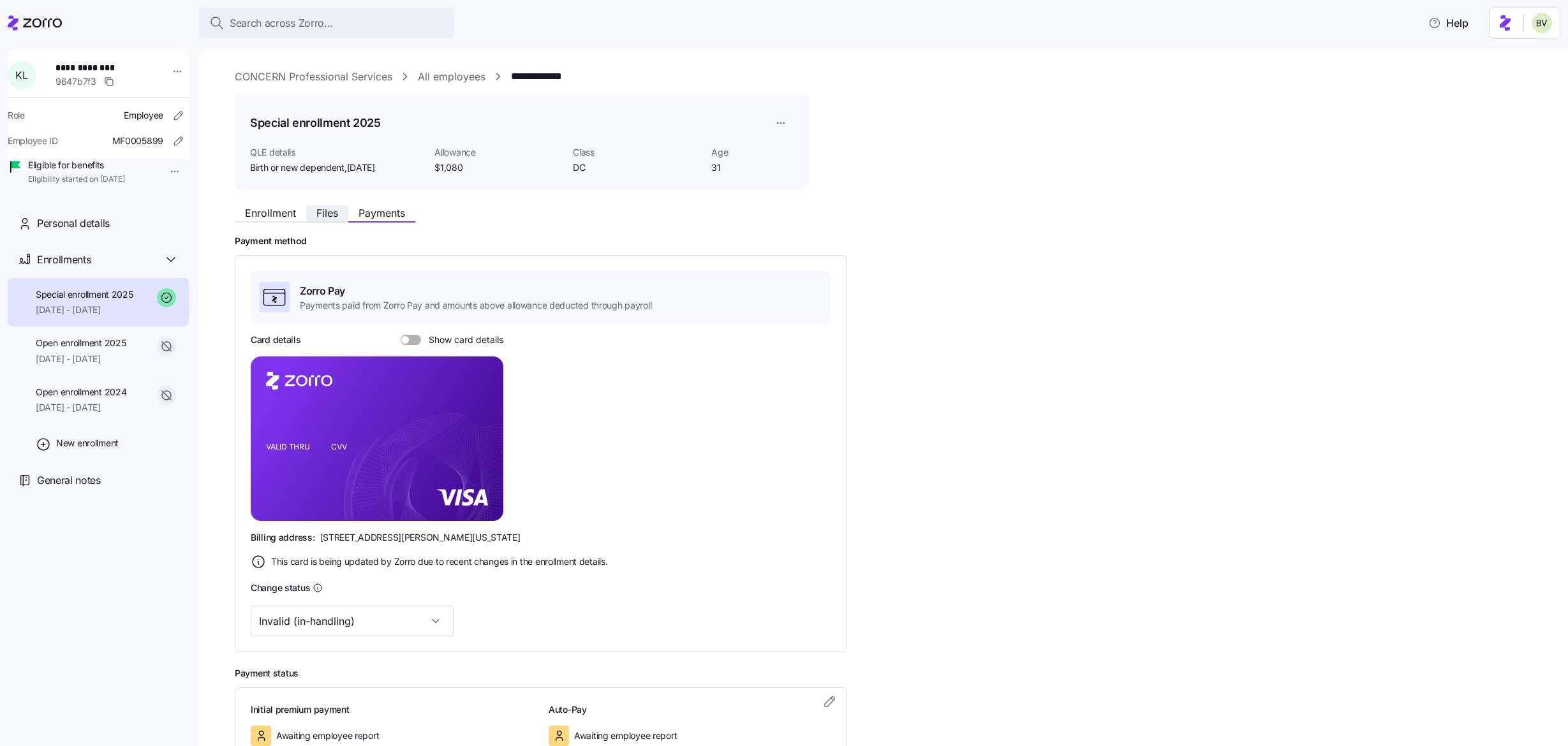
click at [326, 208] on span "Files" at bounding box center [328, 213] width 22 height 10
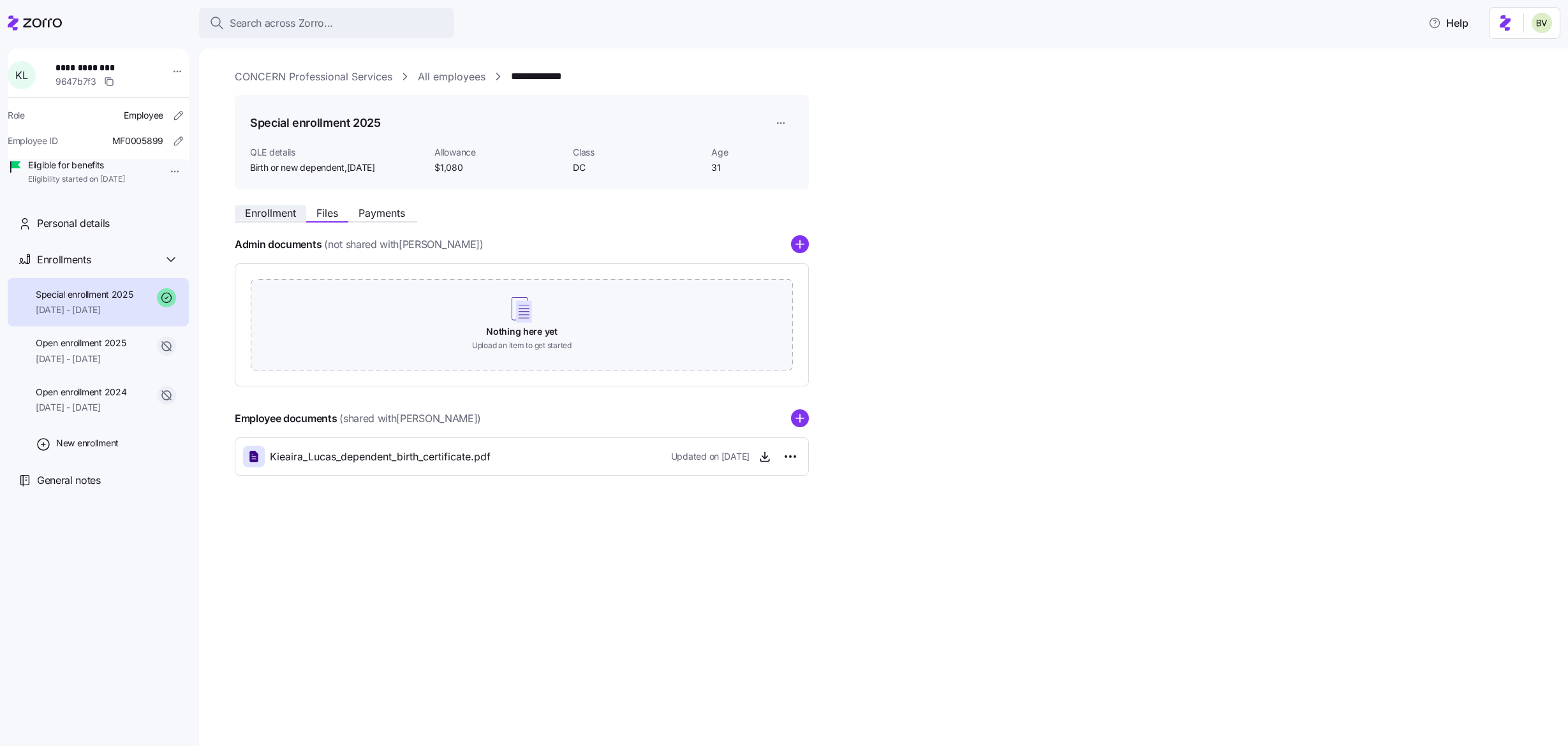
click at [278, 209] on span "Enrollment" at bounding box center [271, 213] width 51 height 10
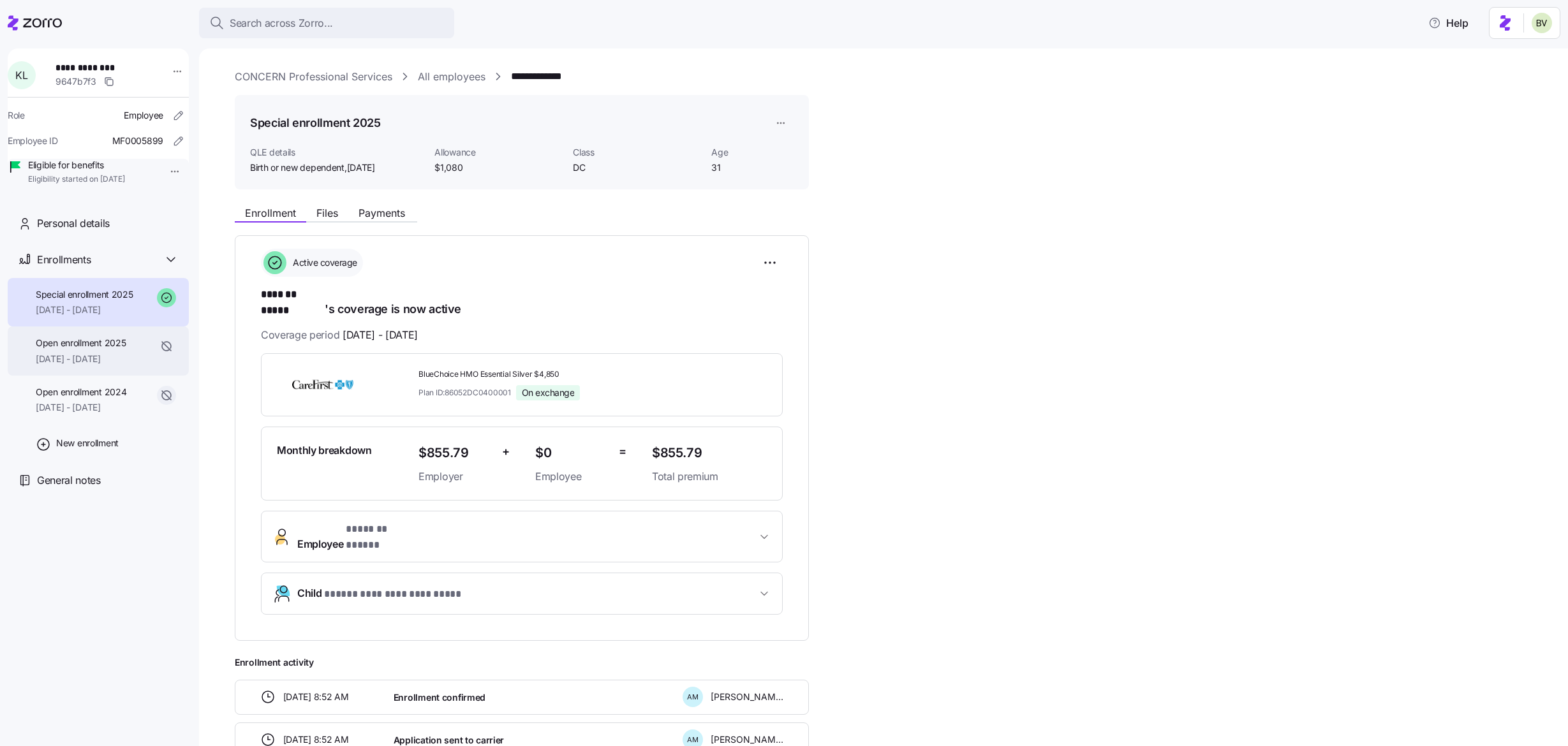
click at [34, 358] on div "Open enrollment 2025 01/01/2025 - 09/04/2025" at bounding box center [98, 351] width 181 height 49
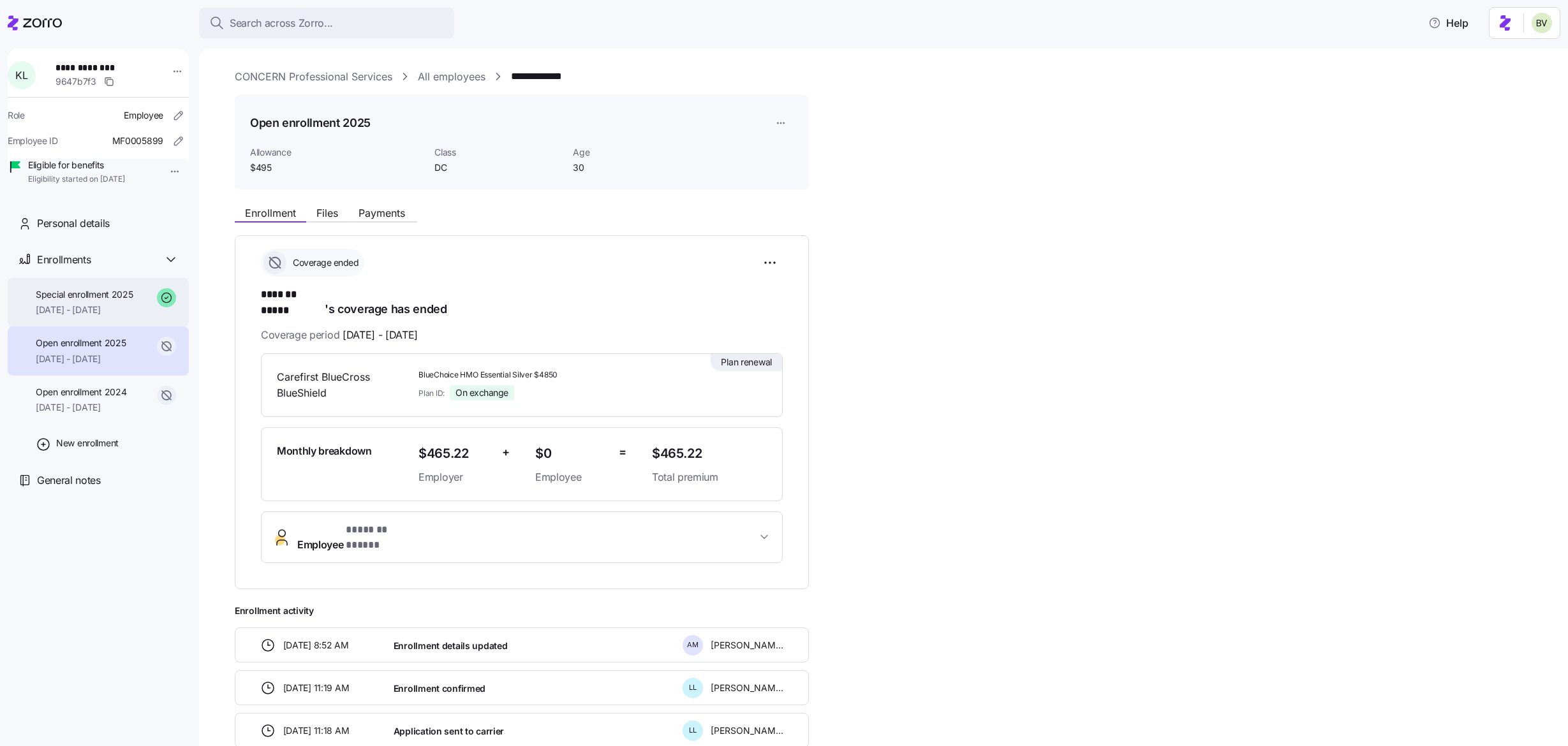
click at [72, 317] on span "09/05/2025 - 12/31/2025" at bounding box center [84, 310] width 98 height 13
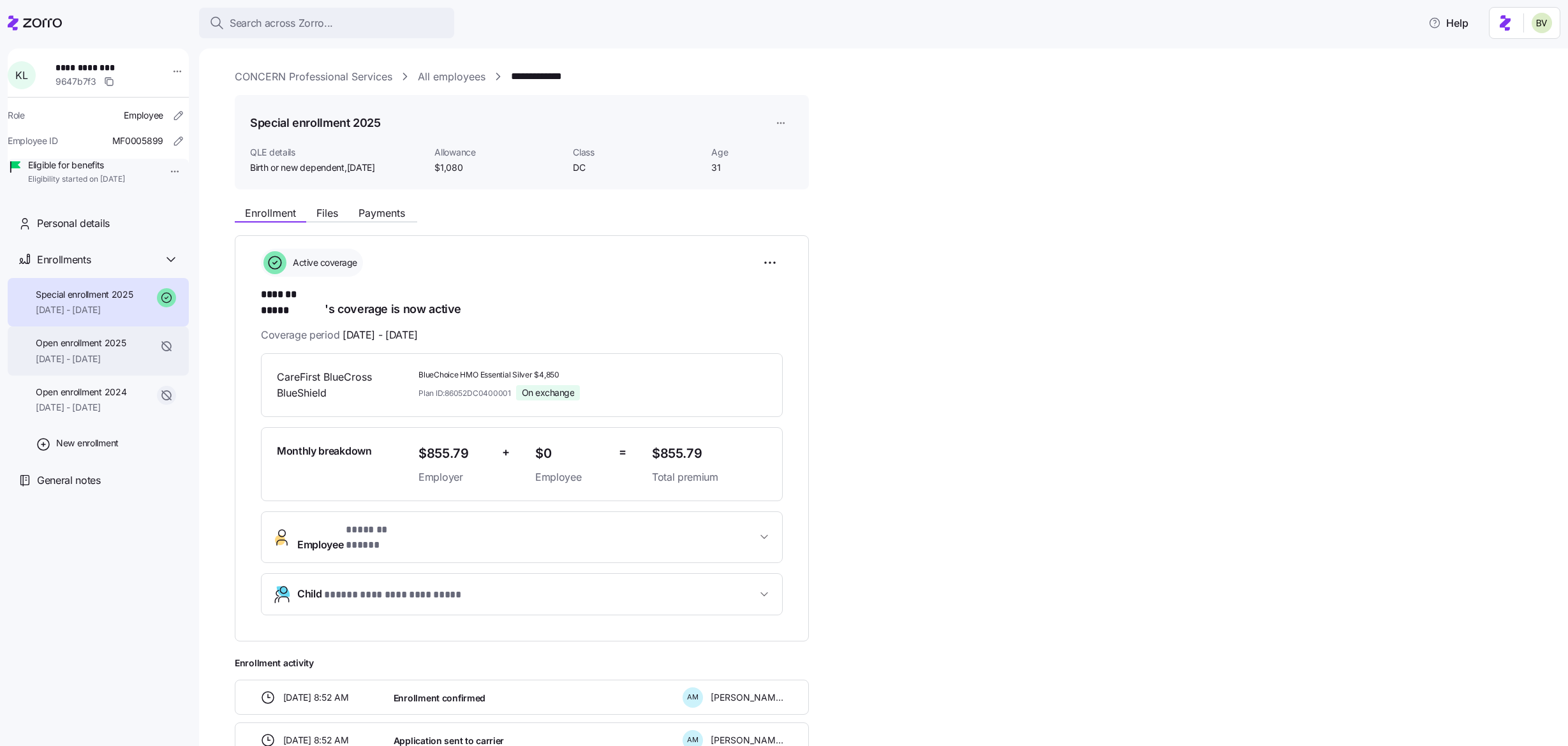
click at [71, 349] on span "Open enrollment 2025" at bounding box center [81, 344] width 90 height 13
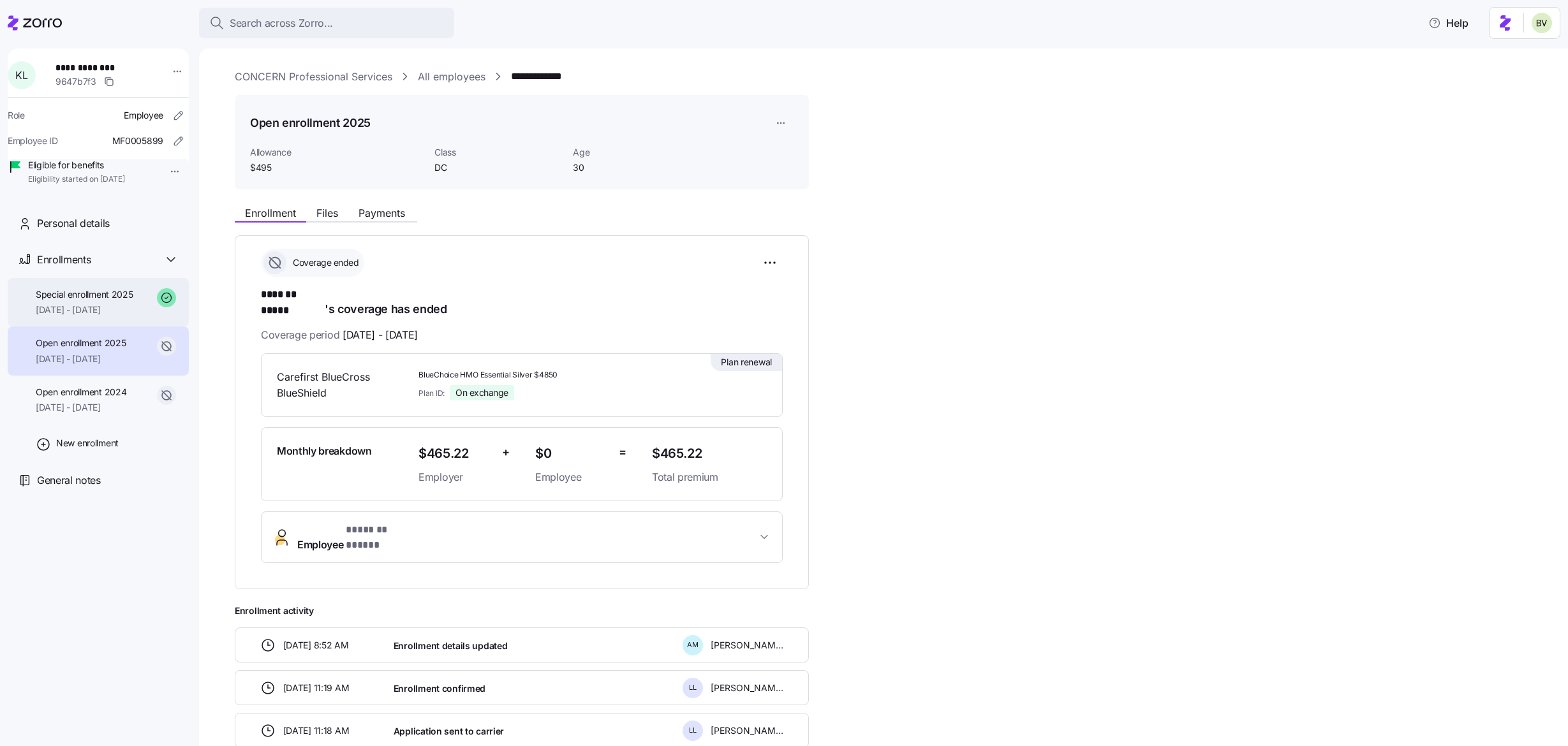
click at [79, 317] on span "09/05/2025 - 12/31/2025" at bounding box center [84, 310] width 98 height 13
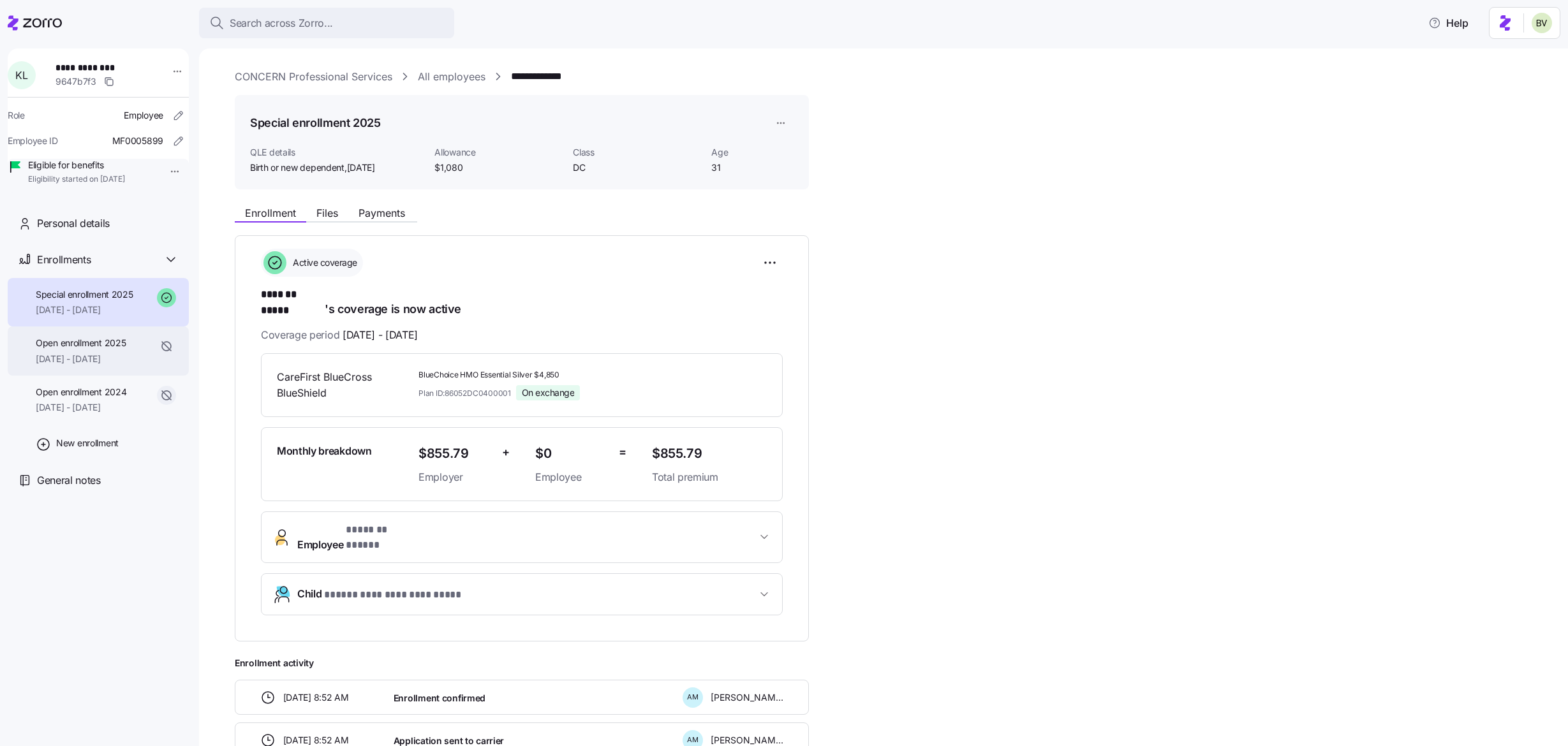
click at [76, 349] on span "Open enrollment 2025" at bounding box center [81, 344] width 90 height 13
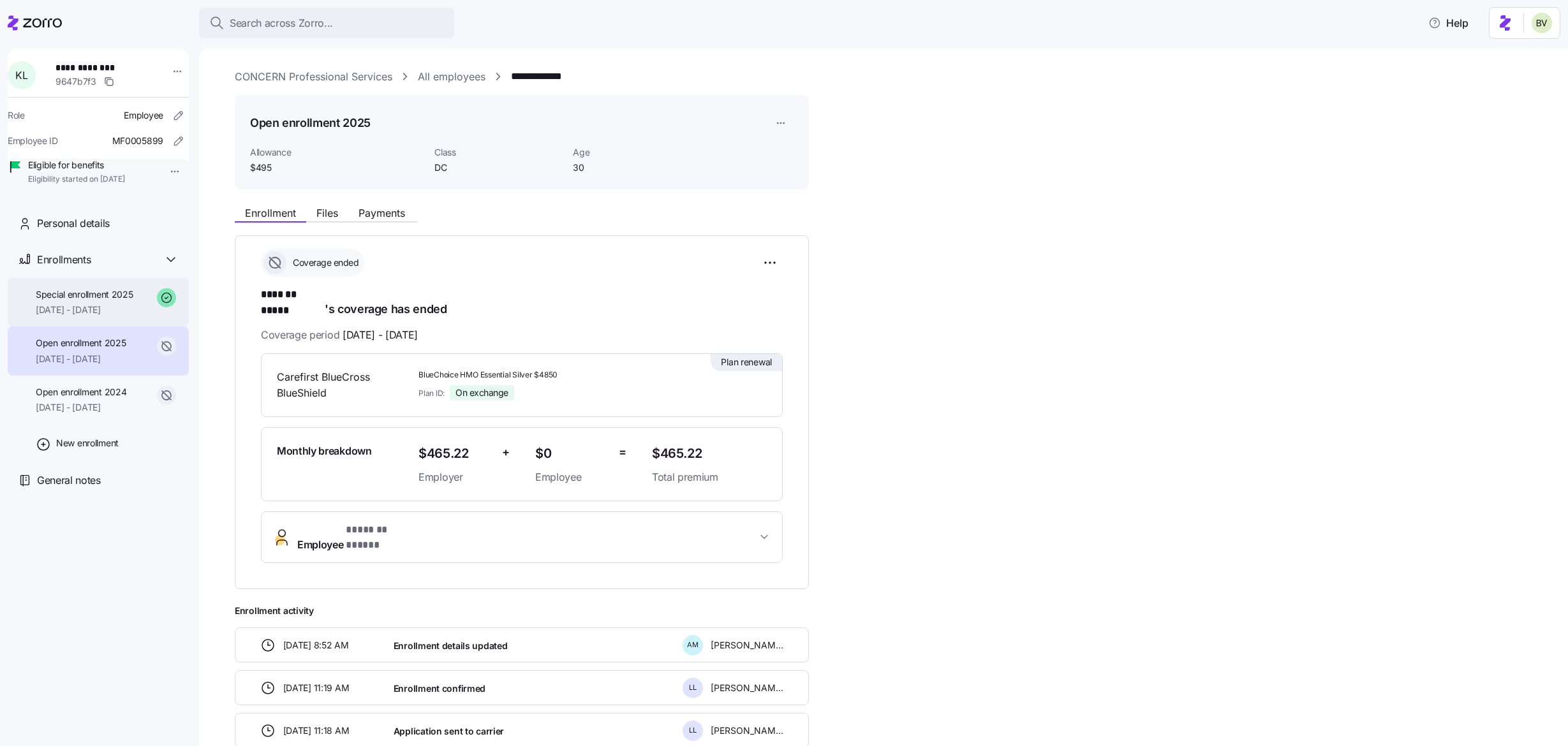
click at [77, 301] on span "Special enrollment 2025" at bounding box center [84, 295] width 98 height 13
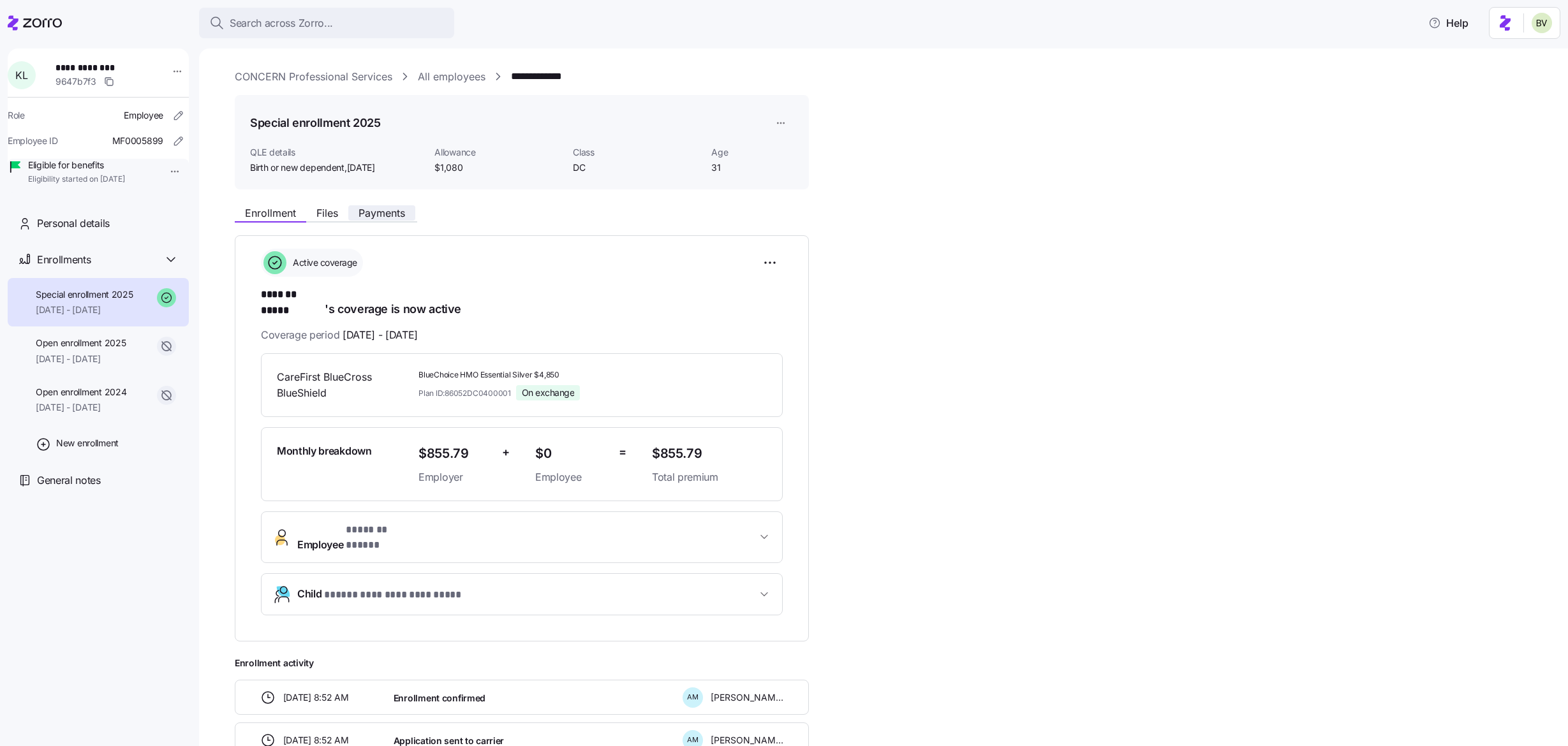
click at [385, 213] on span "Payments" at bounding box center [382, 213] width 47 height 10
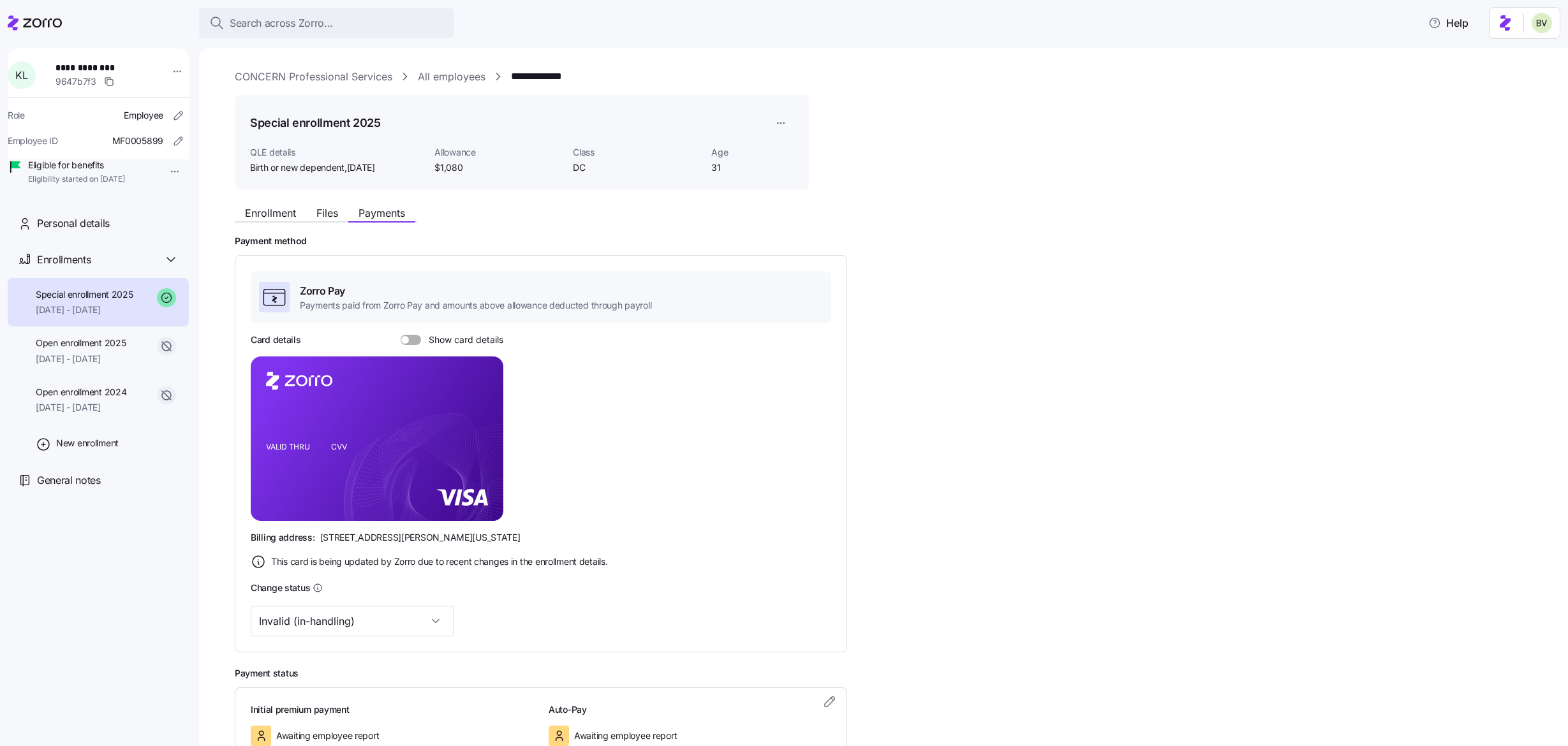
scroll to position [92, 0]
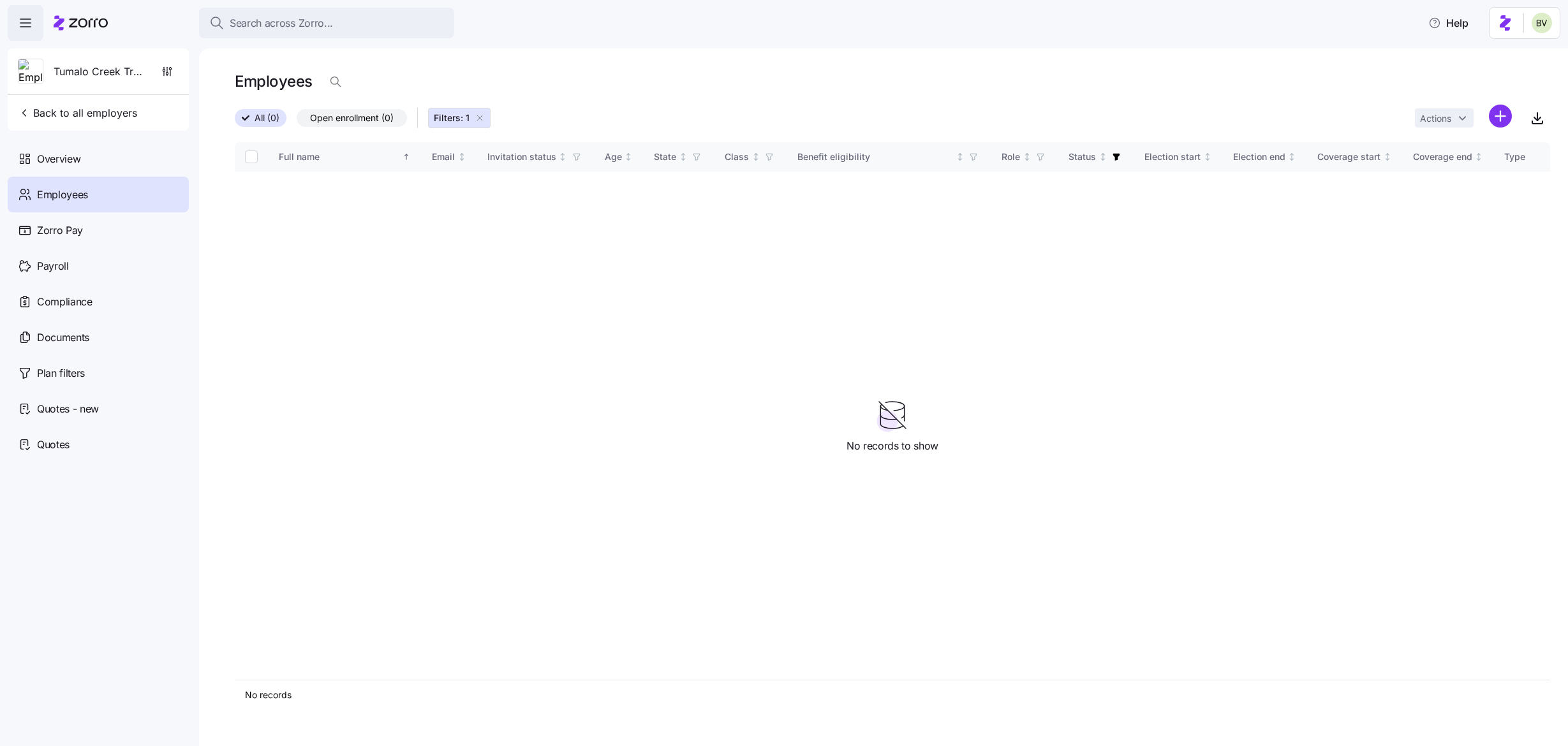
click at [480, 116] on icon "button" at bounding box center [480, 118] width 10 height 10
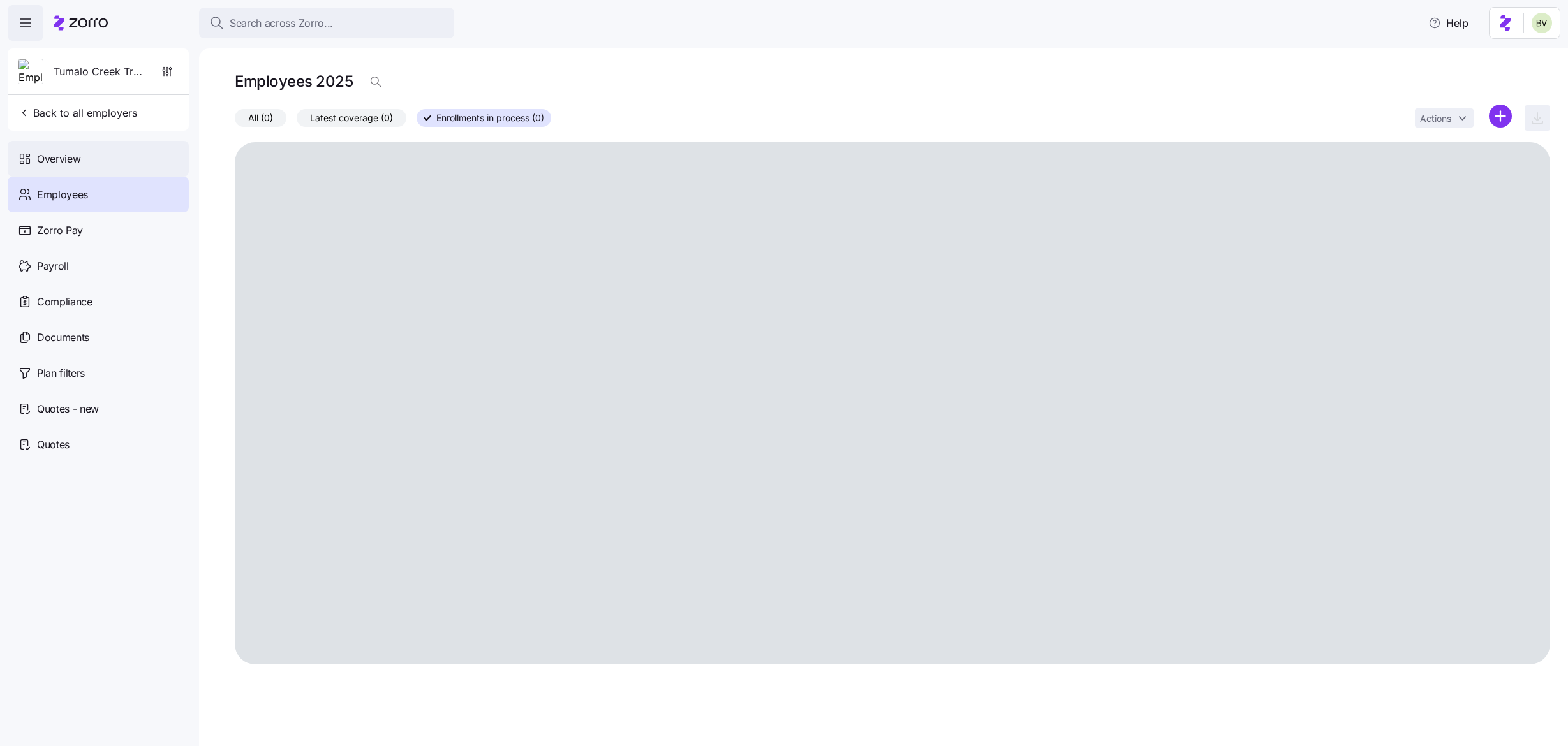
click at [90, 156] on div "Overview" at bounding box center [98, 159] width 181 height 36
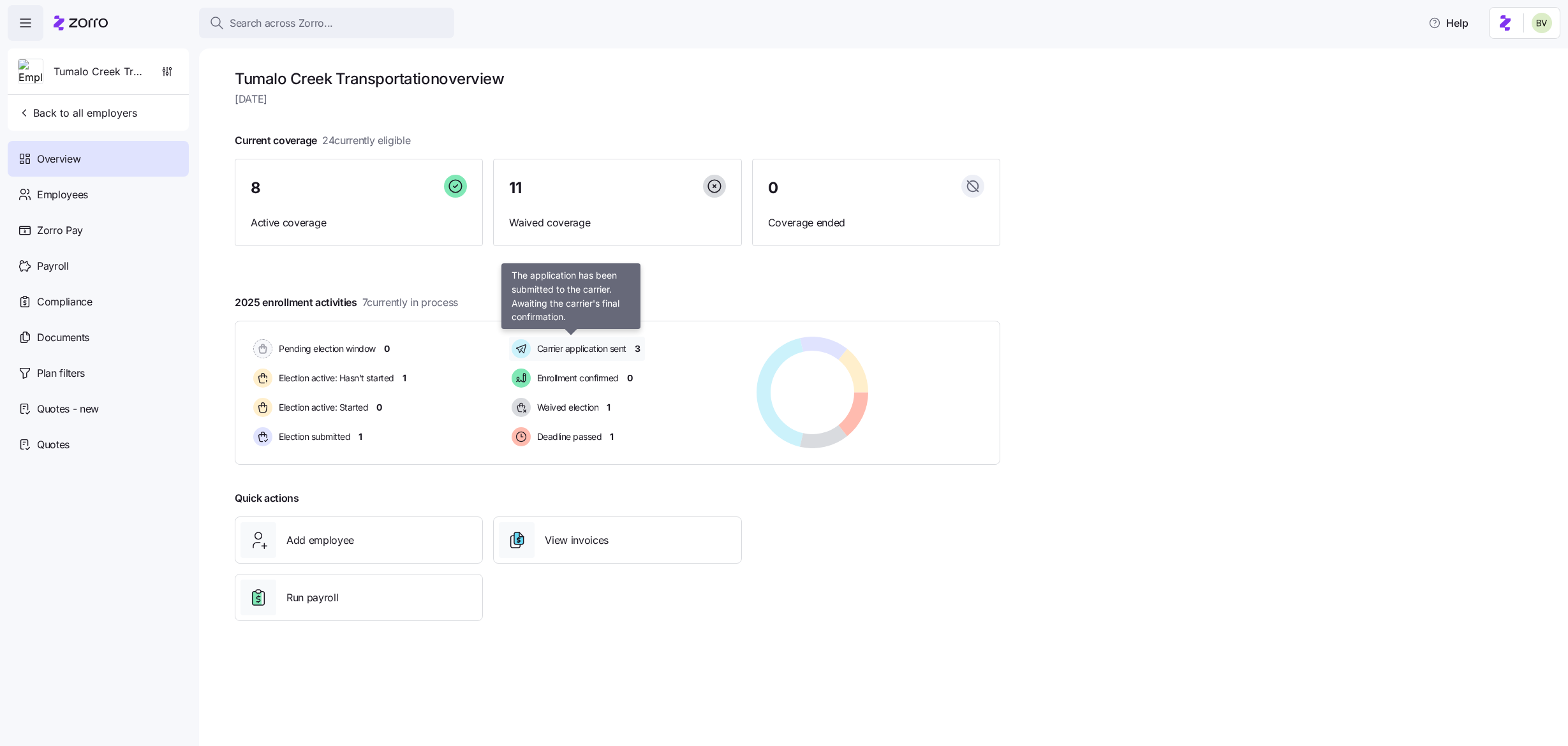
click at [574, 344] on span "Carrier application sent" at bounding box center [580, 349] width 93 height 13
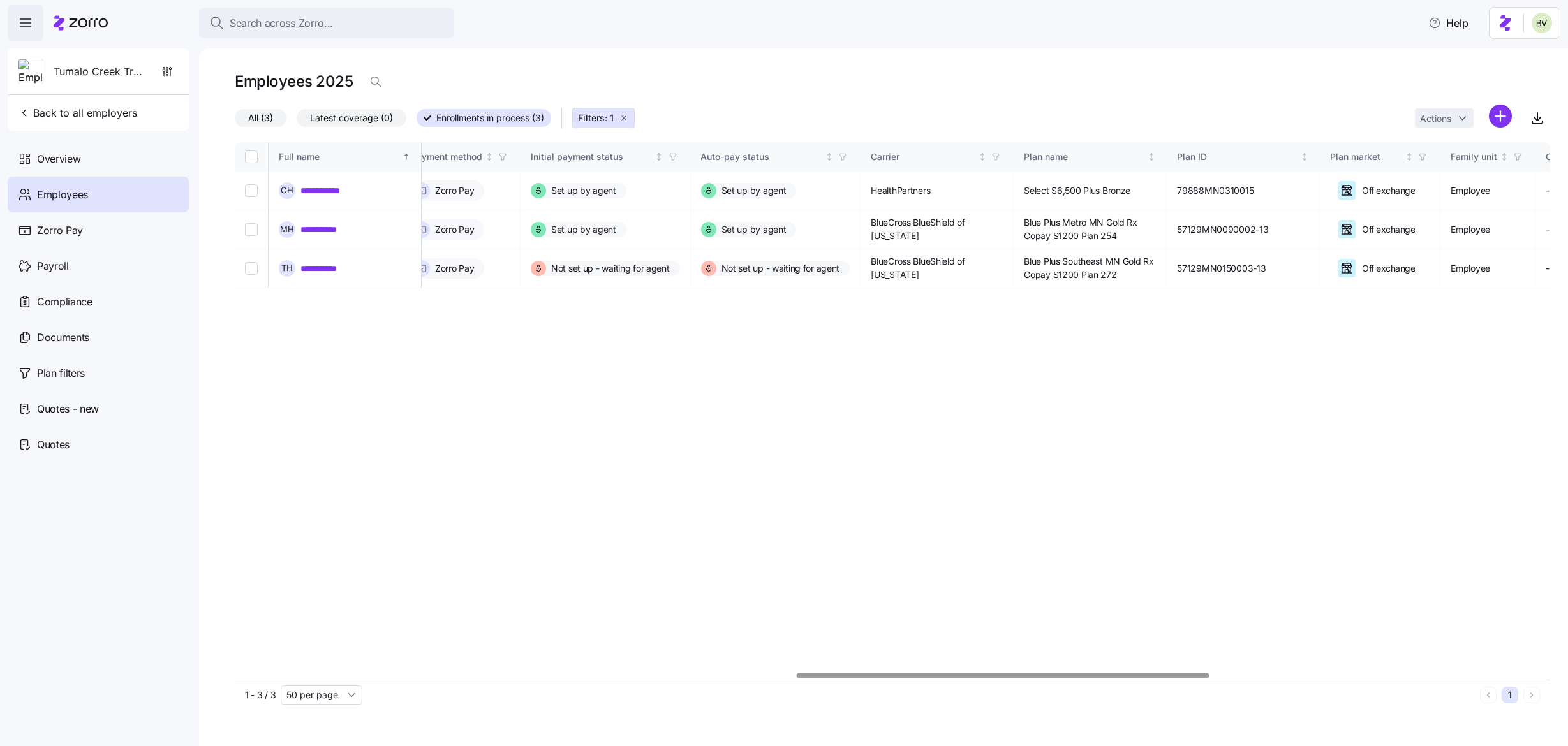
scroll to position [0, 1789]
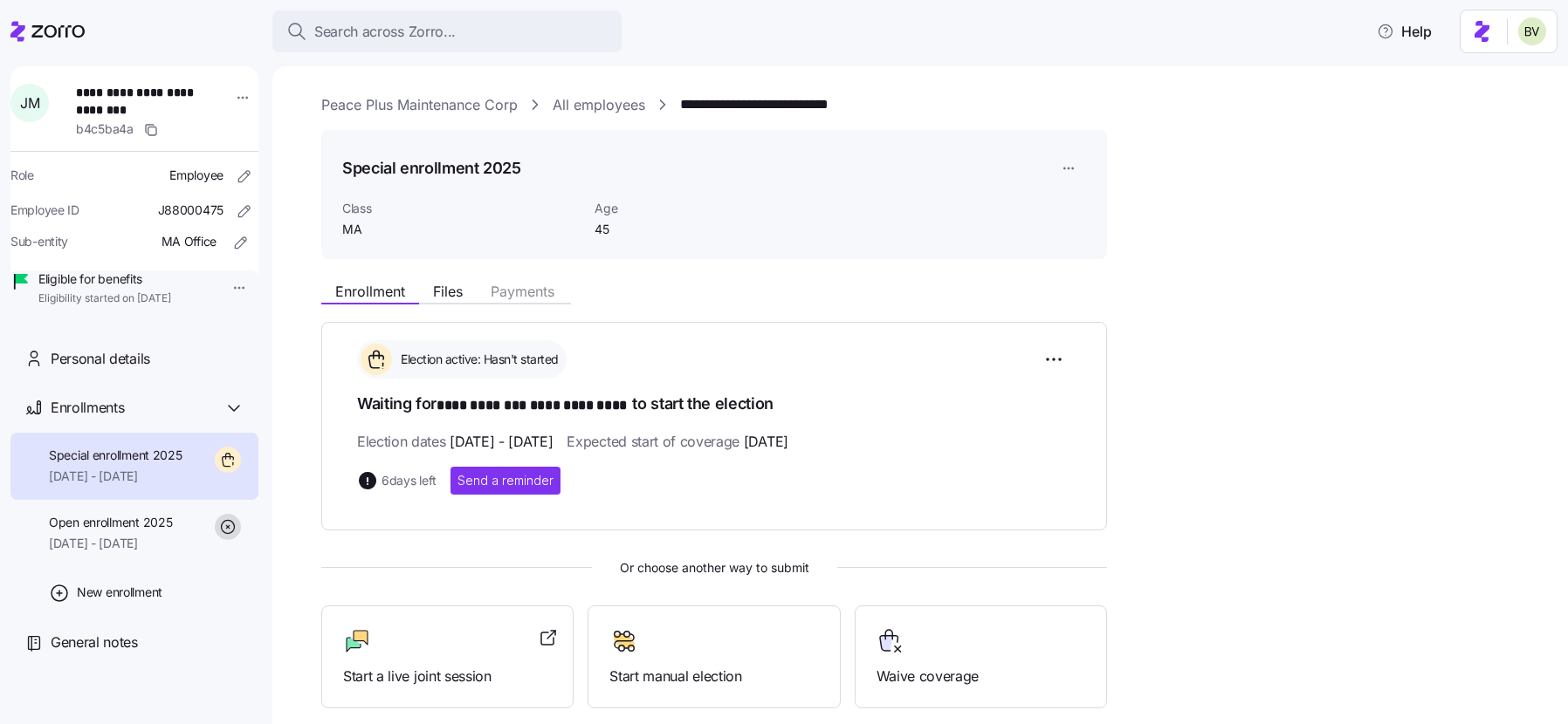
scroll to position [188, 0]
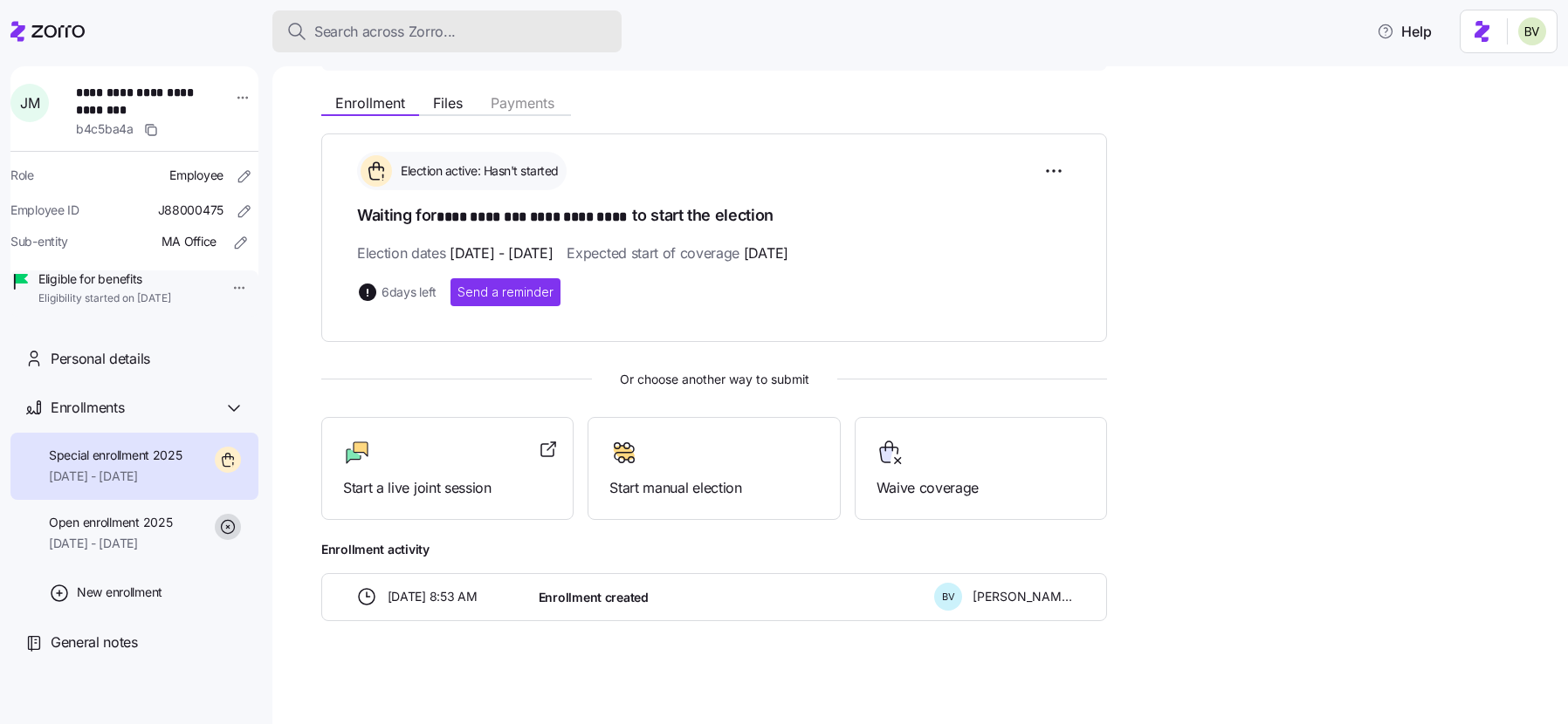
click at [474, 39] on div "Search across Zorro..." at bounding box center [446, 32] width 321 height 22
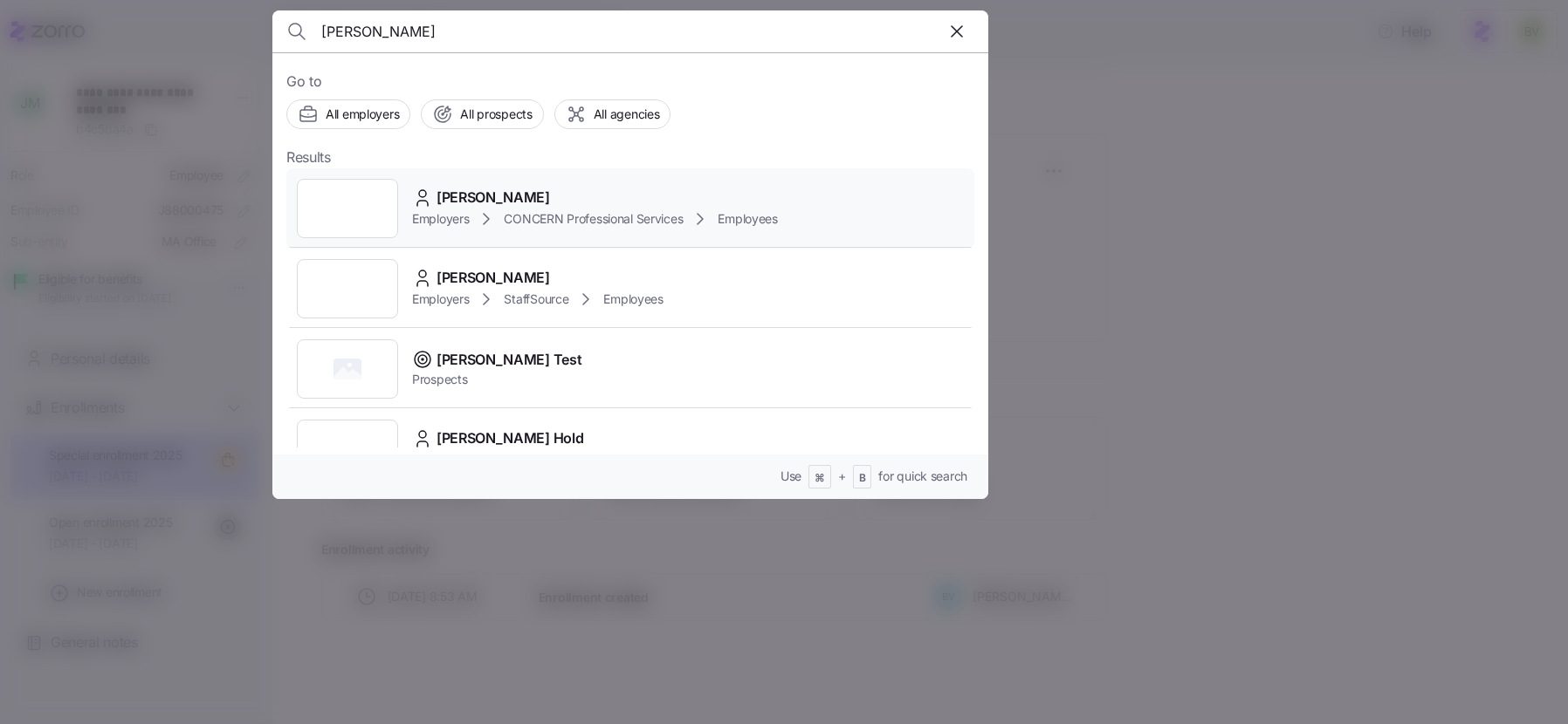
type input "[PERSON_NAME]"
click at [365, 204] on div at bounding box center [348, 209] width 102 height 60
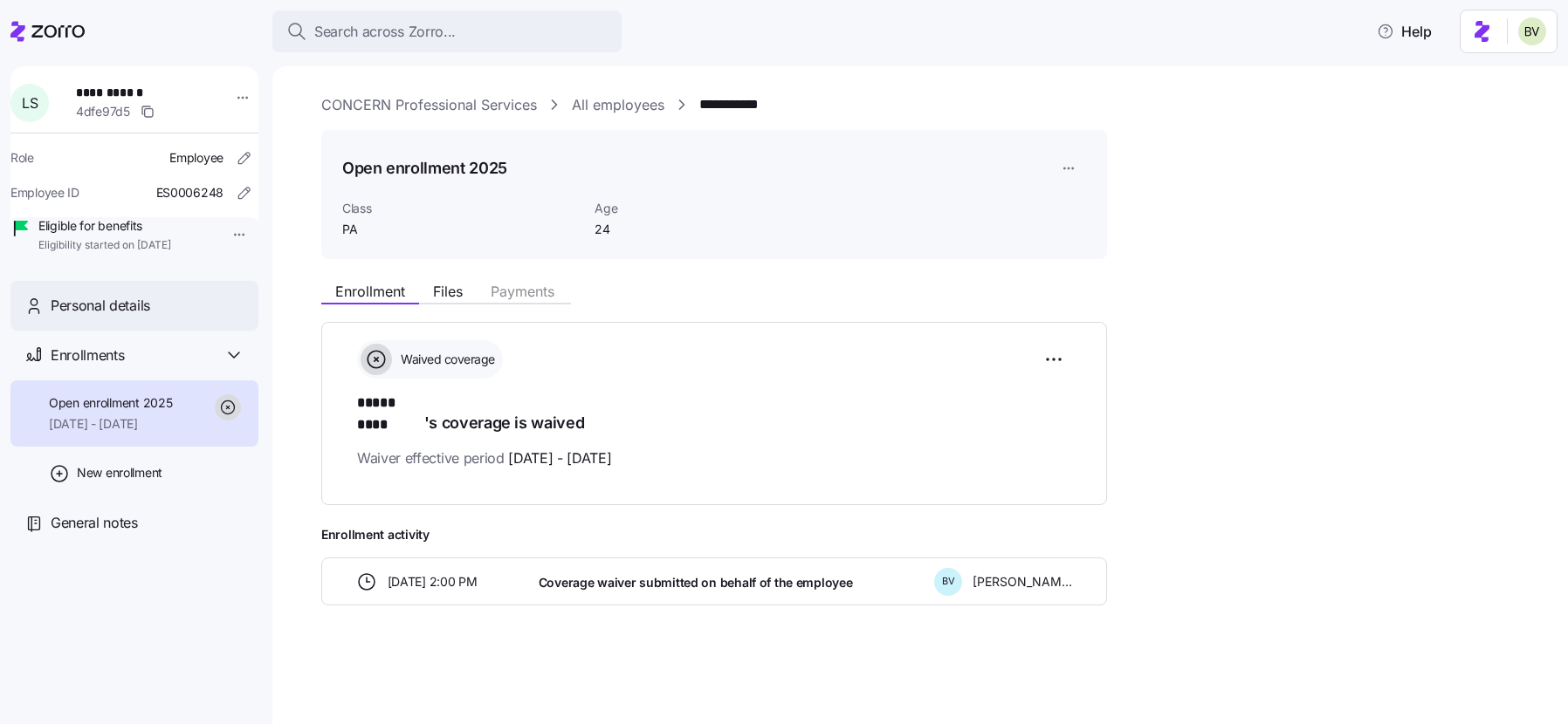
click at [167, 317] on div "Personal details" at bounding box center [147, 306] width 194 height 22
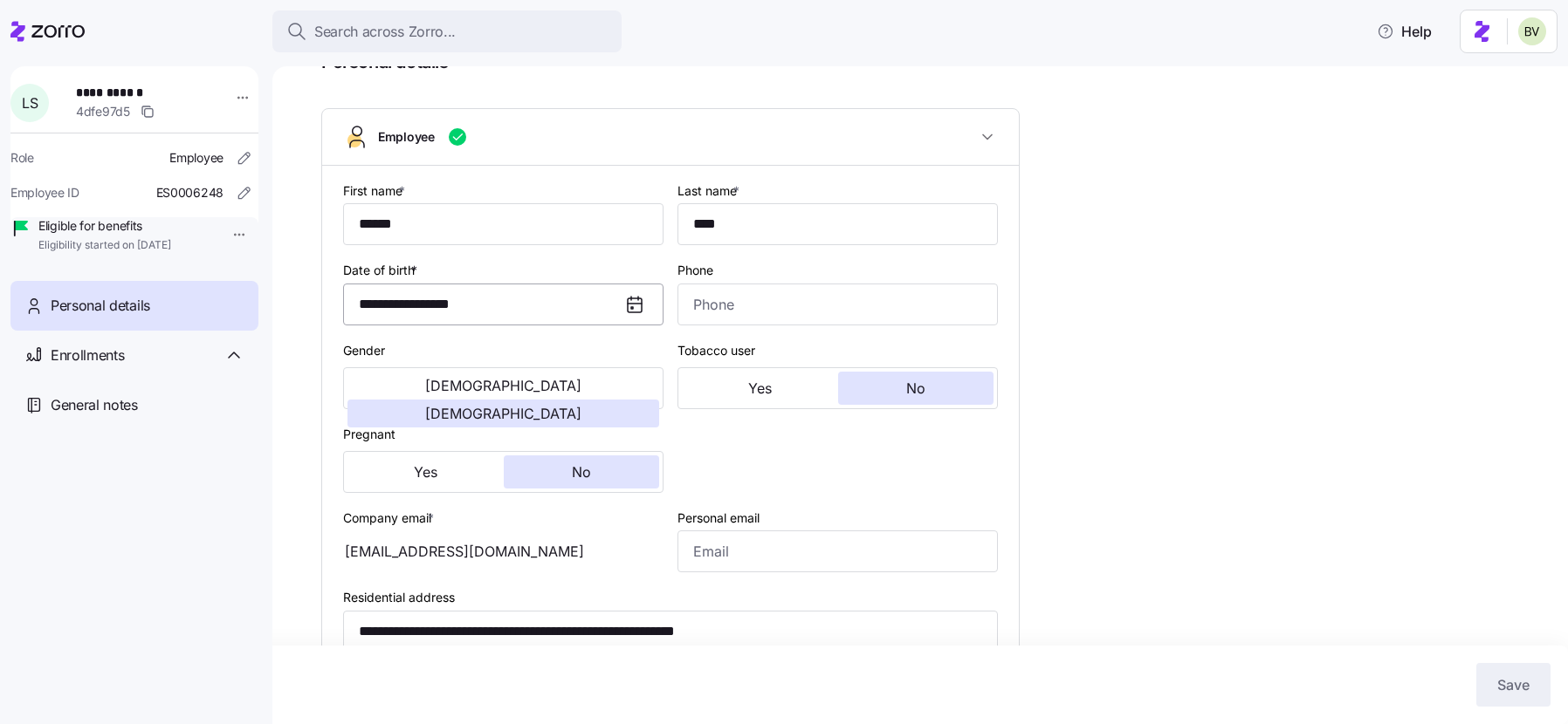
type input "PA"
